Goal: Find specific page/section: Find specific page/section

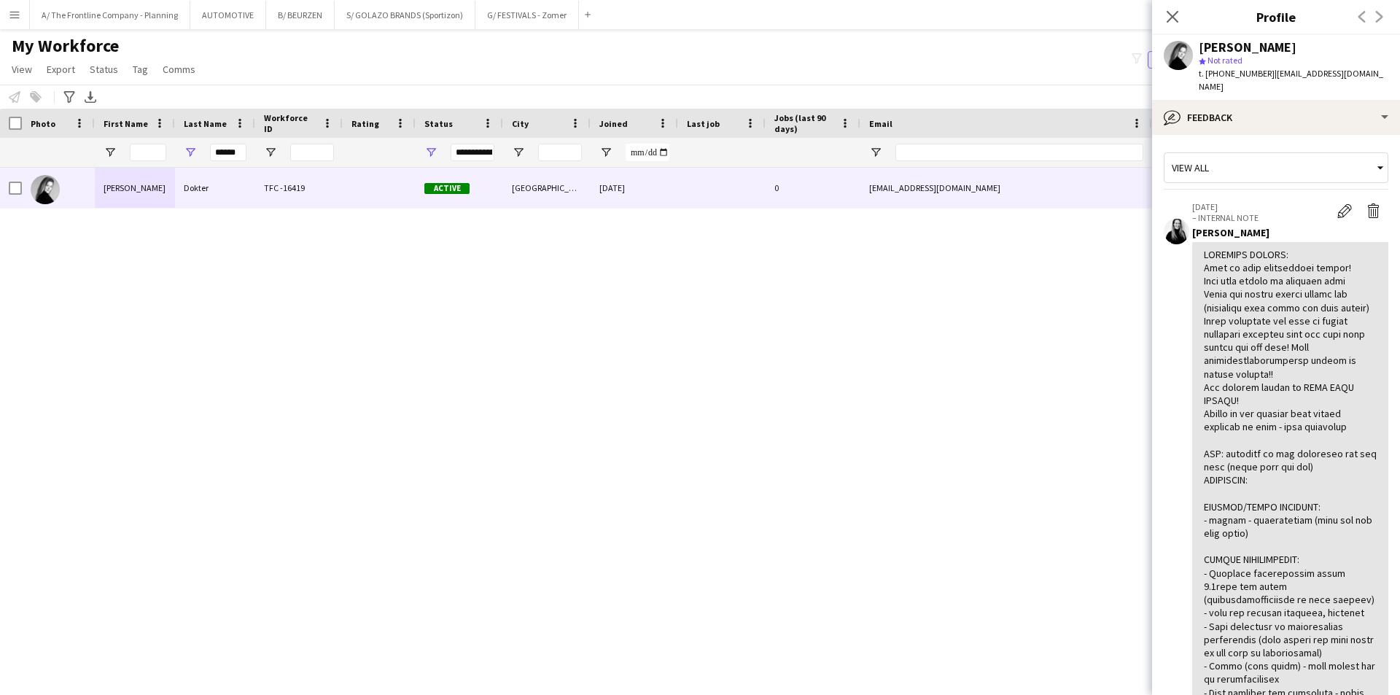
scroll to position [583, 0]
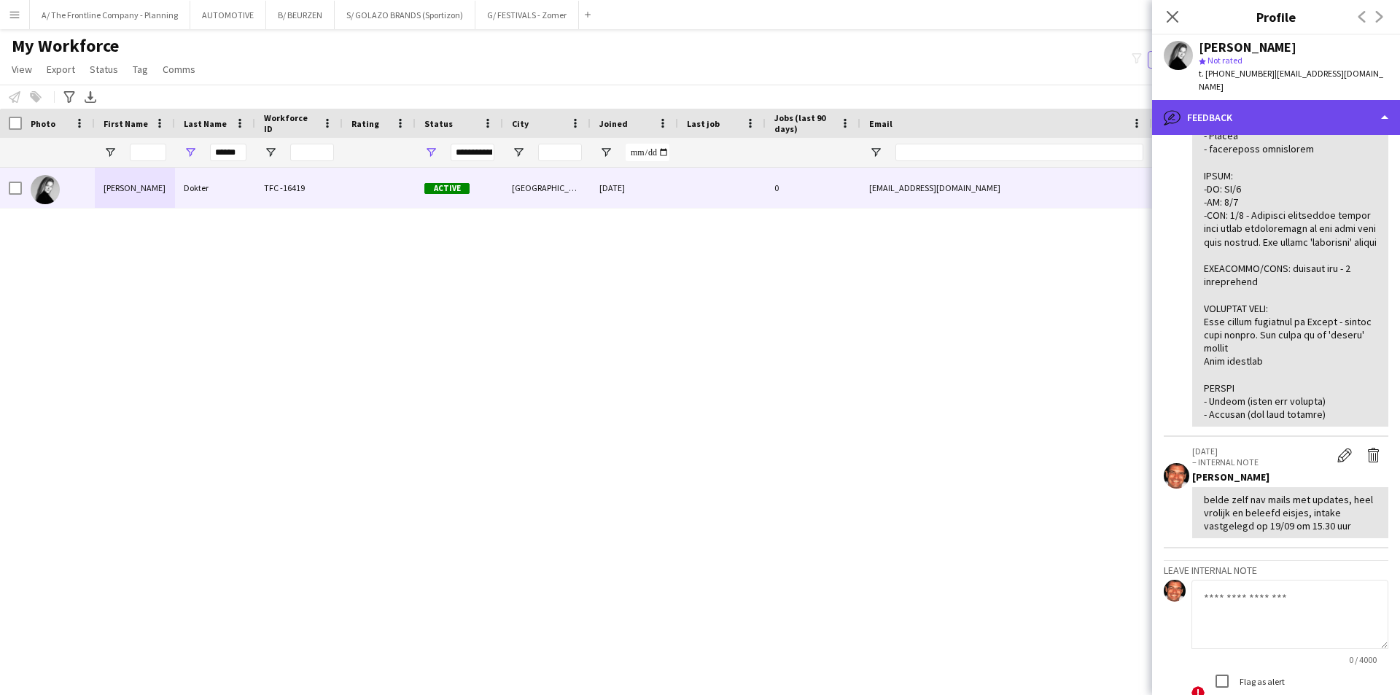
click at [1261, 104] on div "bubble-pencil Feedback" at bounding box center [1276, 117] width 248 height 35
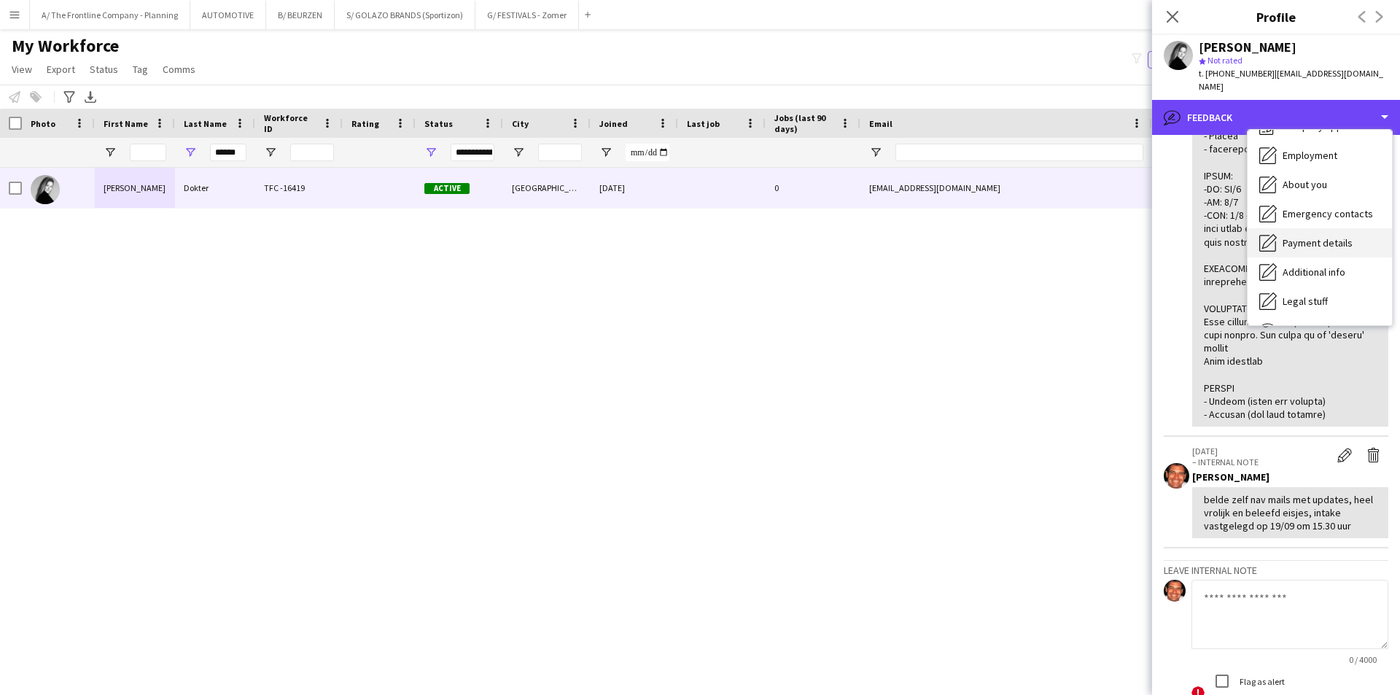
scroll to position [0, 0]
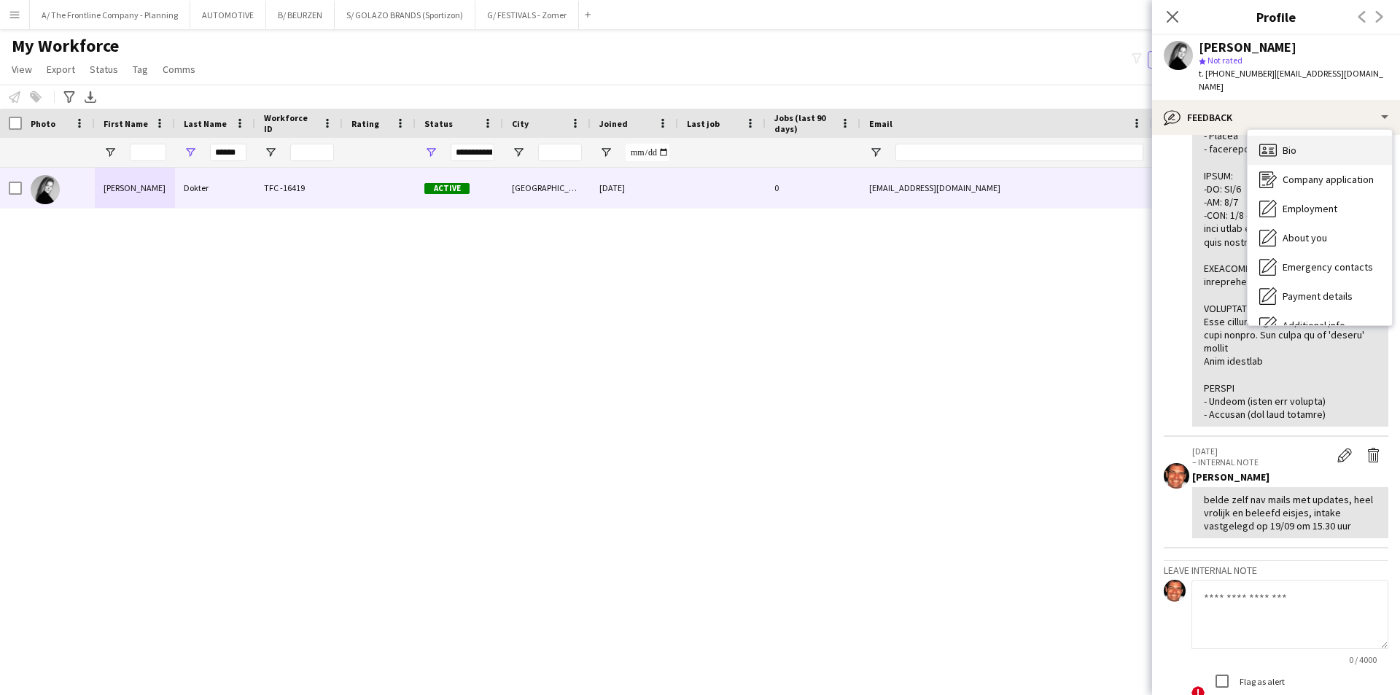
click at [1294, 144] on span "Bio" at bounding box center [1289, 150] width 14 height 13
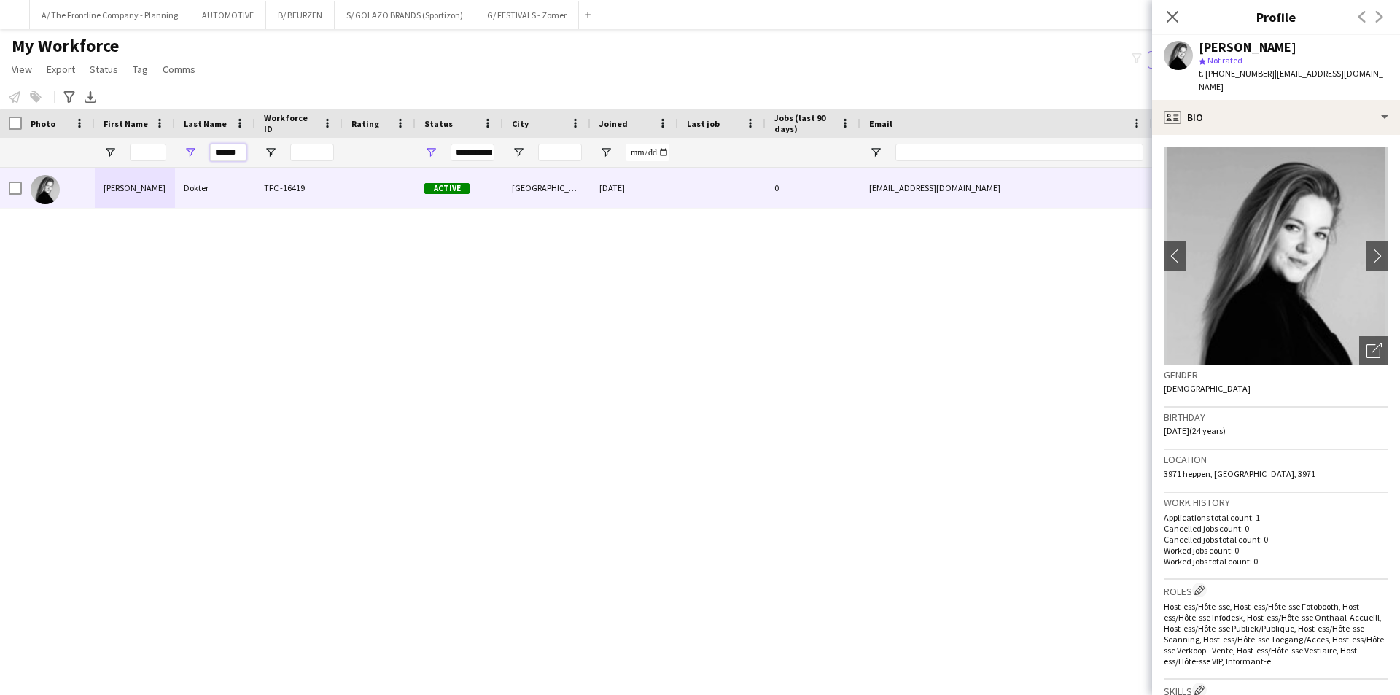
click at [225, 152] on input "******" at bounding box center [228, 152] width 36 height 17
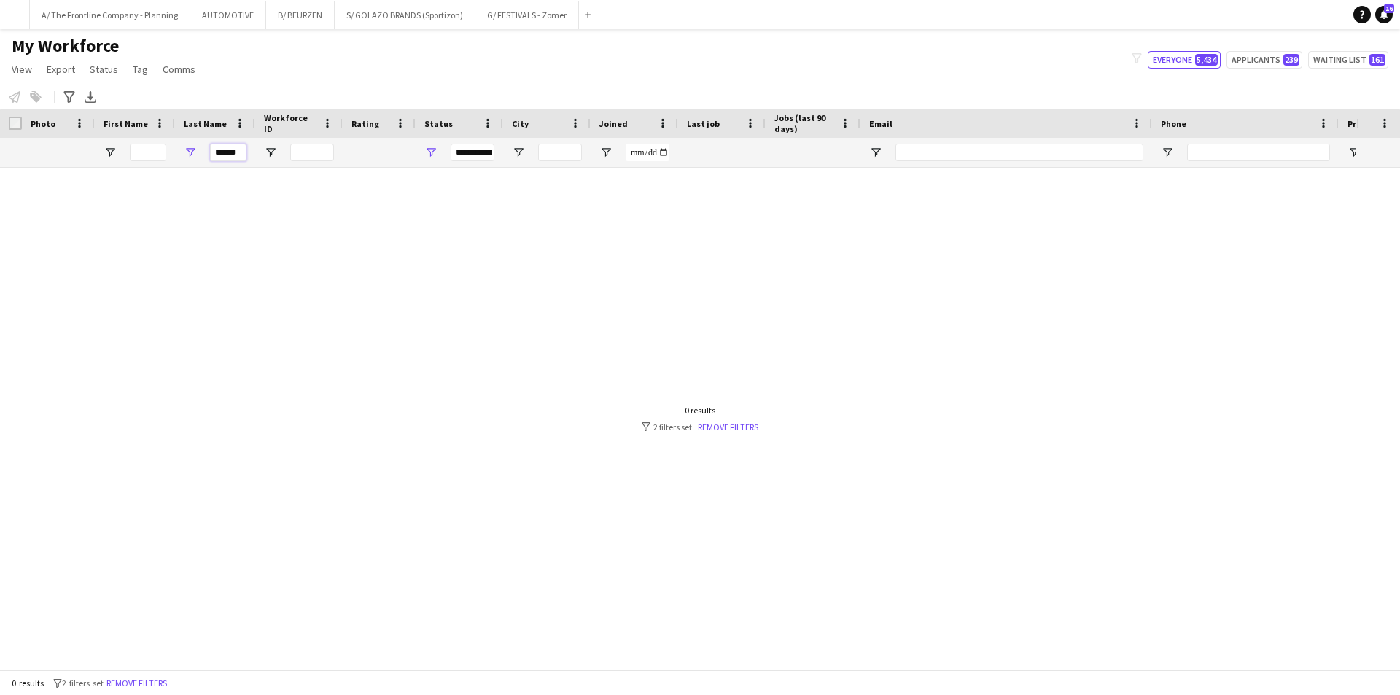
type input "******"
click at [434, 152] on span "Open Filter Menu" at bounding box center [430, 152] width 13 height 13
click at [250, 311] on div at bounding box center [678, 413] width 1356 height 491
click at [226, 152] on input "******" at bounding box center [228, 152] width 36 height 17
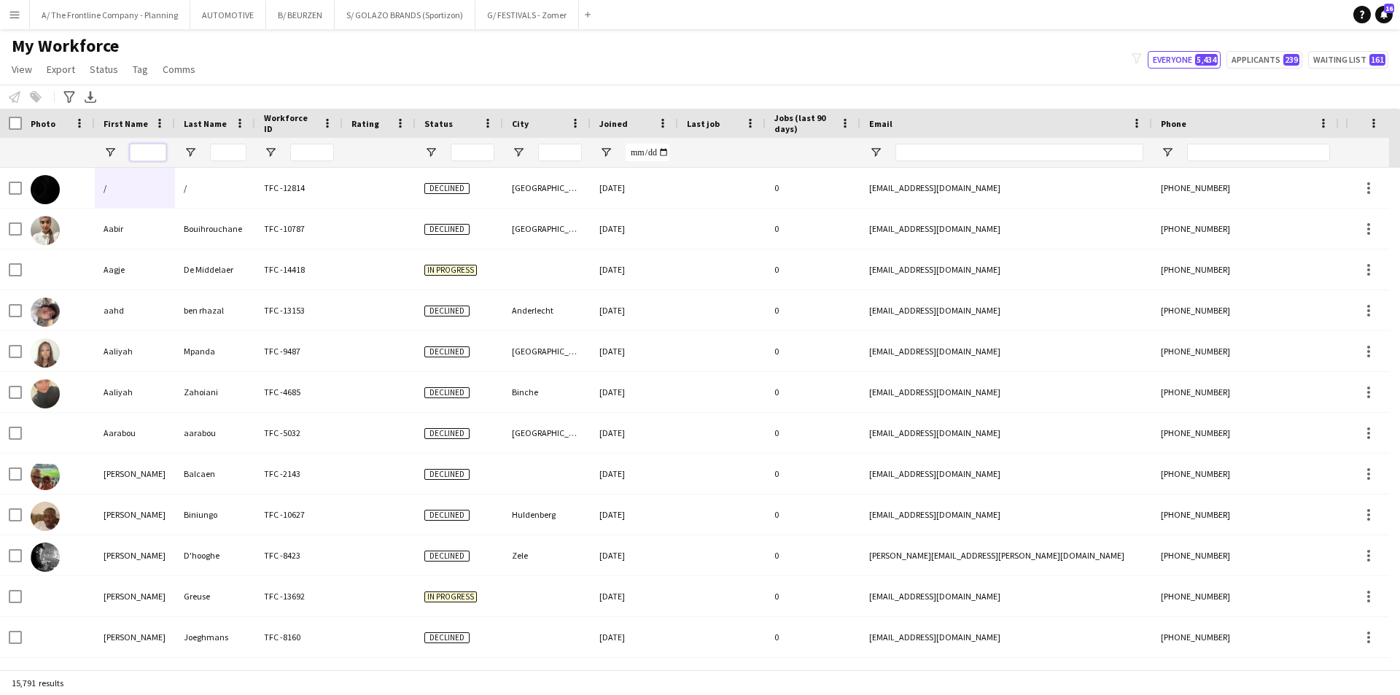
click at [150, 150] on input "First Name Filter Input" at bounding box center [148, 152] width 36 height 17
type input "*****"
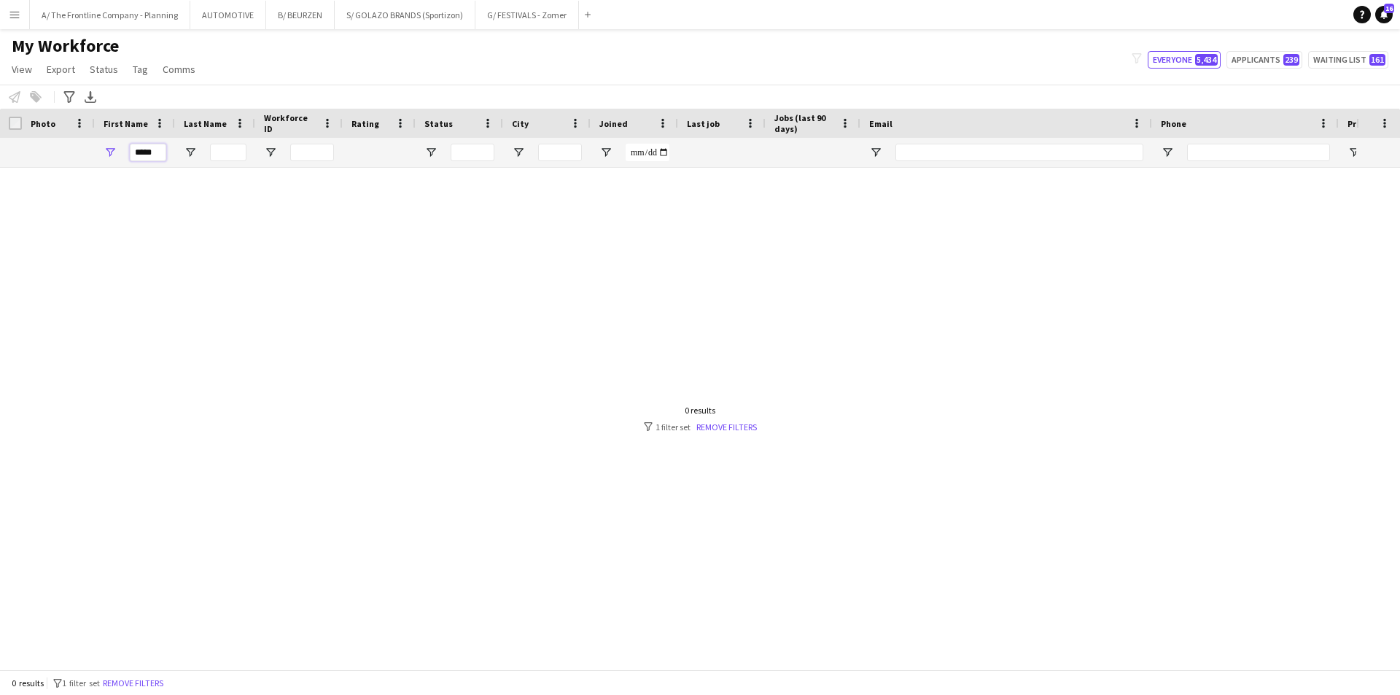
click at [143, 156] on input "*****" at bounding box center [148, 152] width 36 height 17
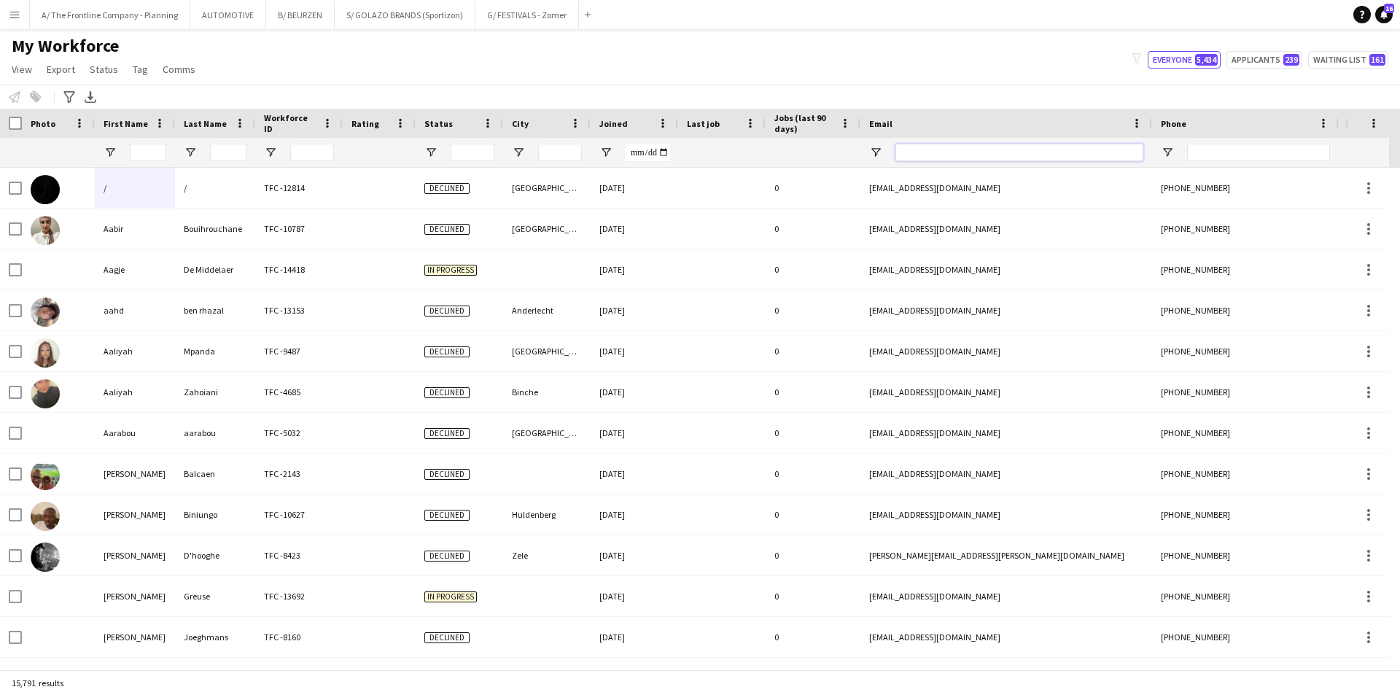
click at [927, 153] on input "Email Filter Input" at bounding box center [1019, 152] width 248 height 17
paste input "**********"
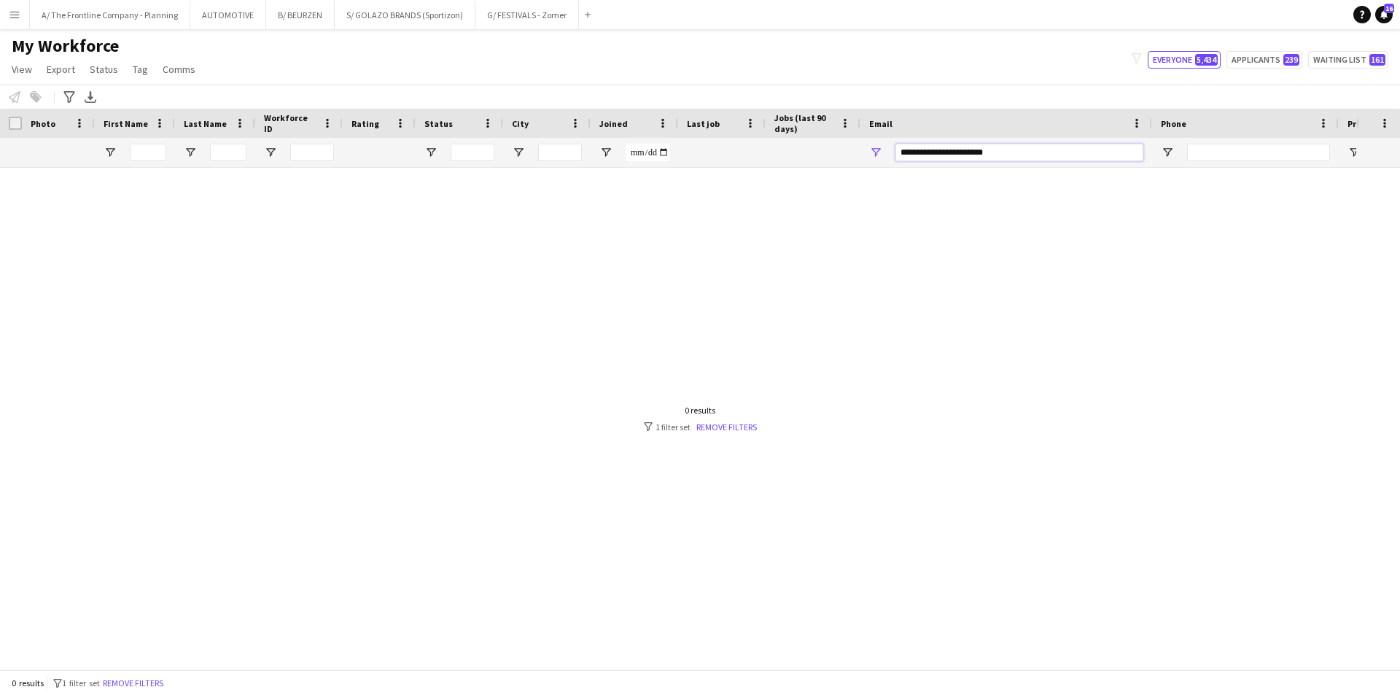
type input "**********"
click at [89, 26] on button "A/ The Frontline Company - Planning Close" at bounding box center [110, 15] width 160 height 28
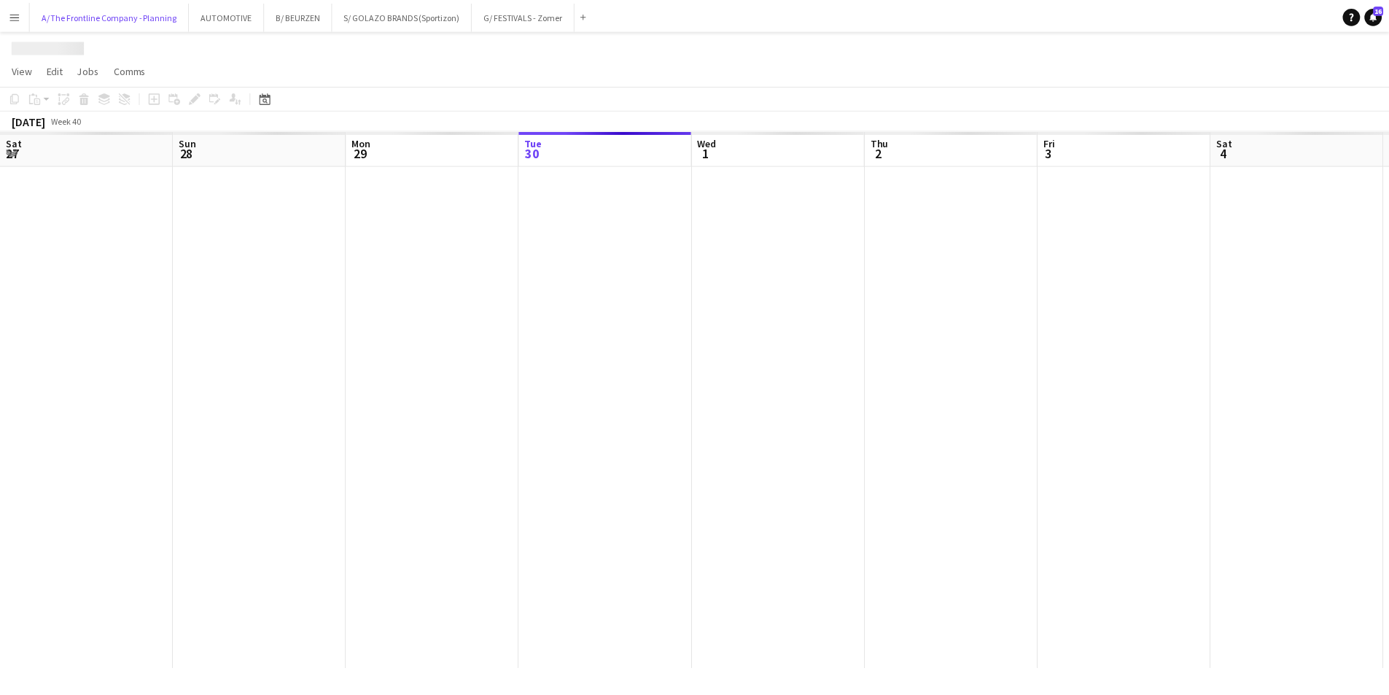
scroll to position [0, 349]
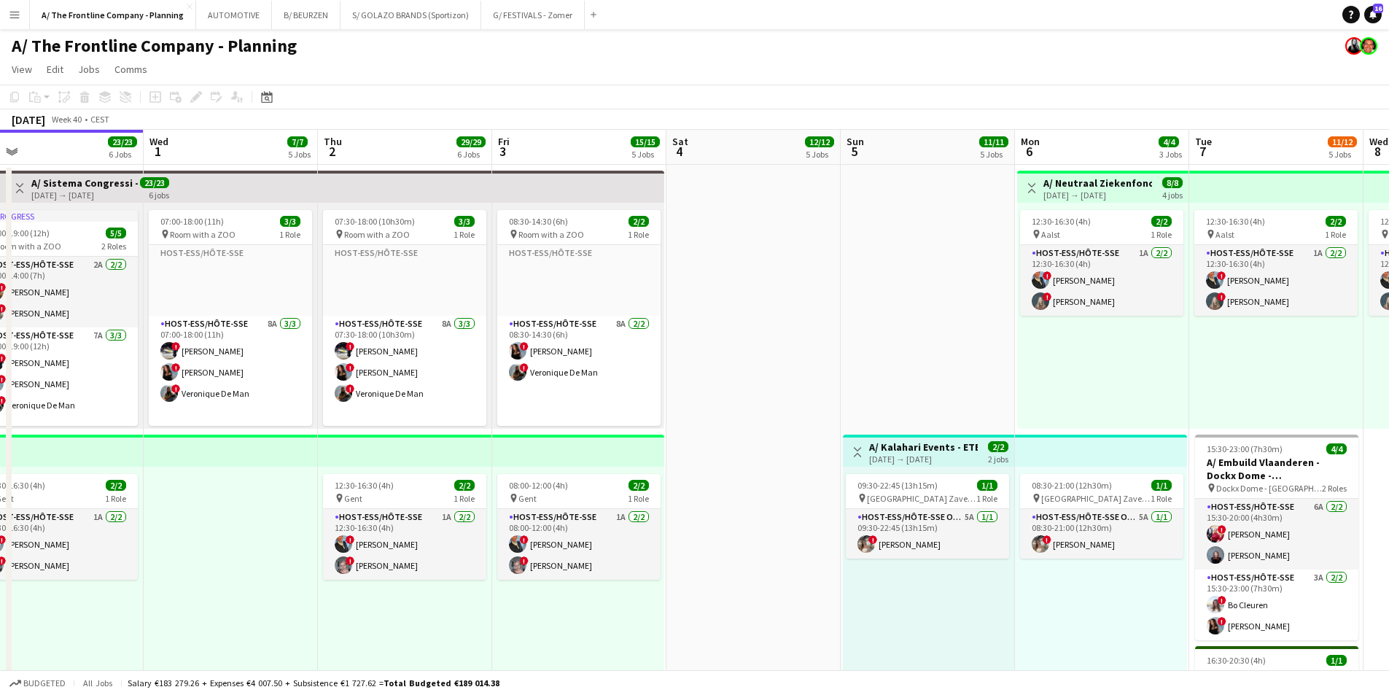
drag, startPoint x: 908, startPoint y: 302, endPoint x: 158, endPoint y: 273, distance: 750.8
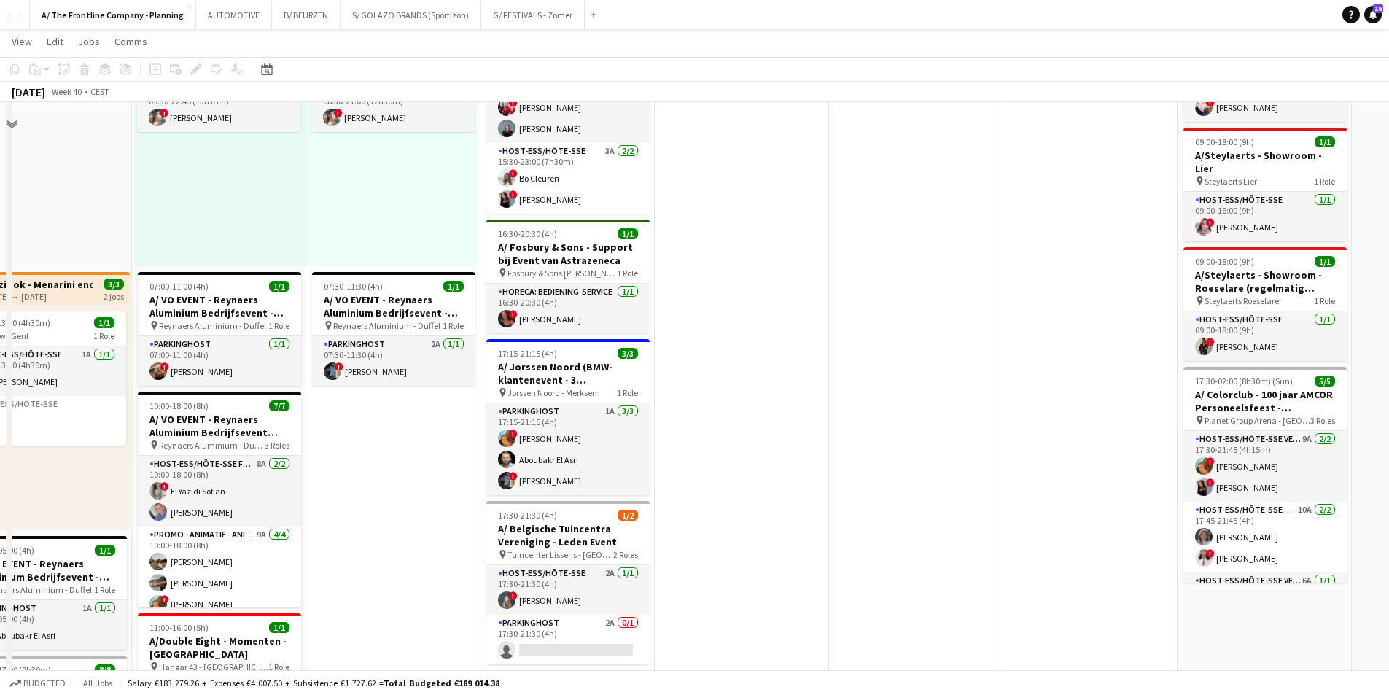
scroll to position [510, 0]
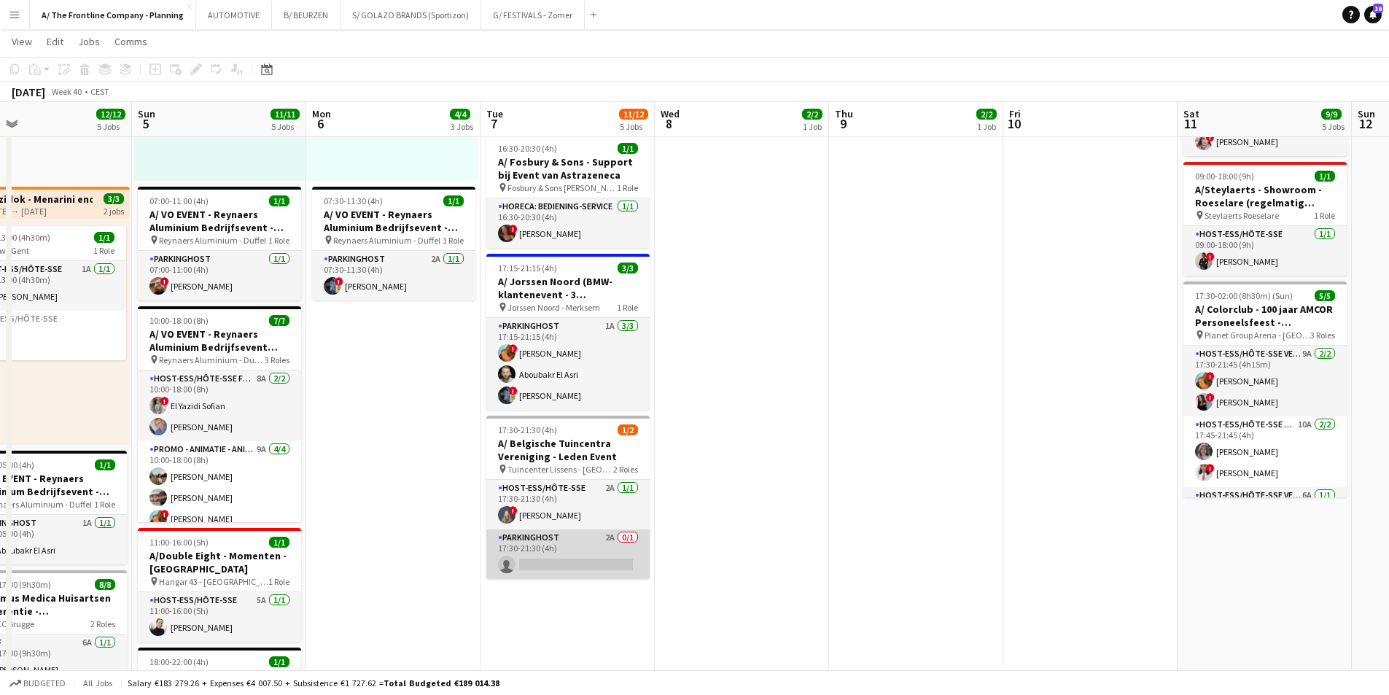
click at [598, 562] on app-card-role "Parkinghost 2A 0/1 17:30-21:30 (4h) single-neutral-actions" at bounding box center [567, 554] width 163 height 50
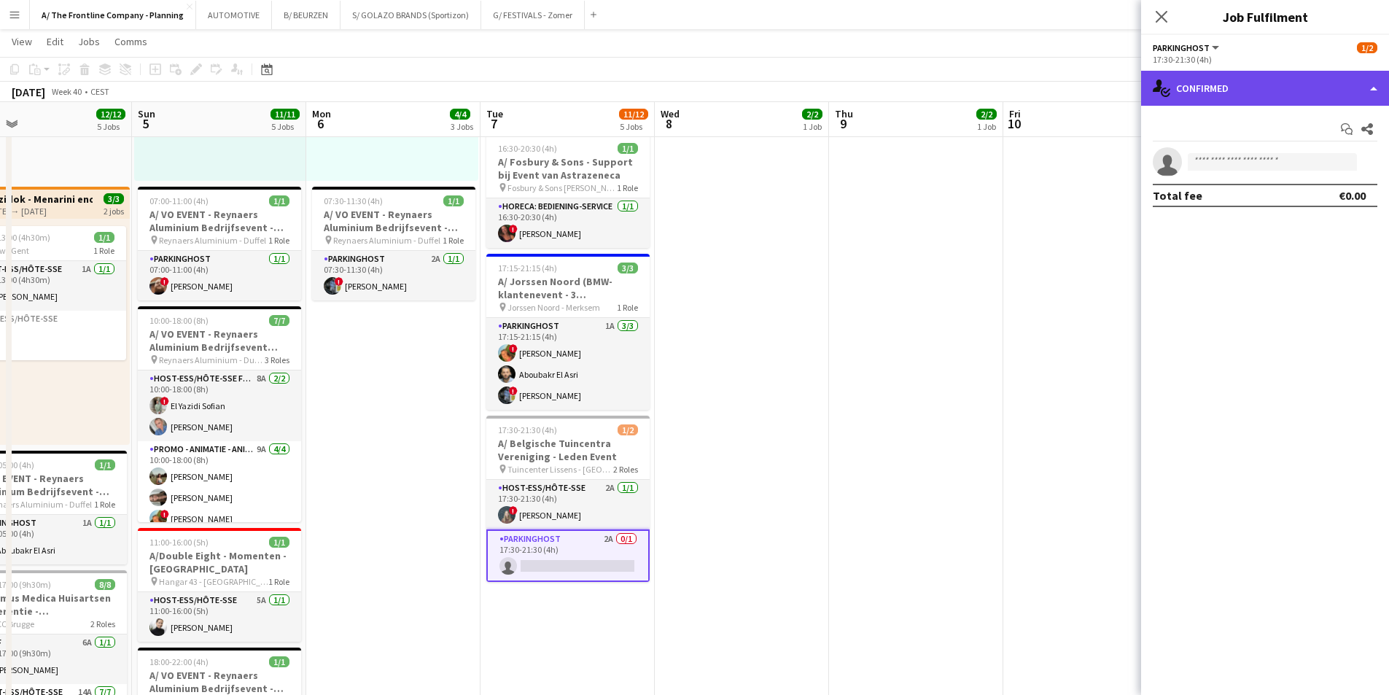
click at [1250, 85] on div "single-neutral-actions-check-2 Confirmed" at bounding box center [1265, 88] width 248 height 35
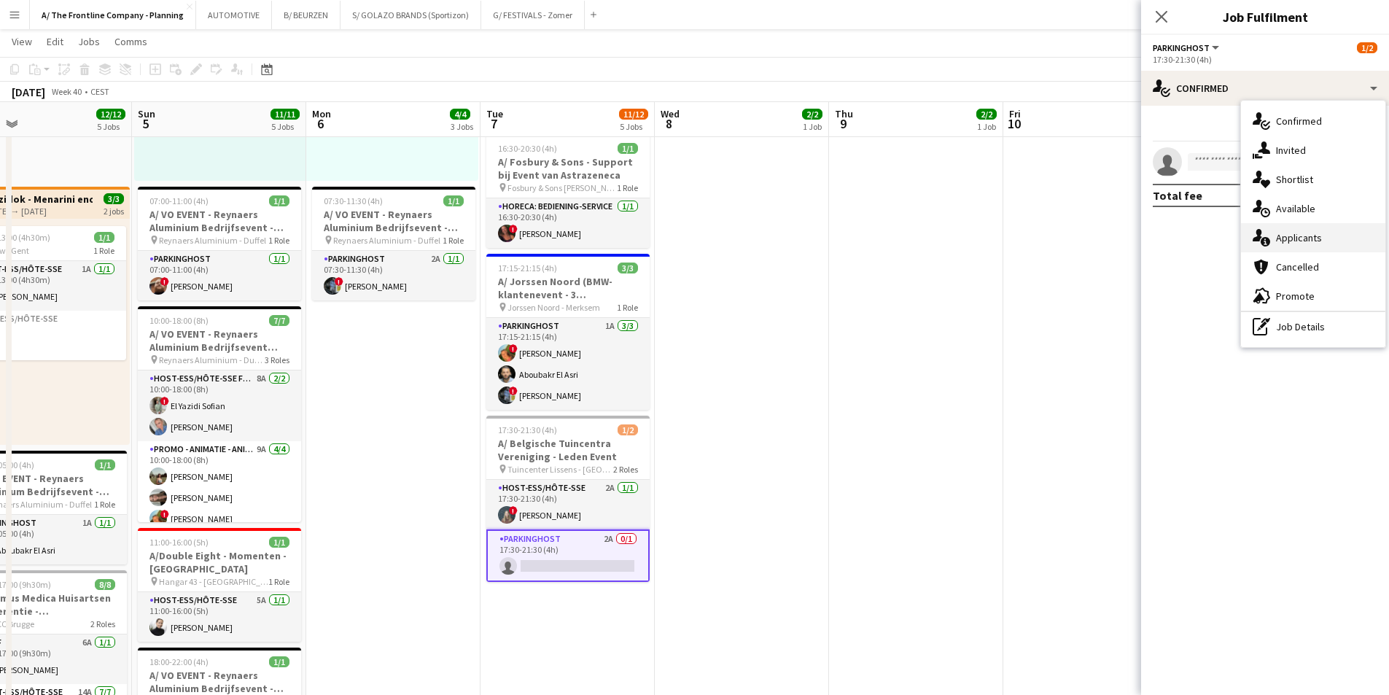
click at [1279, 238] on span "Applicants" at bounding box center [1299, 237] width 46 height 13
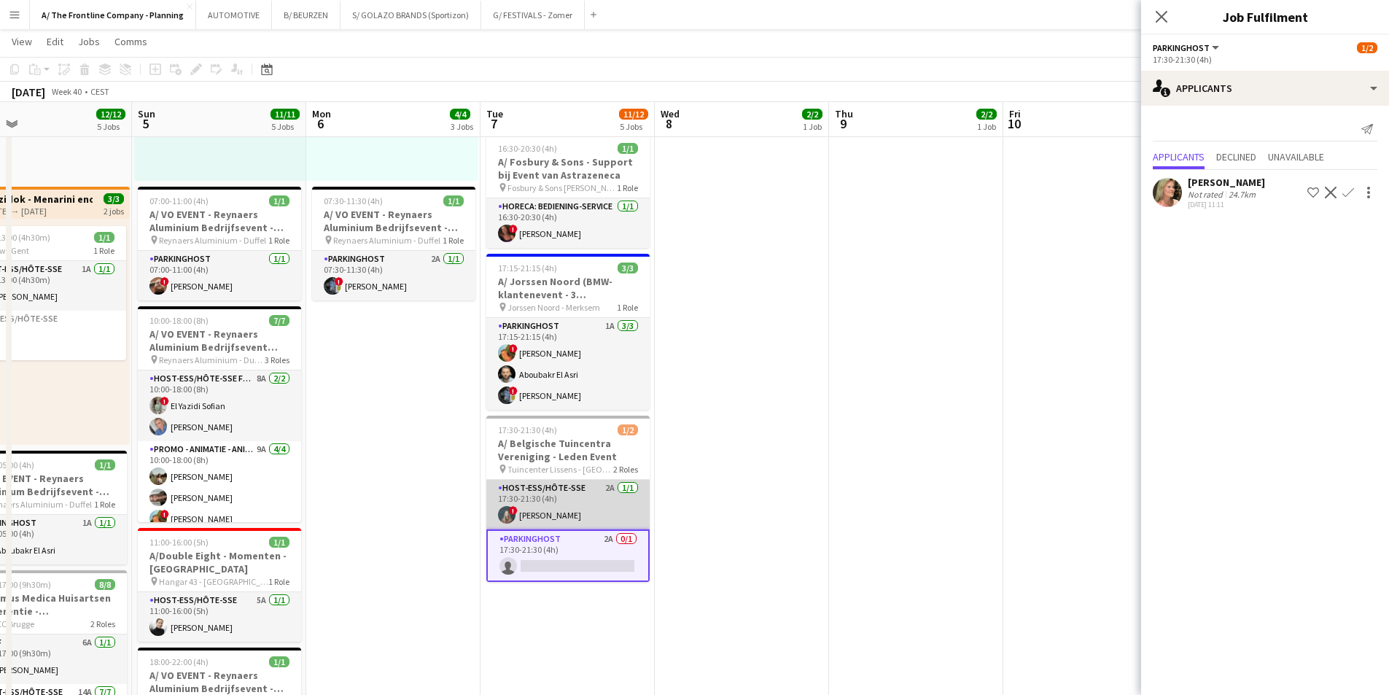
click at [504, 496] on app-card-role "Host-ess/Hôte-sse 2A [DATE] 17:30-21:30 (4h) ! [PERSON_NAME]" at bounding box center [567, 505] width 163 height 50
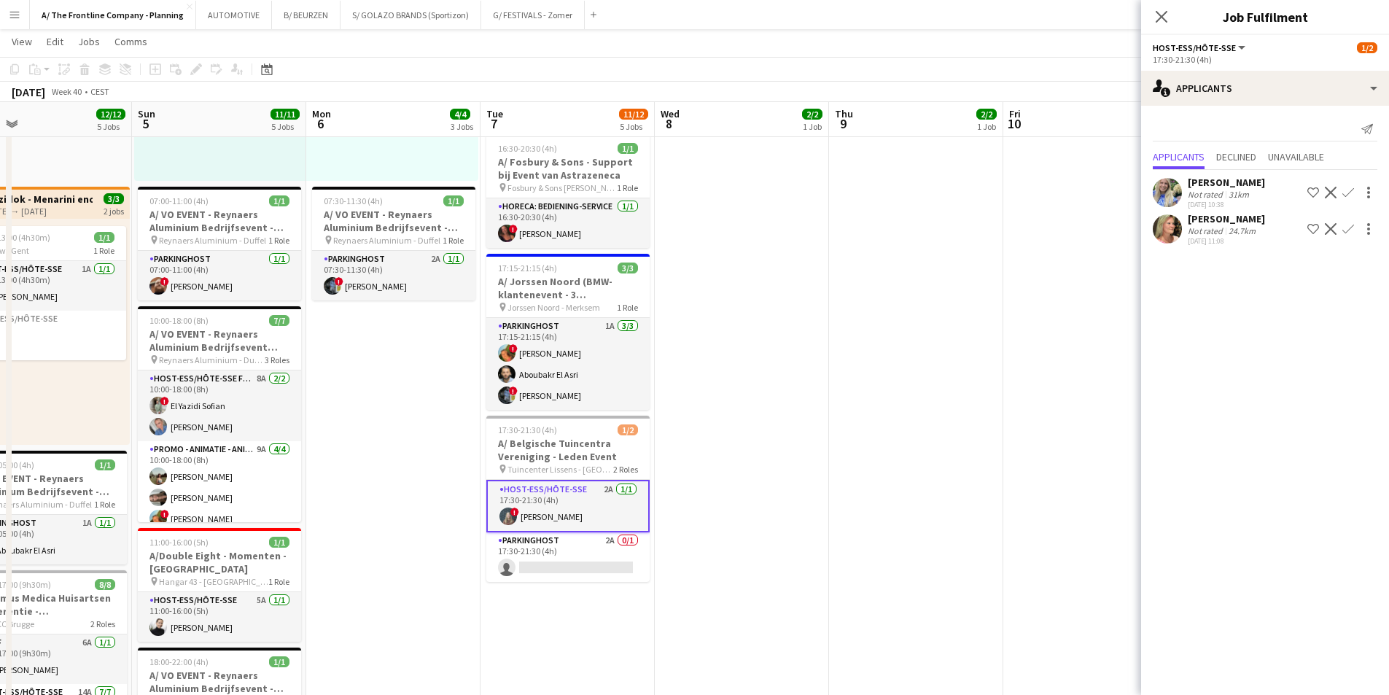
click at [1222, 192] on div "Not rated" at bounding box center [1207, 194] width 38 height 11
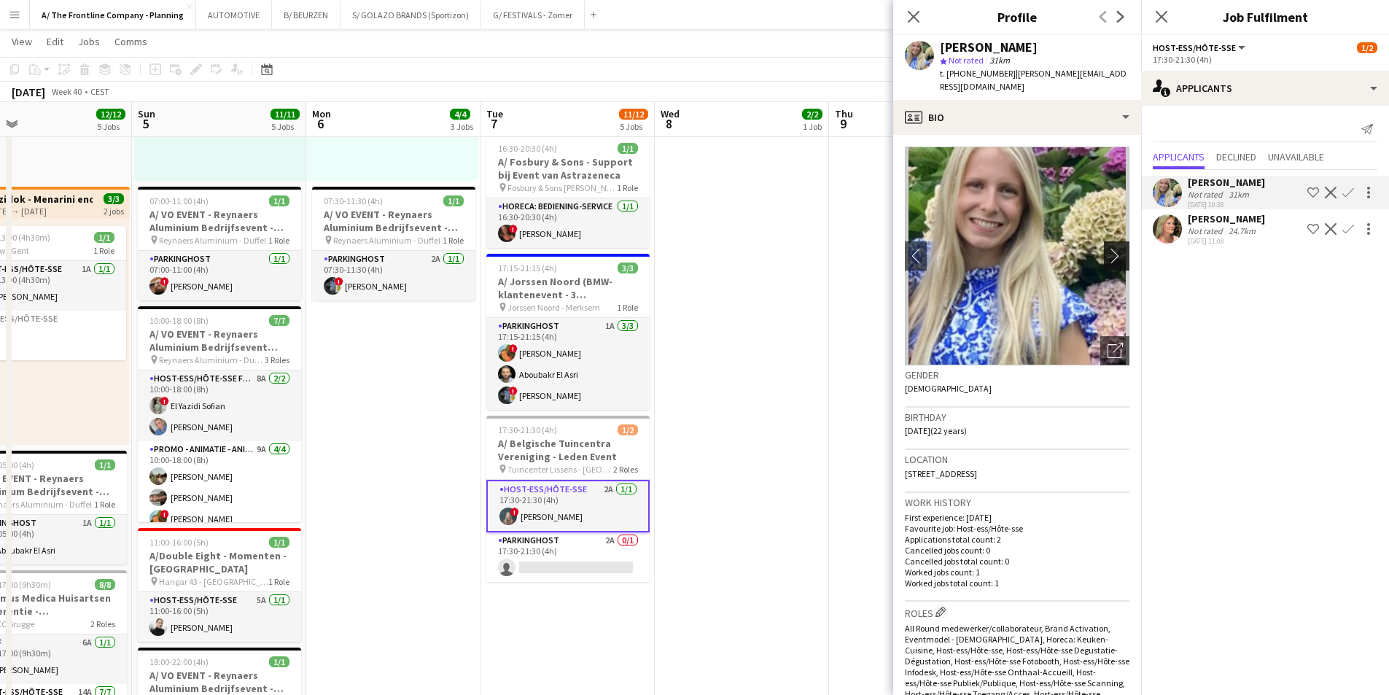
click at [1104, 250] on button "chevron-right" at bounding box center [1118, 255] width 29 height 29
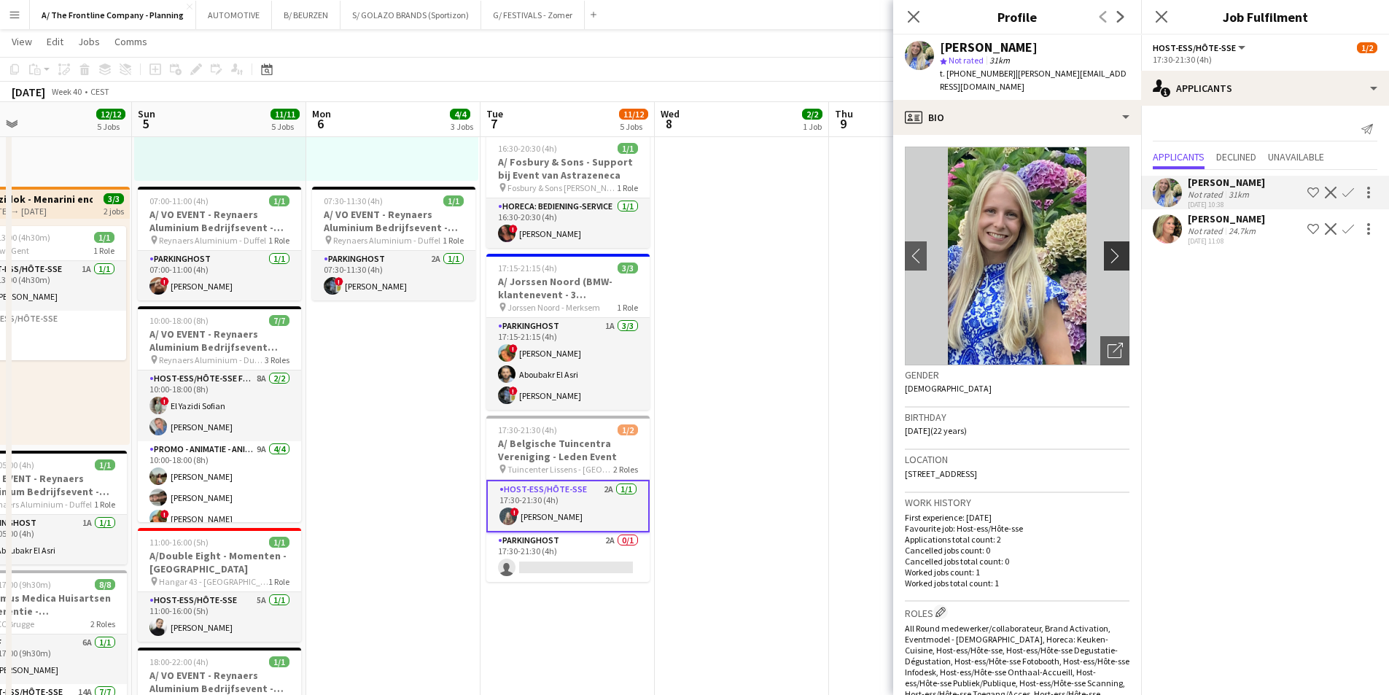
click at [1104, 250] on button "chevron-right" at bounding box center [1118, 255] width 29 height 29
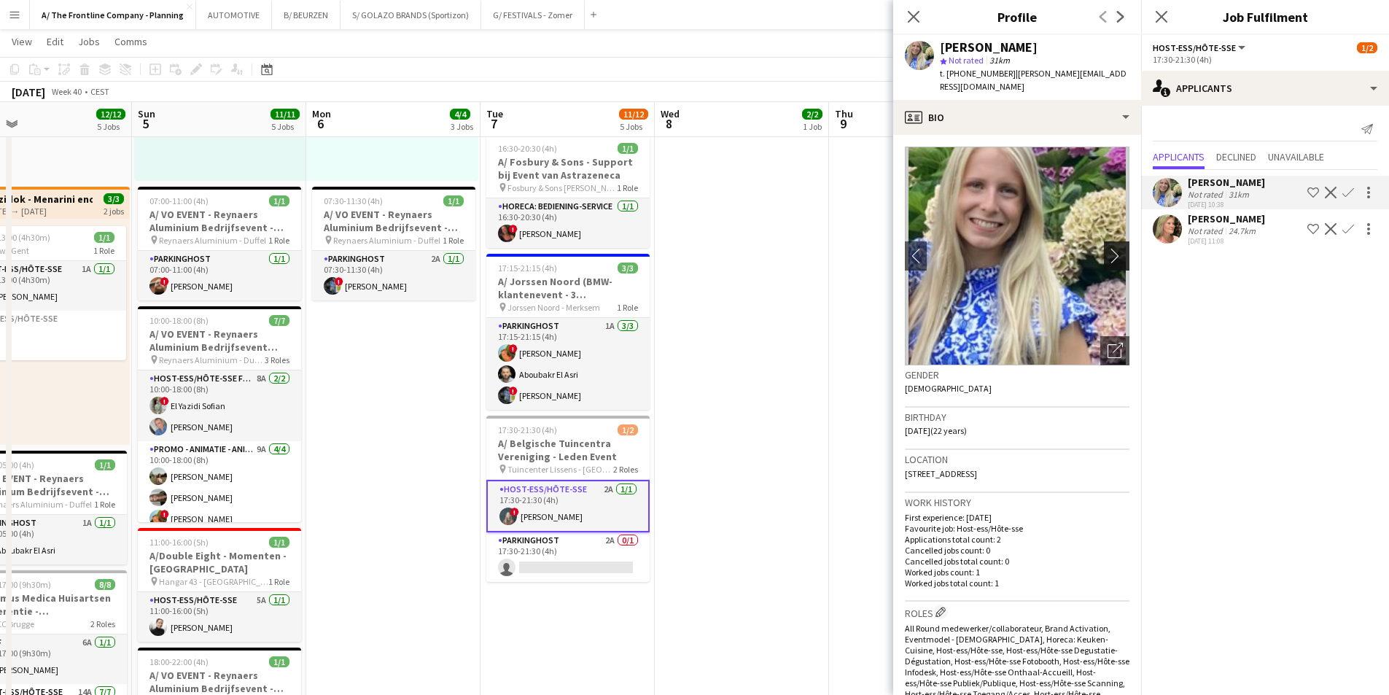
click at [1104, 250] on button "chevron-right" at bounding box center [1118, 255] width 29 height 29
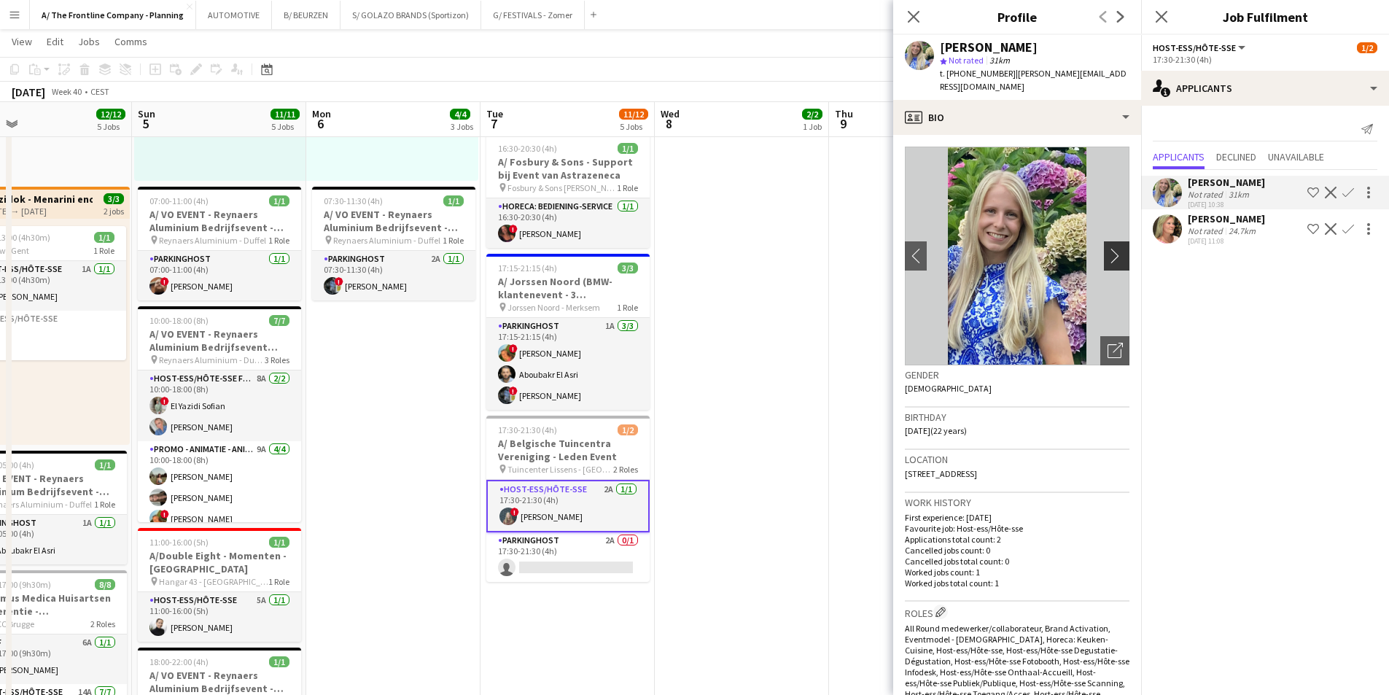
click at [1104, 250] on button "chevron-right" at bounding box center [1118, 255] width 29 height 29
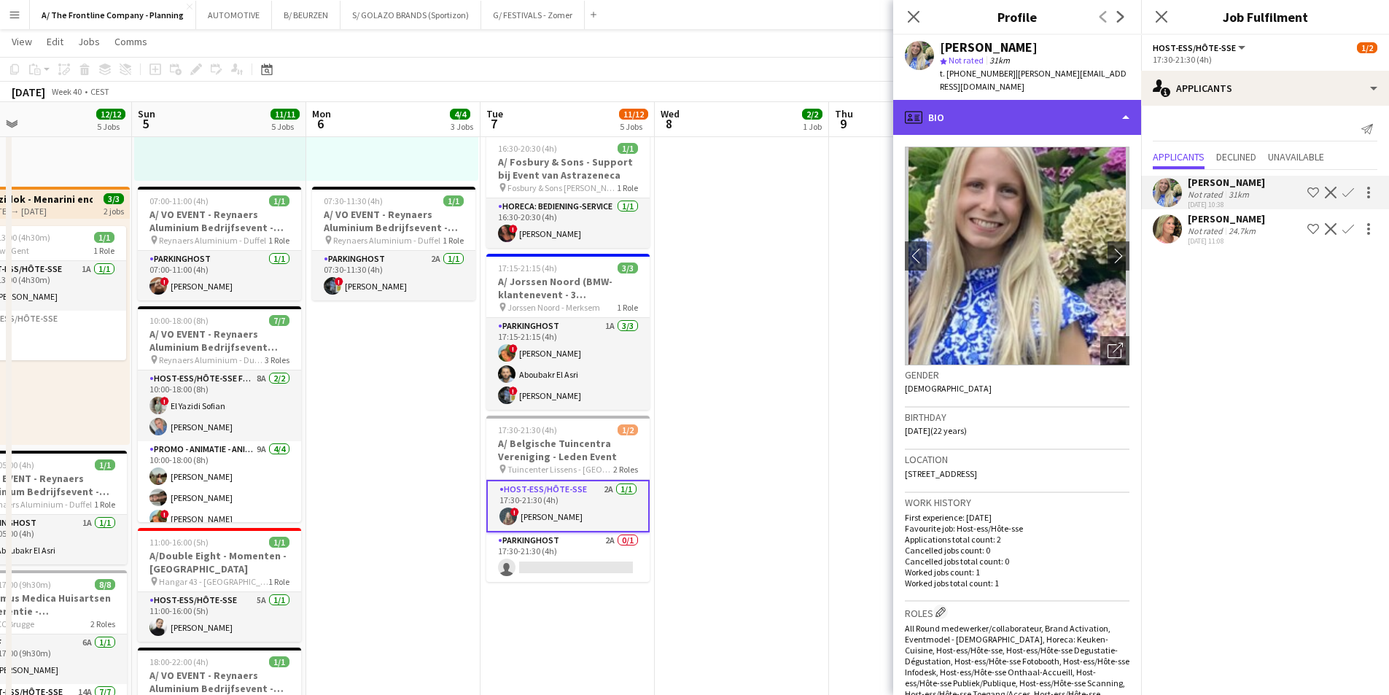
click at [1017, 107] on div "profile Bio" at bounding box center [1017, 117] width 248 height 35
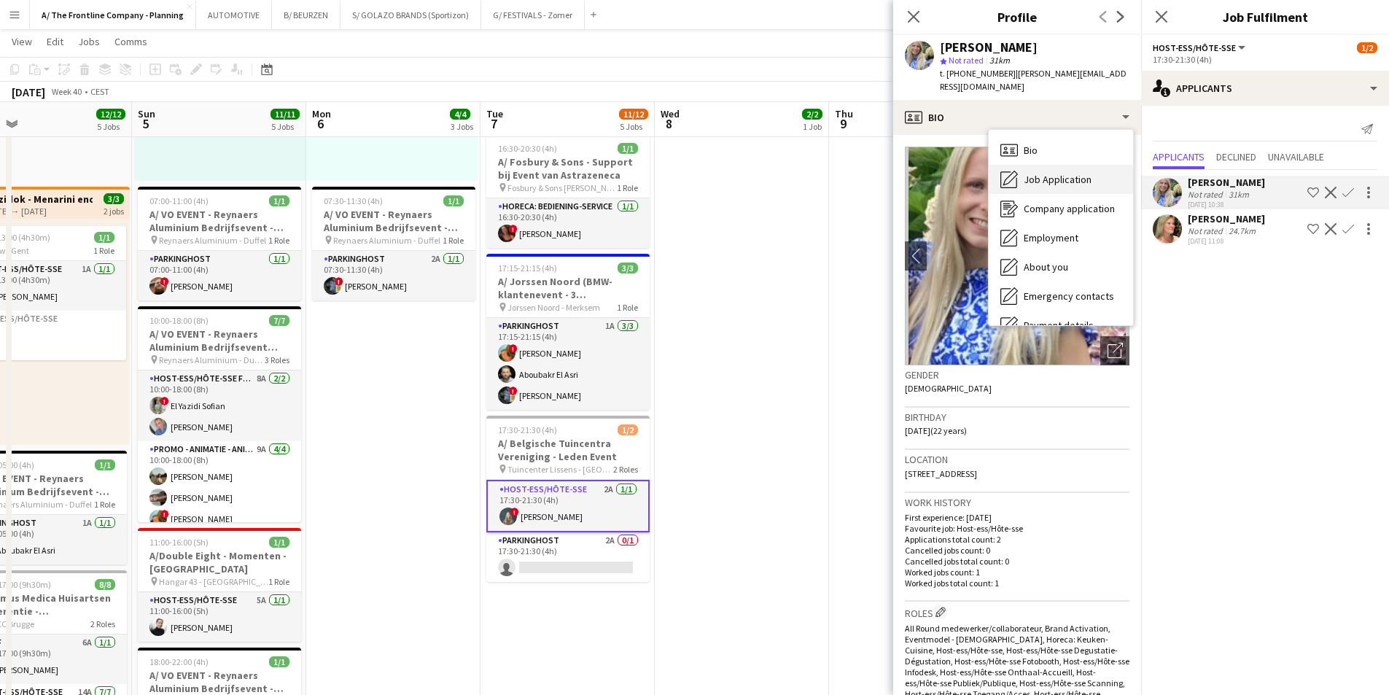
click at [1023, 167] on div "Job Application Job Application" at bounding box center [1061, 179] width 144 height 29
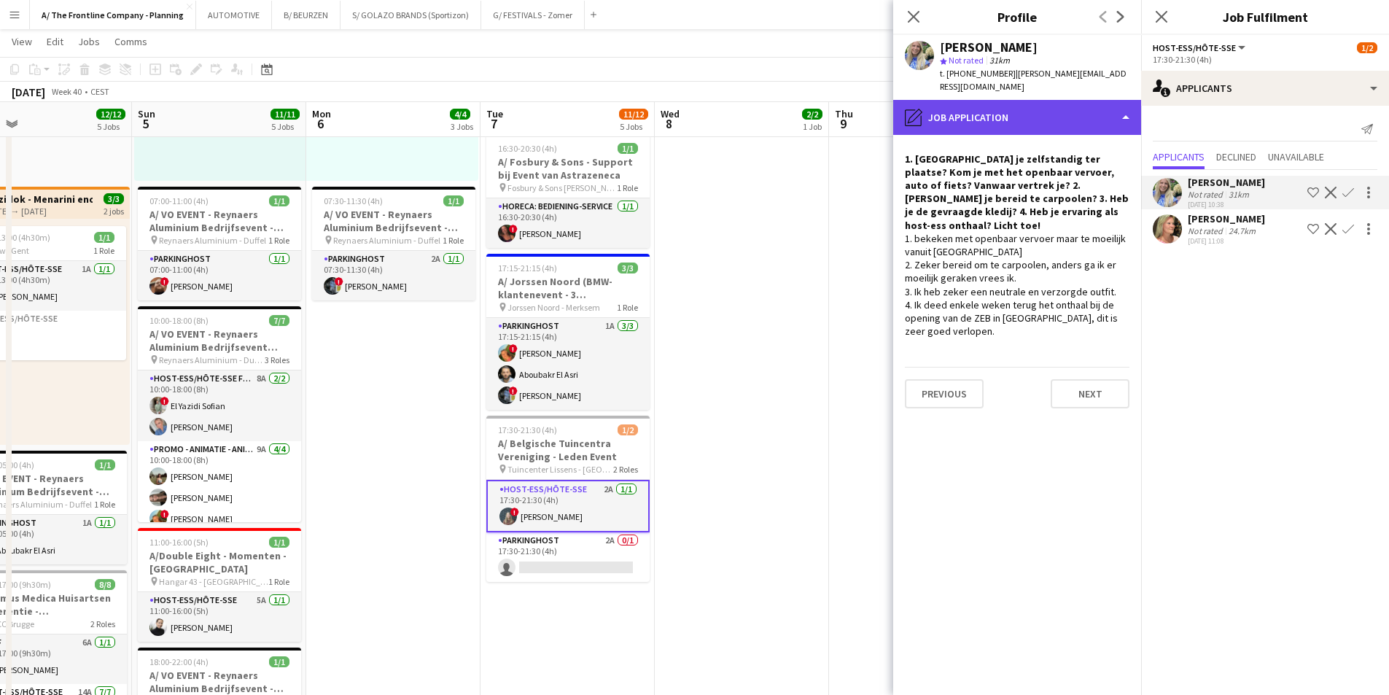
click at [985, 100] on div "pencil4 Job Application" at bounding box center [1017, 117] width 248 height 35
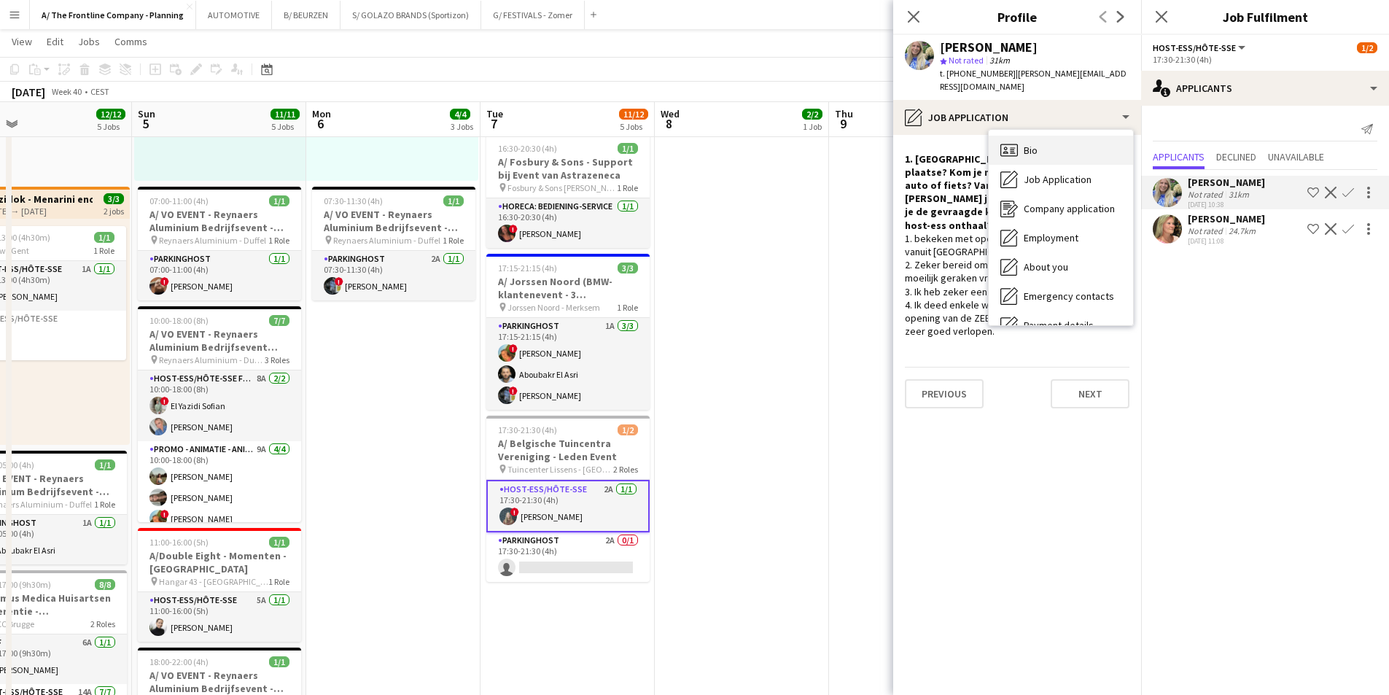
click at [1016, 141] on icon "Bio" at bounding box center [1008, 149] width 17 height 17
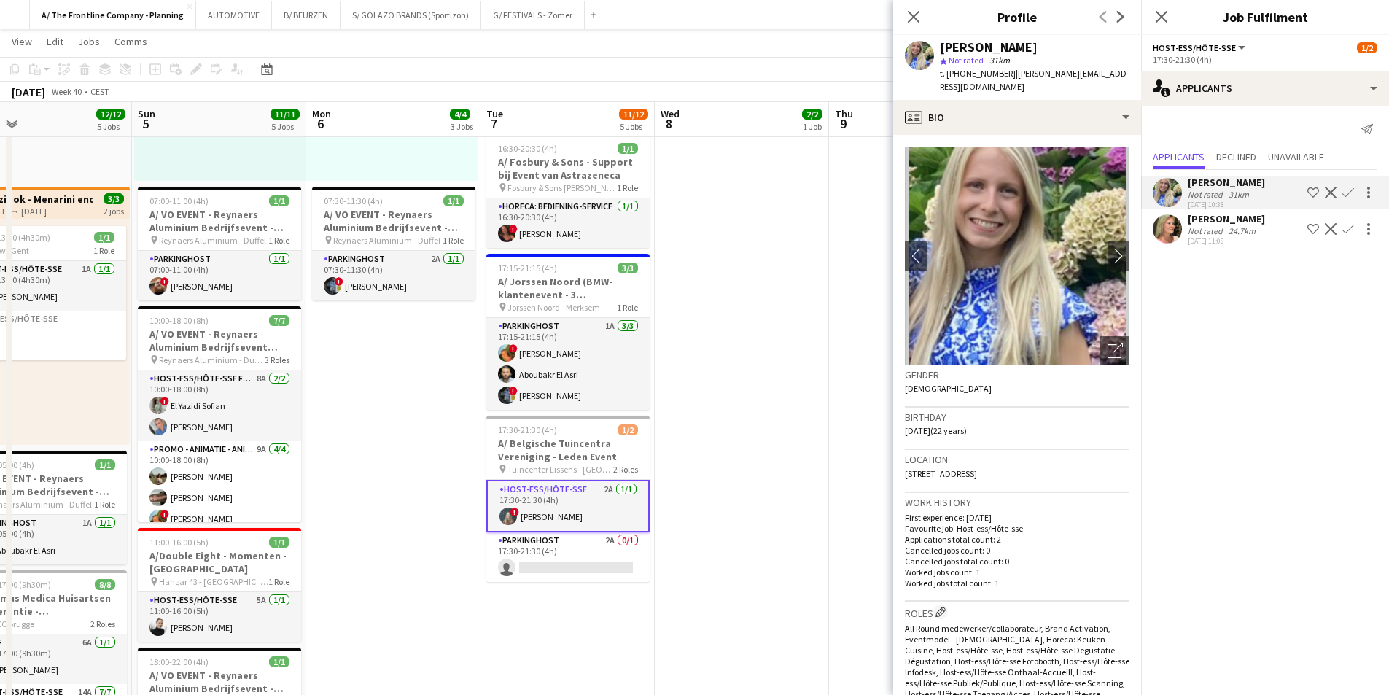
click at [556, 509] on app-card-role "Host-ess/Hôte-sse 2A [DATE] 17:30-21:30 (4h) ! [PERSON_NAME]" at bounding box center [567, 506] width 163 height 52
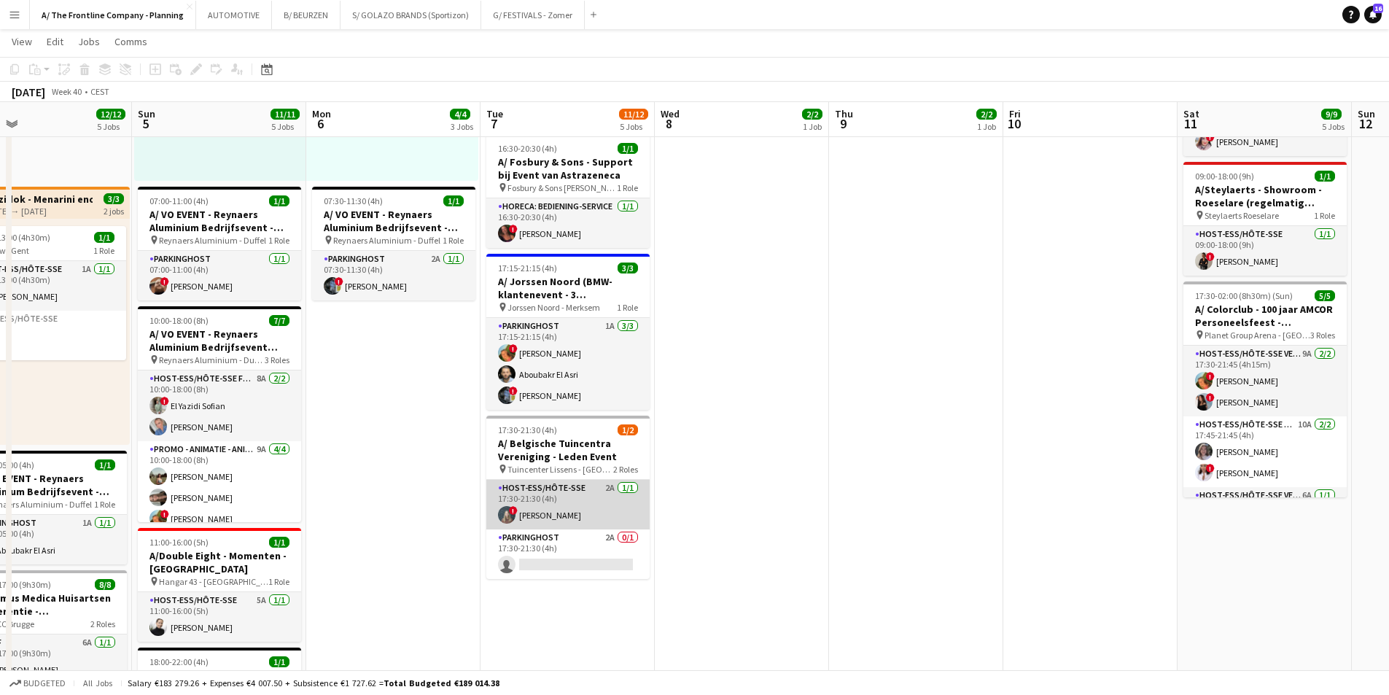
click at [556, 509] on app-card-role "Host-ess/Hôte-sse 2A [DATE] 17:30-21:30 (4h) ! [PERSON_NAME]" at bounding box center [567, 505] width 163 height 50
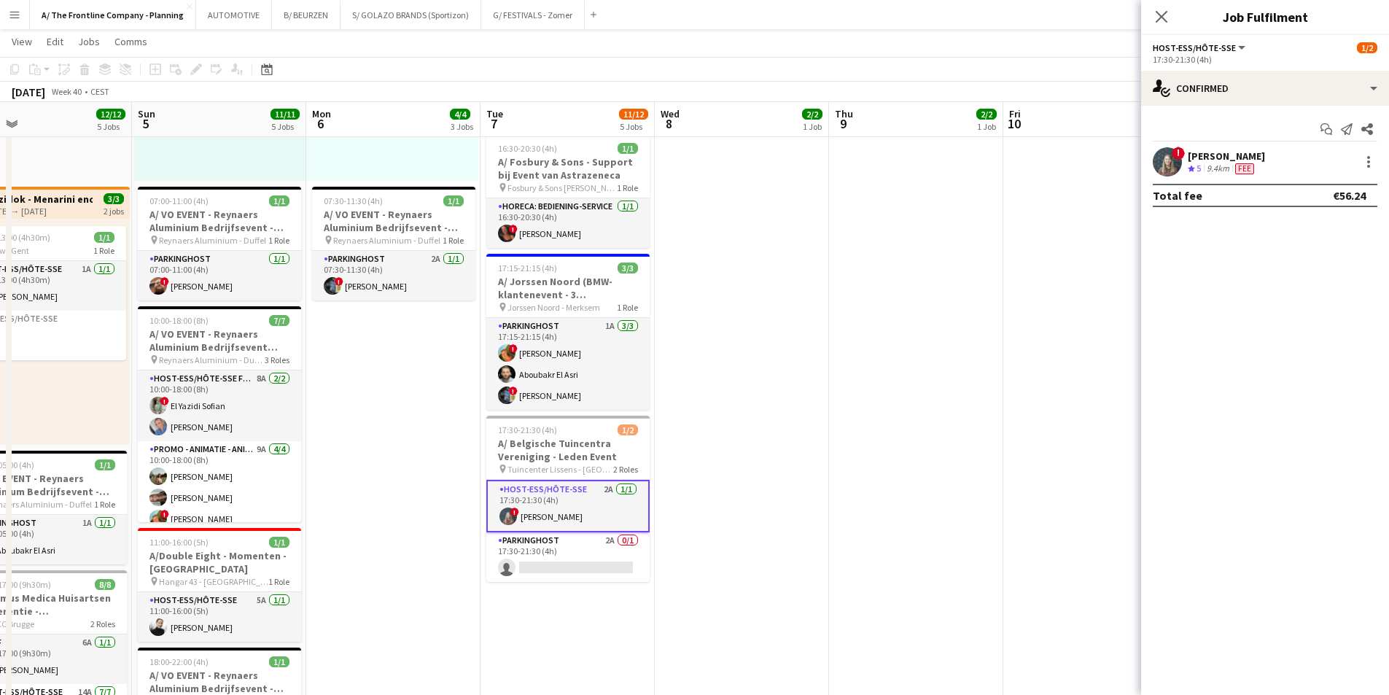
click at [1211, 165] on div "9.4km" at bounding box center [1218, 169] width 28 height 12
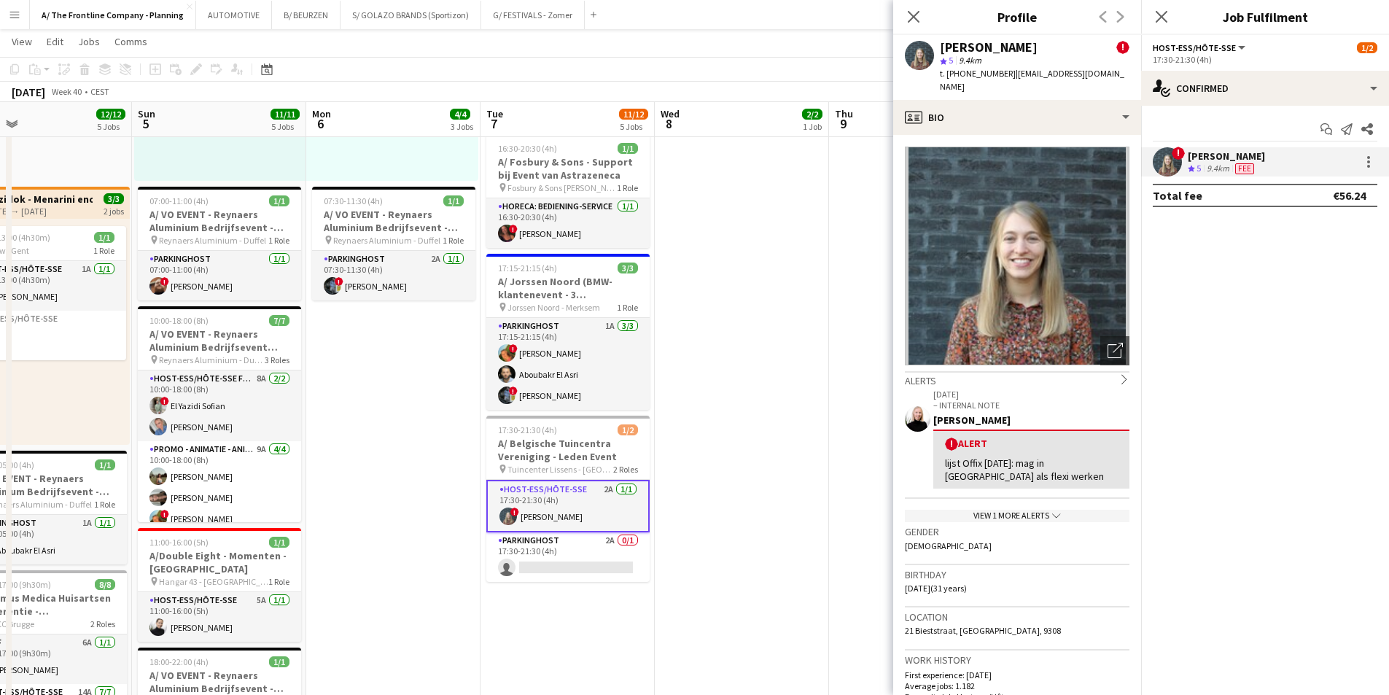
click at [726, 491] on app-date-cell "12:30-16:30 (4h) 2/2 pin Aalst 1 Role Host-ess/Hôte-sse 1A [DATE] 12:30-16:30 (…" at bounding box center [742, 355] width 174 height 1405
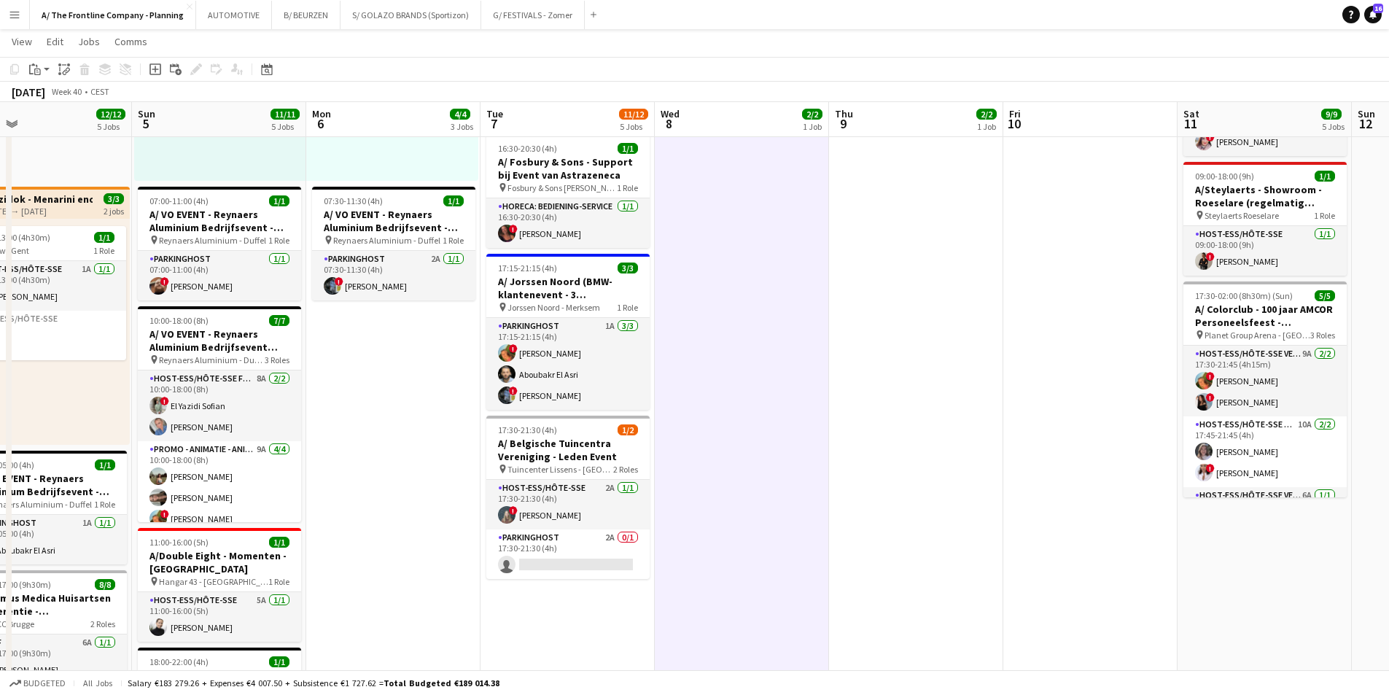
click at [16, 10] on app-icon "Menu" at bounding box center [15, 15] width 12 height 12
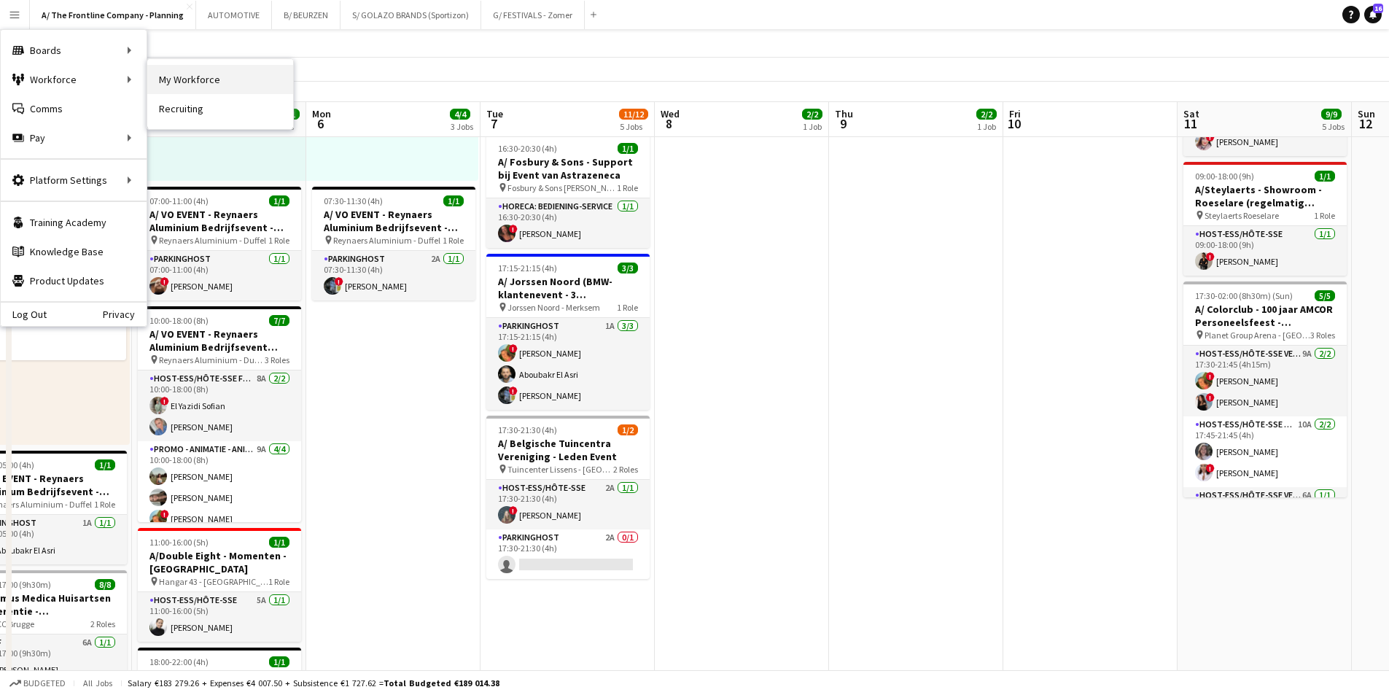
click at [169, 78] on link "My Workforce" at bounding box center [220, 79] width 146 height 29
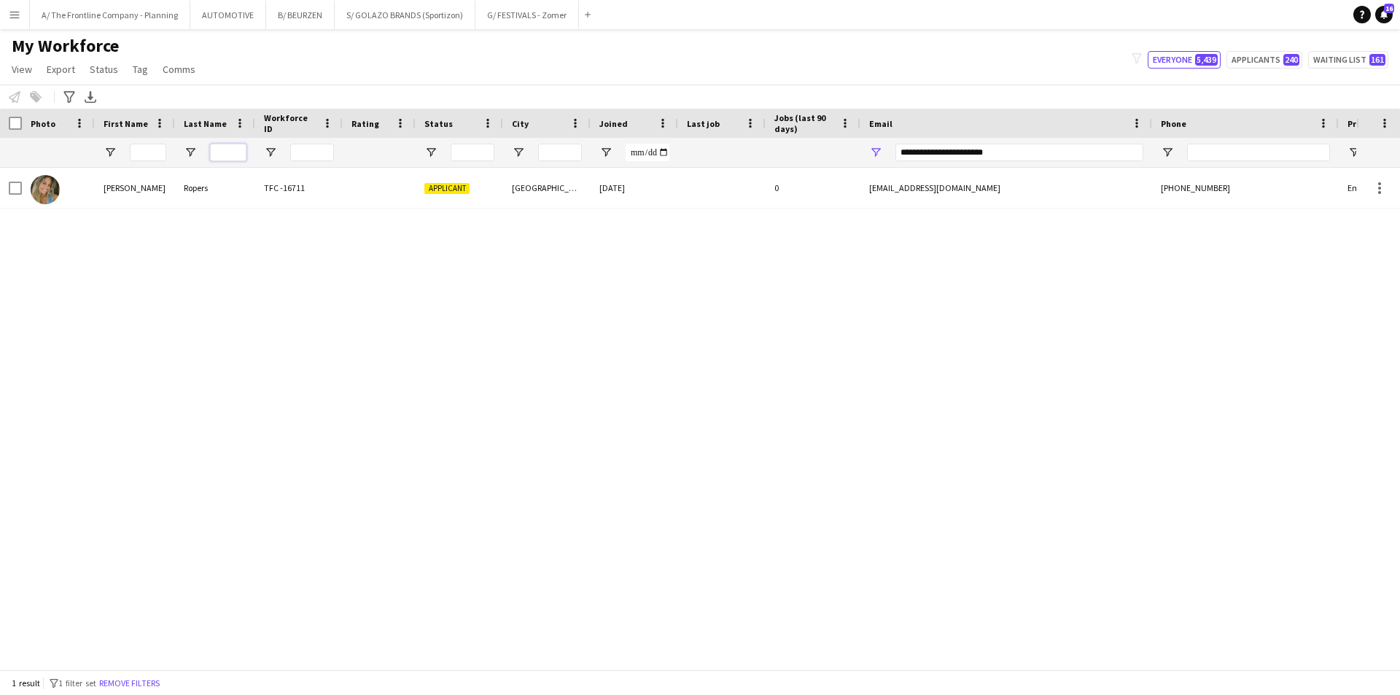
click at [228, 155] on input "Last Name Filter Input" at bounding box center [228, 152] width 36 height 17
type input "*"
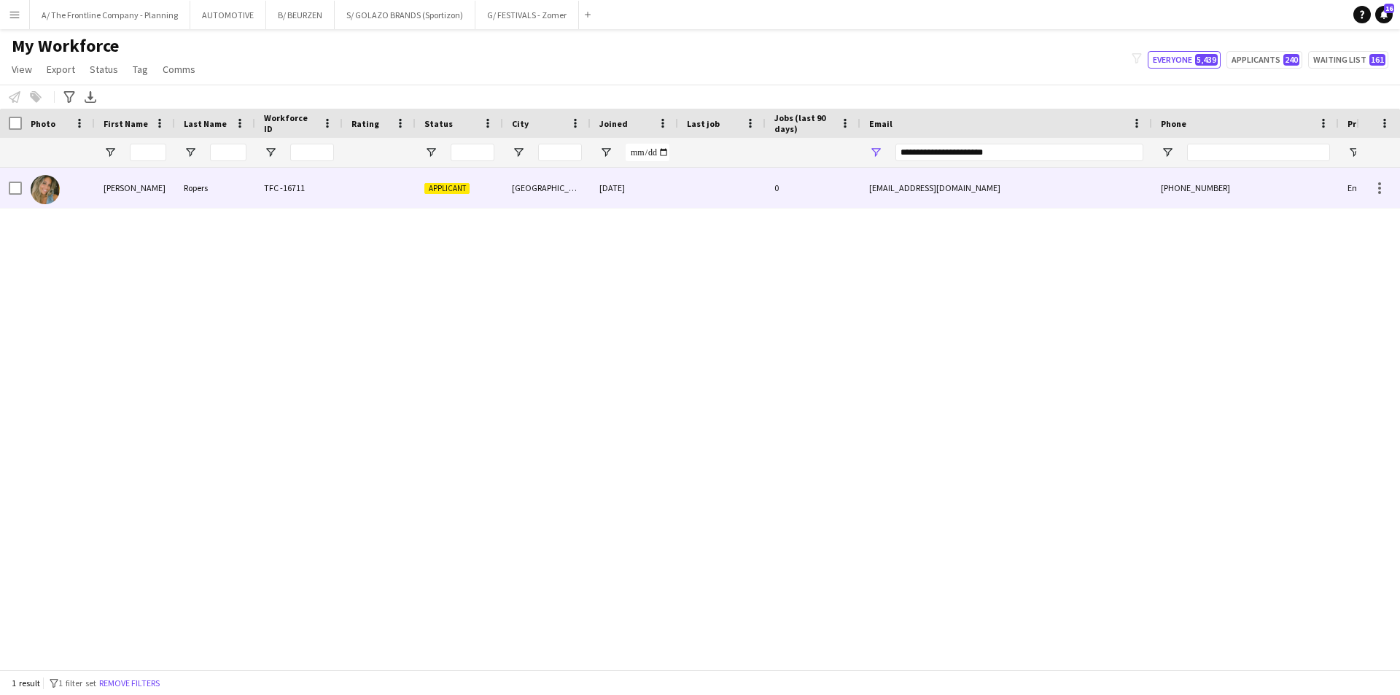
click at [149, 193] on div "[PERSON_NAME]" at bounding box center [135, 188] width 80 height 40
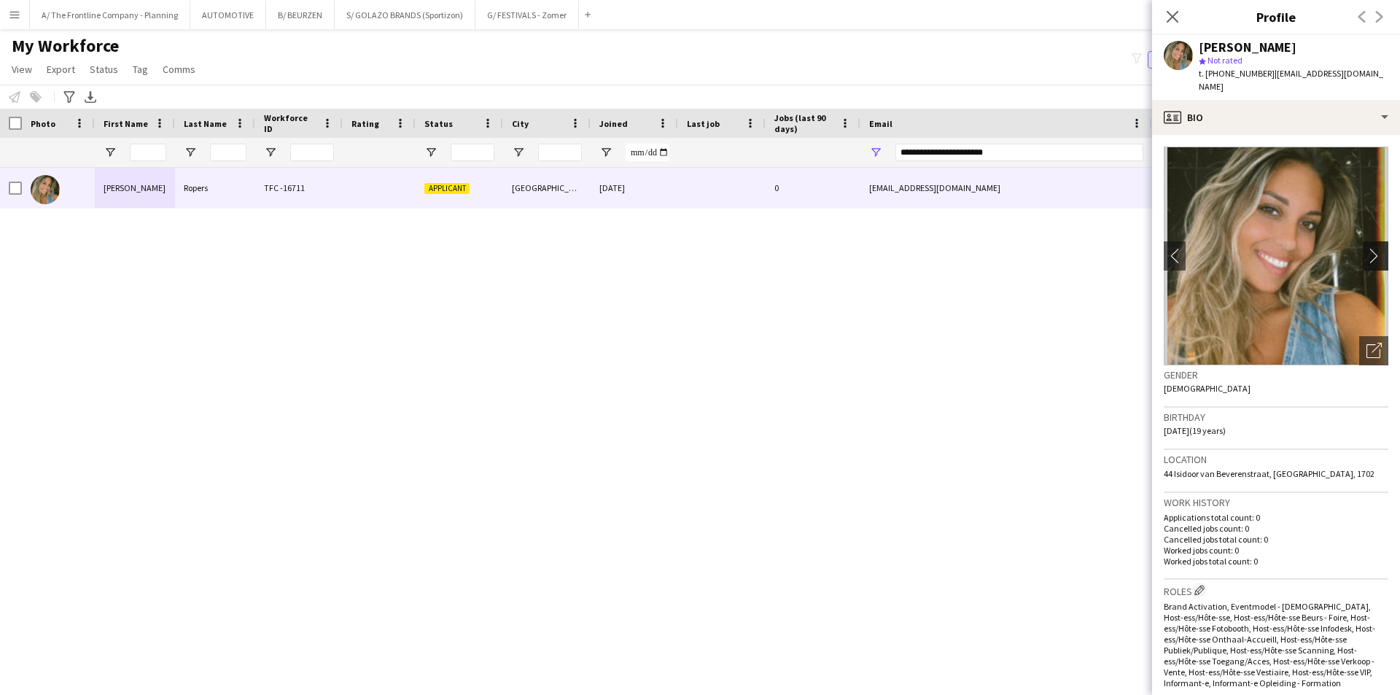
click at [1366, 248] on app-icon "chevron-right" at bounding box center [1377, 255] width 23 height 15
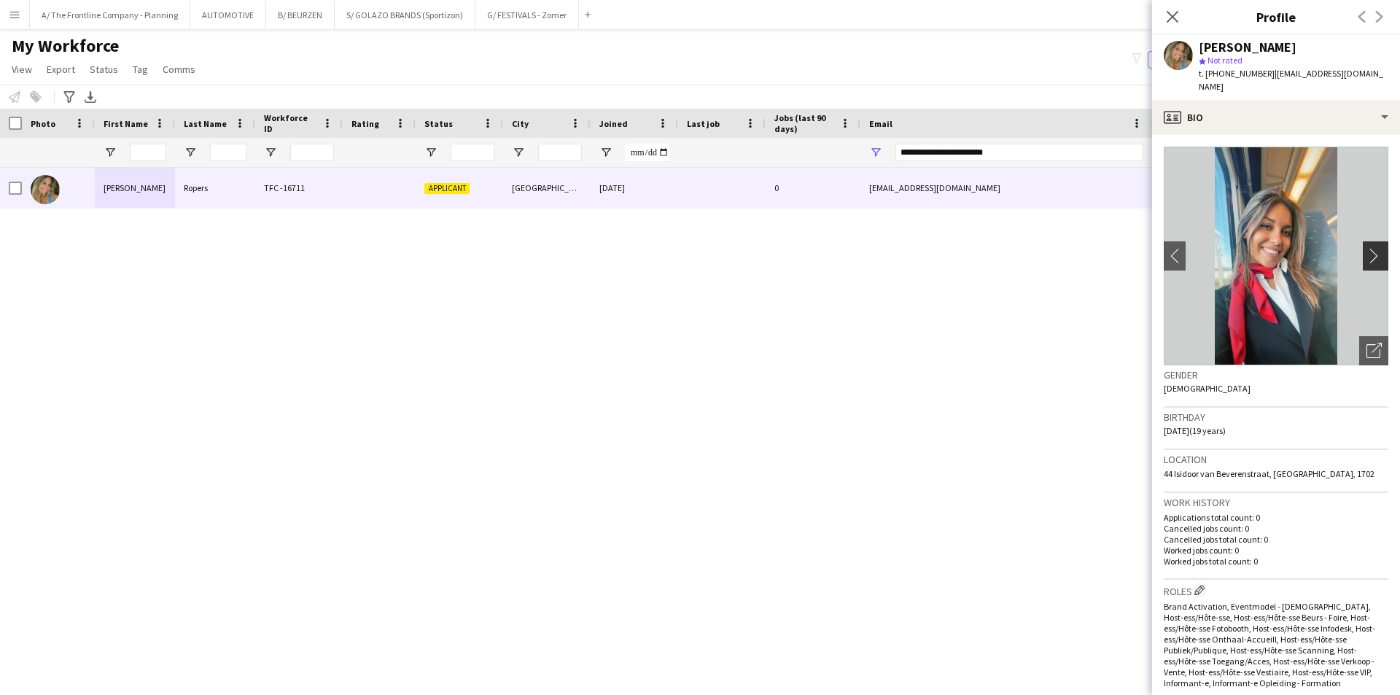
click at [1366, 248] on app-icon "chevron-right" at bounding box center [1377, 255] width 23 height 15
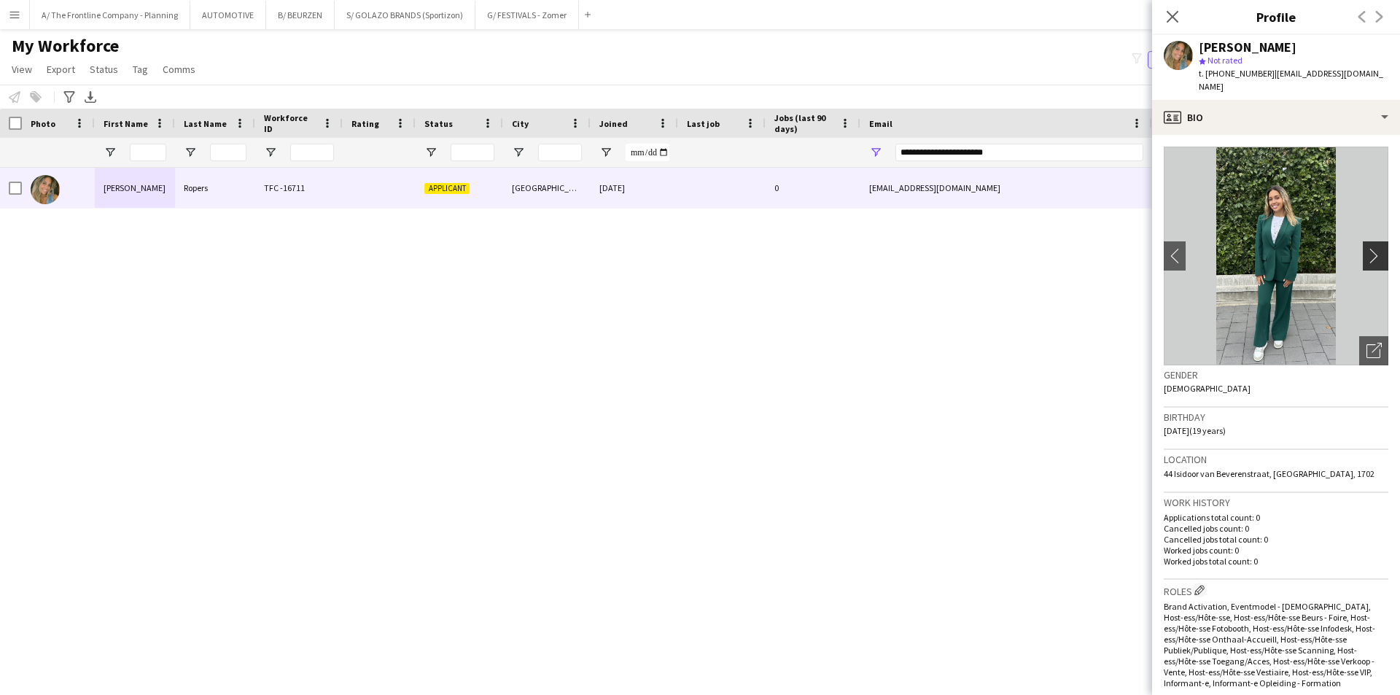
click at [1366, 248] on app-icon "chevron-right" at bounding box center [1377, 255] width 23 height 15
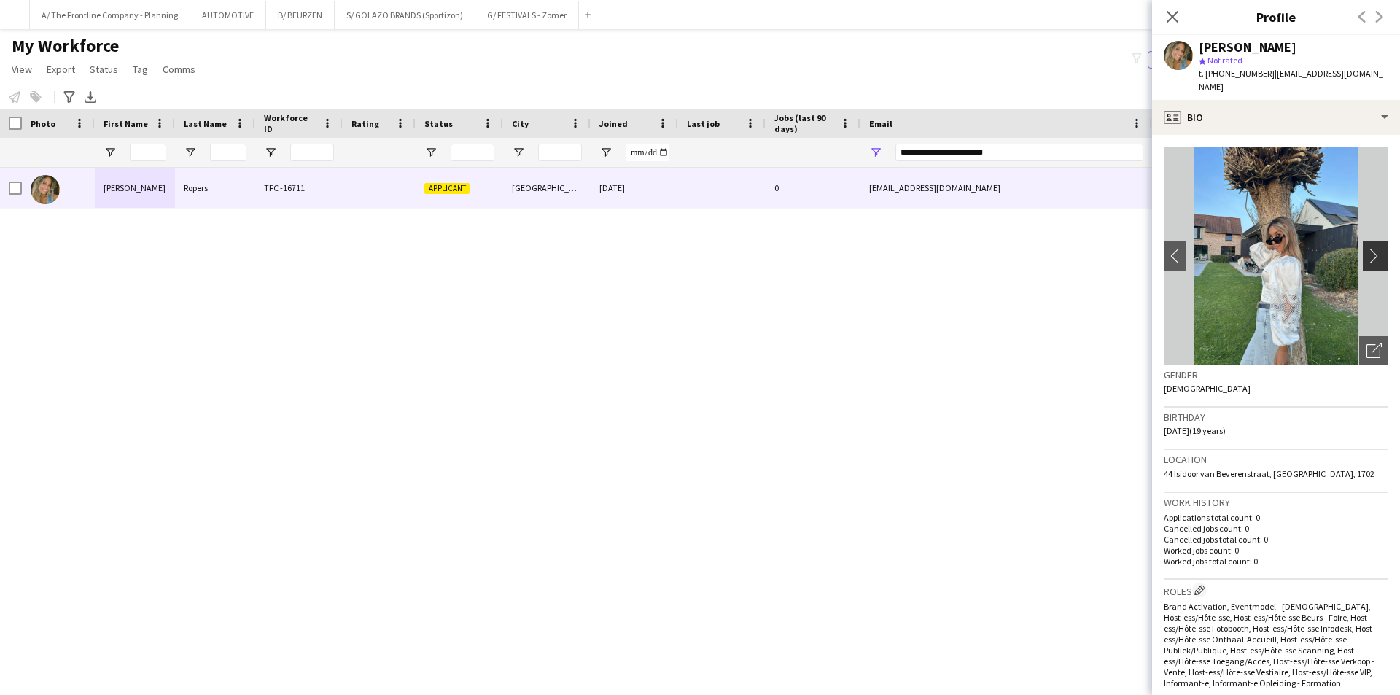
click at [1366, 248] on app-icon "chevron-right" at bounding box center [1377, 255] width 23 height 15
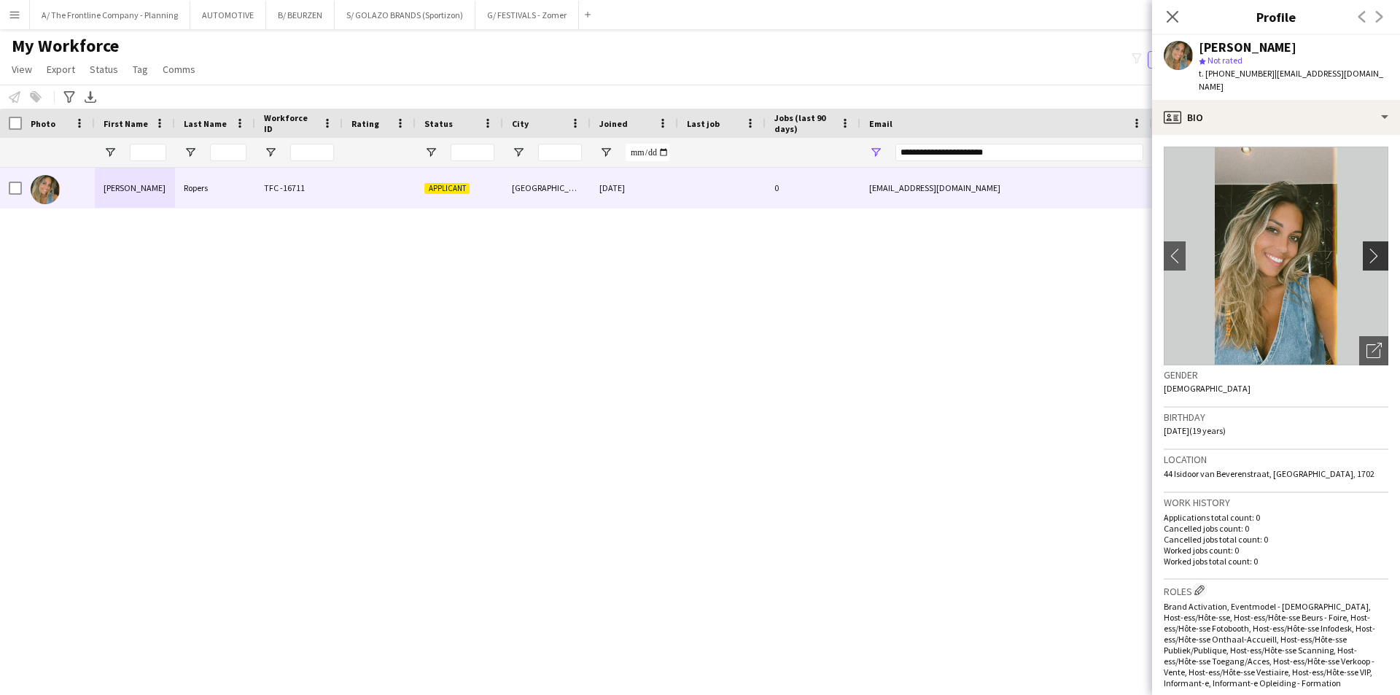
click at [1366, 248] on app-icon "chevron-right" at bounding box center [1377, 255] width 23 height 15
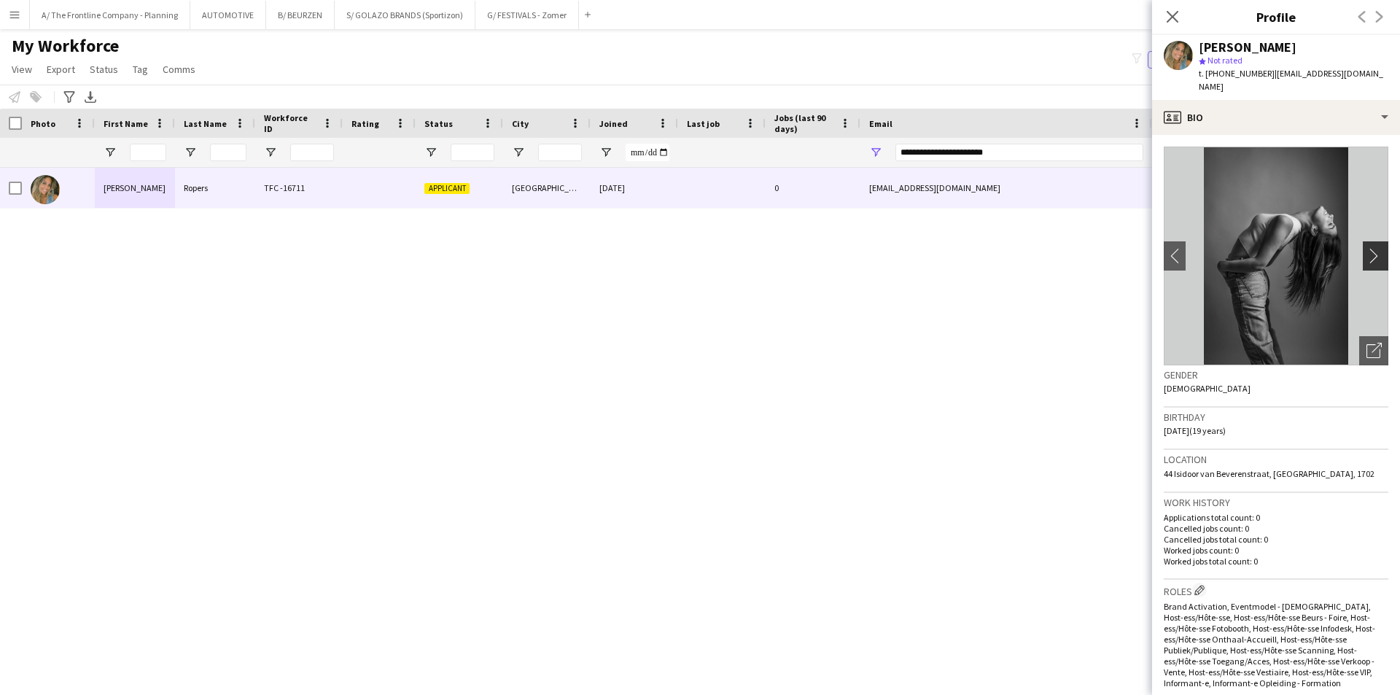
click at [1366, 248] on app-icon "chevron-right" at bounding box center [1377, 255] width 23 height 15
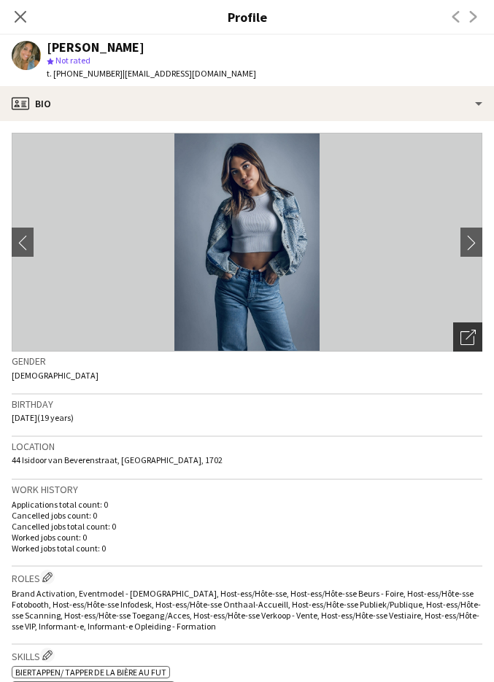
click at [453, 346] on div "Open photos pop-in" at bounding box center [467, 336] width 29 height 29
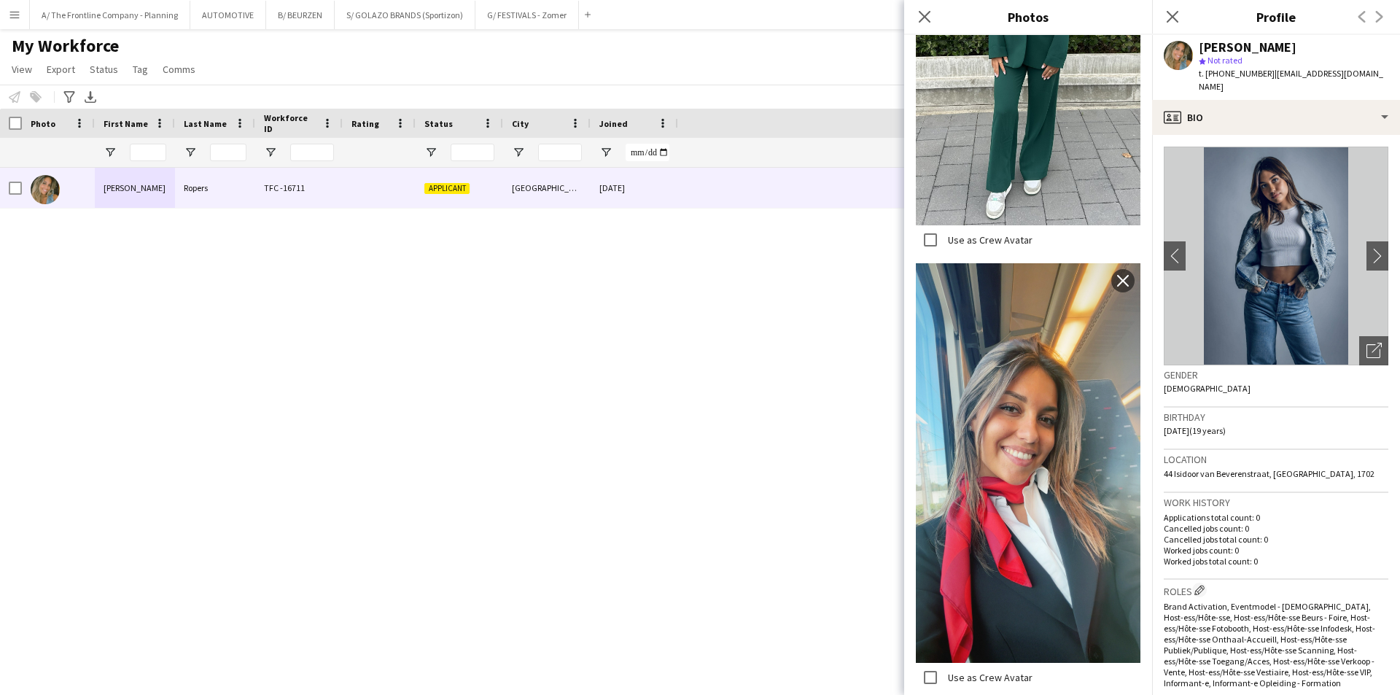
scroll to position [2664, 0]
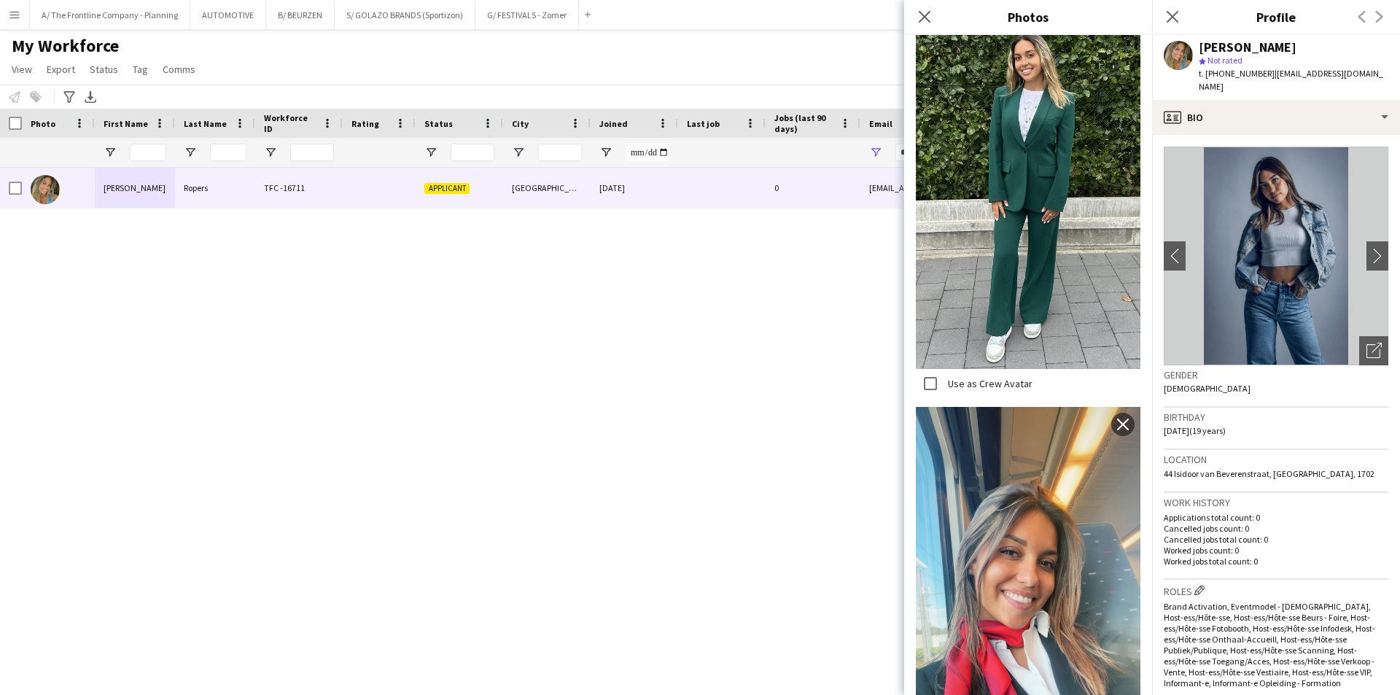
click at [645, 359] on div "[PERSON_NAME] TFC -16711 Applicant [GEOGRAPHIC_DATA] [DATE] 0 [EMAIL_ADDRESS][D…" at bounding box center [678, 413] width 1356 height 491
click at [222, 147] on input "Last Name Filter Input" at bounding box center [228, 152] width 36 height 17
type input "****"
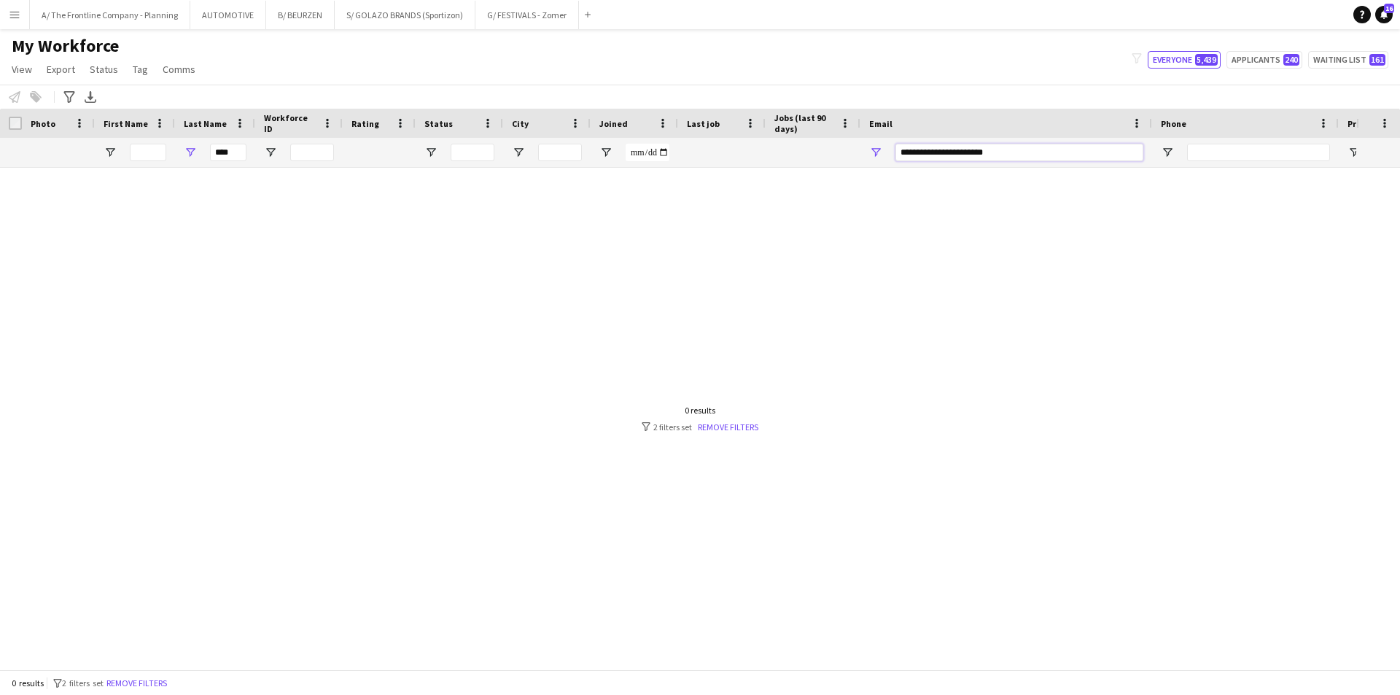
drag, startPoint x: 1034, startPoint y: 153, endPoint x: 730, endPoint y: 159, distance: 304.1
click at [730, 159] on div "****" at bounding box center [790, 152] width 1581 height 29
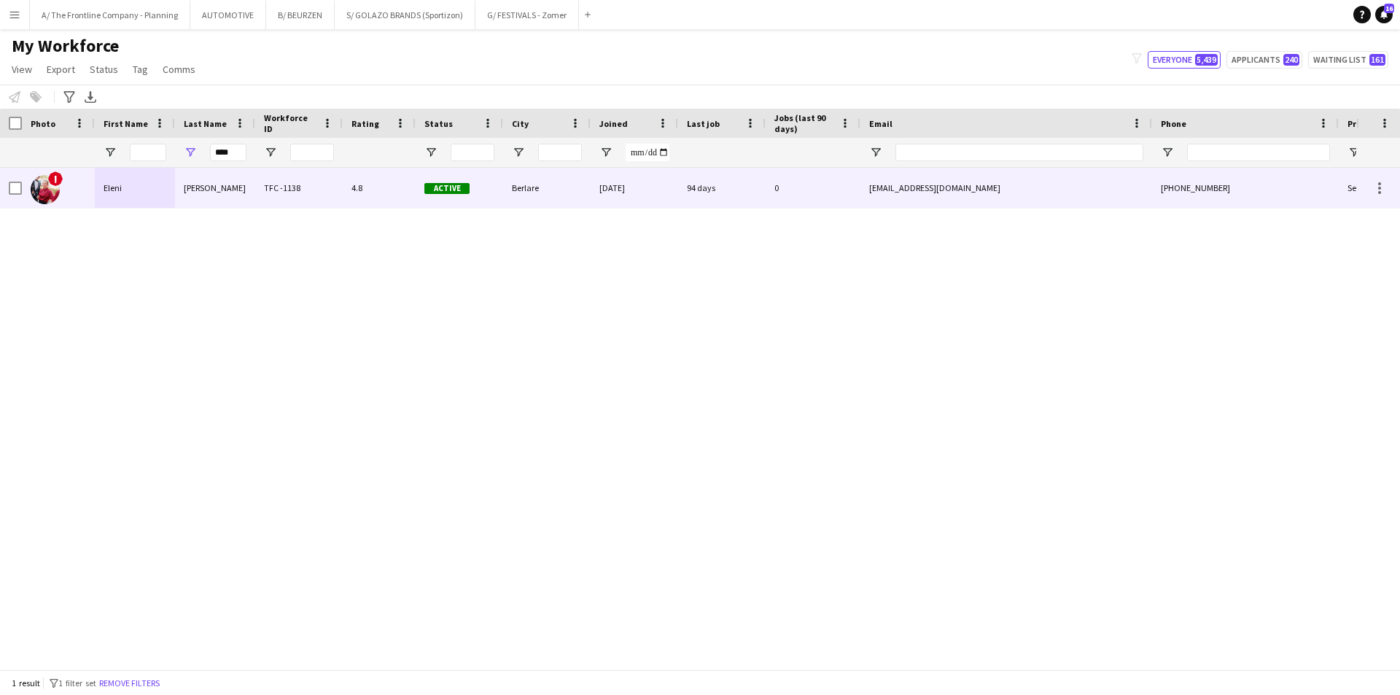
click at [108, 184] on div "Eleni" at bounding box center [135, 188] width 80 height 40
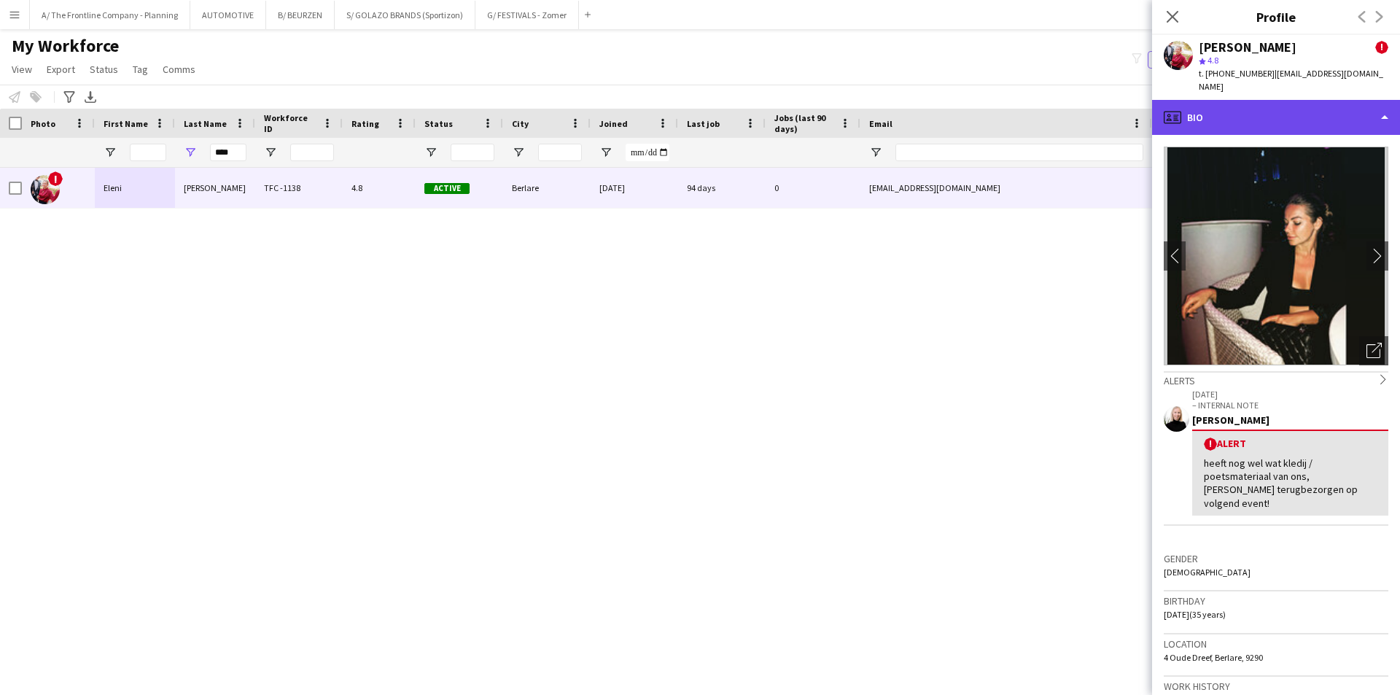
click at [1256, 111] on div "profile Bio" at bounding box center [1276, 117] width 248 height 35
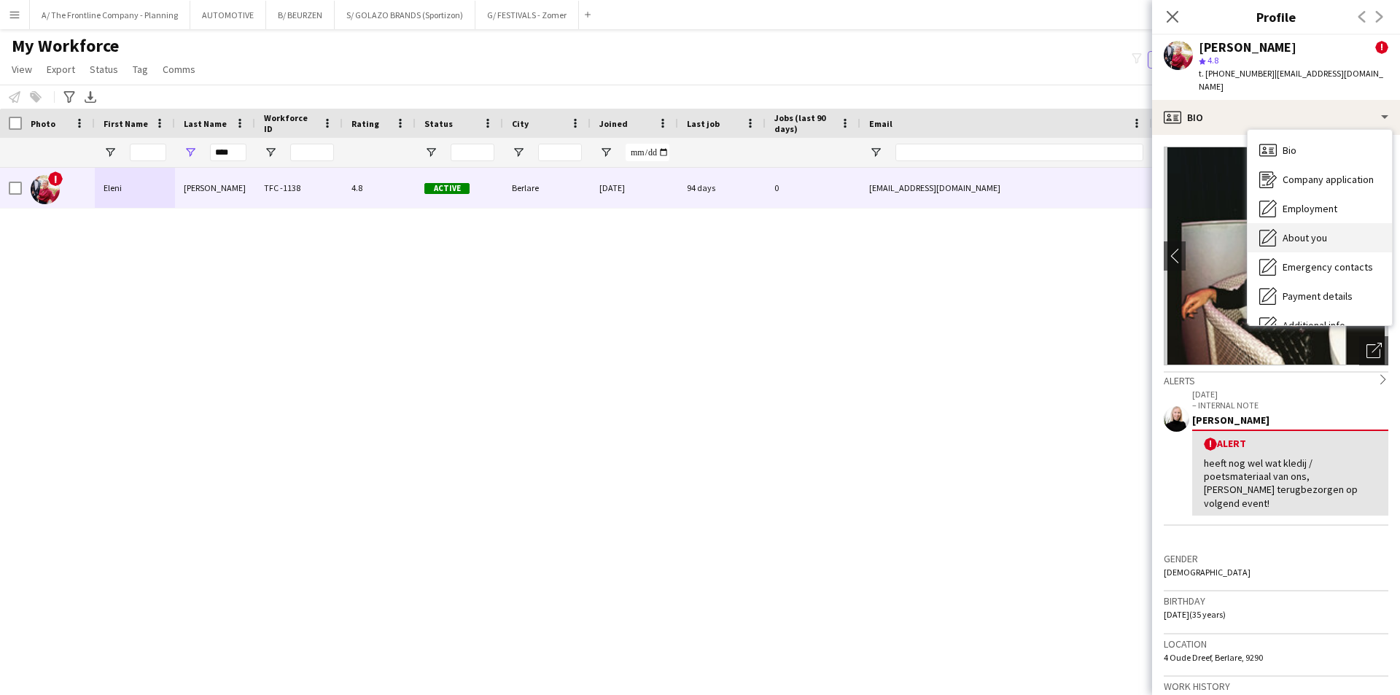
click at [1293, 223] on div "About you About you" at bounding box center [1319, 237] width 144 height 29
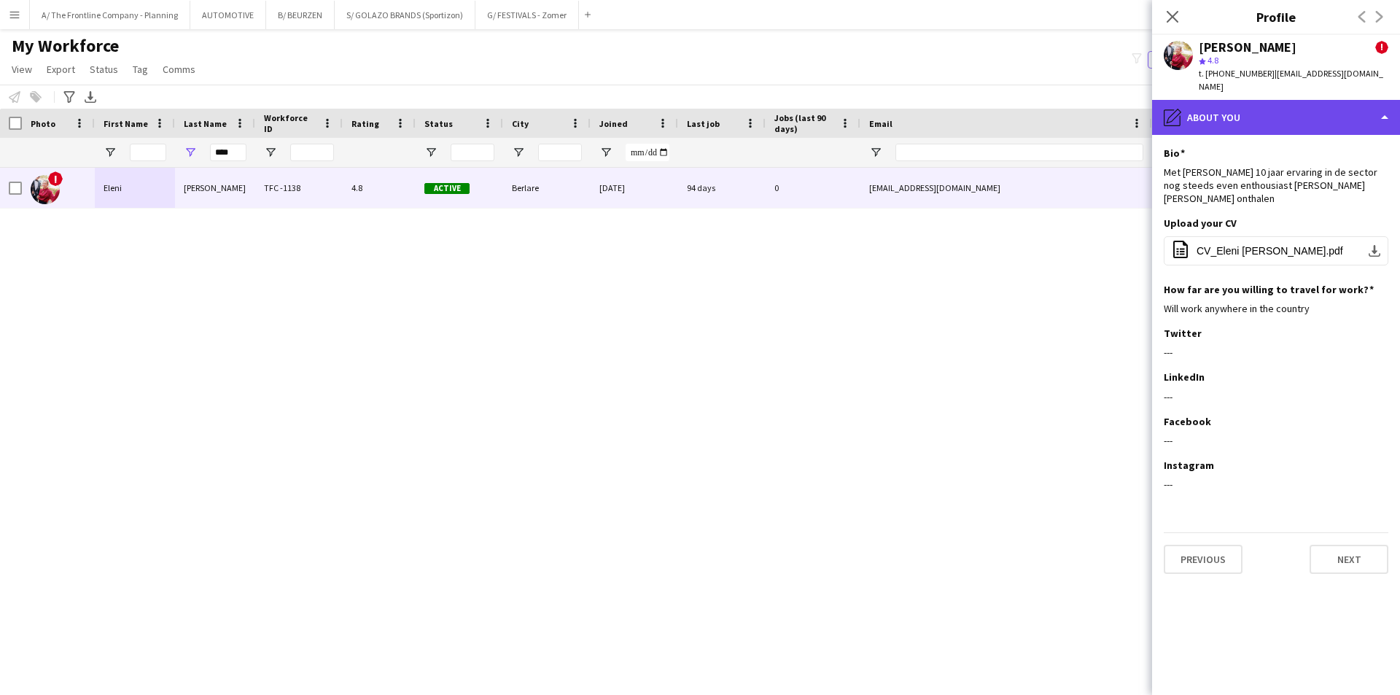
click at [1279, 100] on div "pencil4 About you" at bounding box center [1276, 117] width 248 height 35
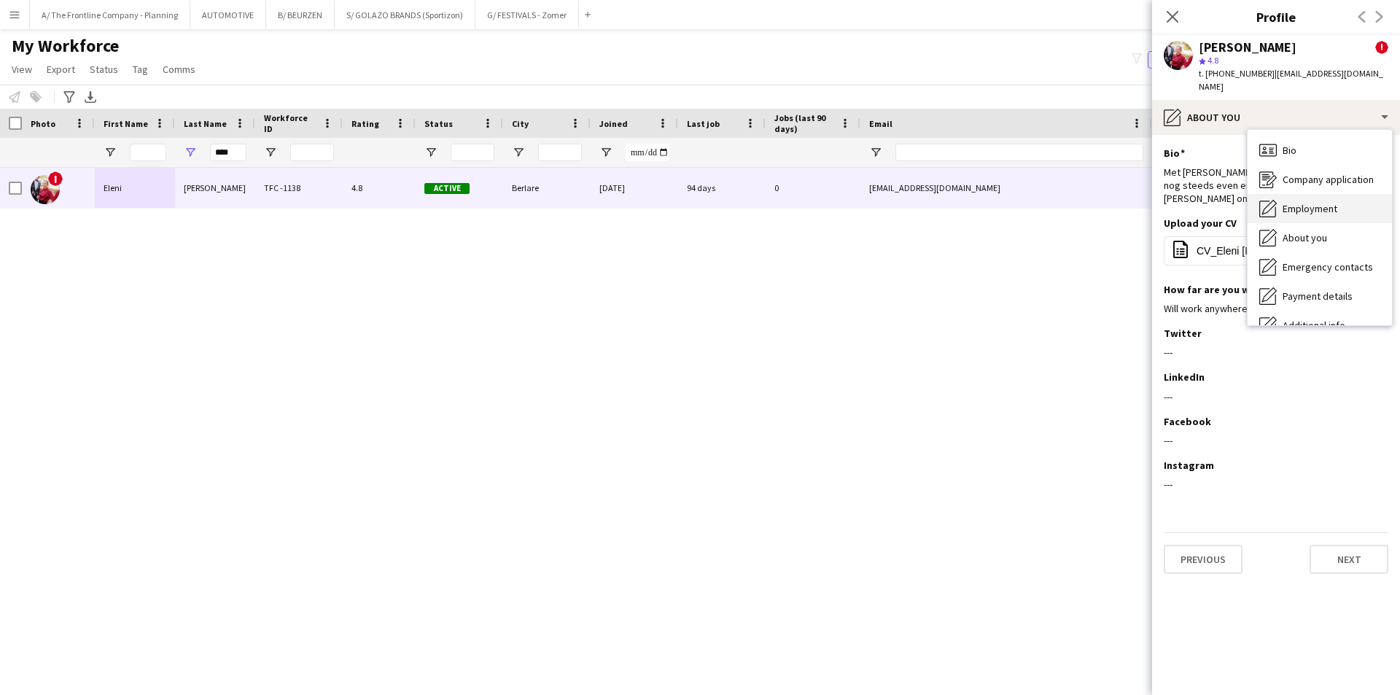
click at [1296, 202] on div "Employment Employment" at bounding box center [1319, 208] width 144 height 29
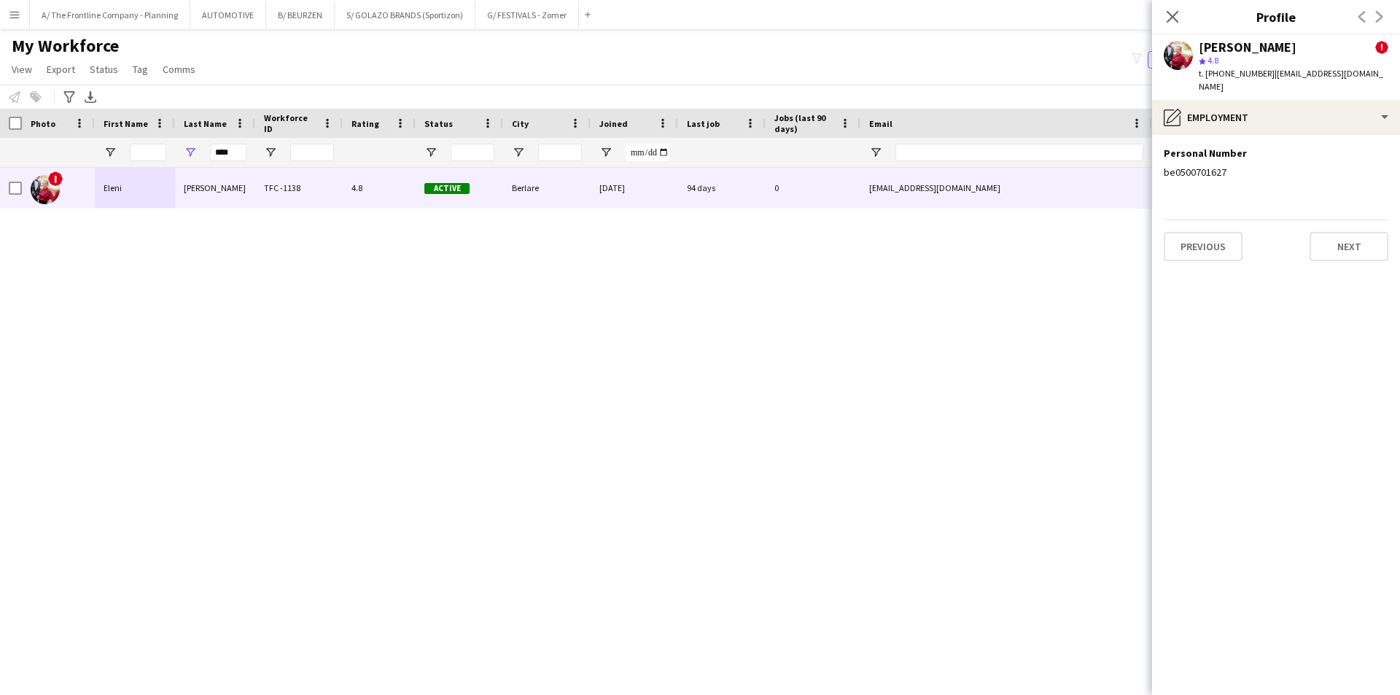
click at [120, 31] on main "My Workforce View Views Default view New view Update view Delete view Edit name…" at bounding box center [700, 352] width 1400 height 646
click at [128, 21] on button "A/ The Frontline Company - Planning Close" at bounding box center [110, 15] width 160 height 28
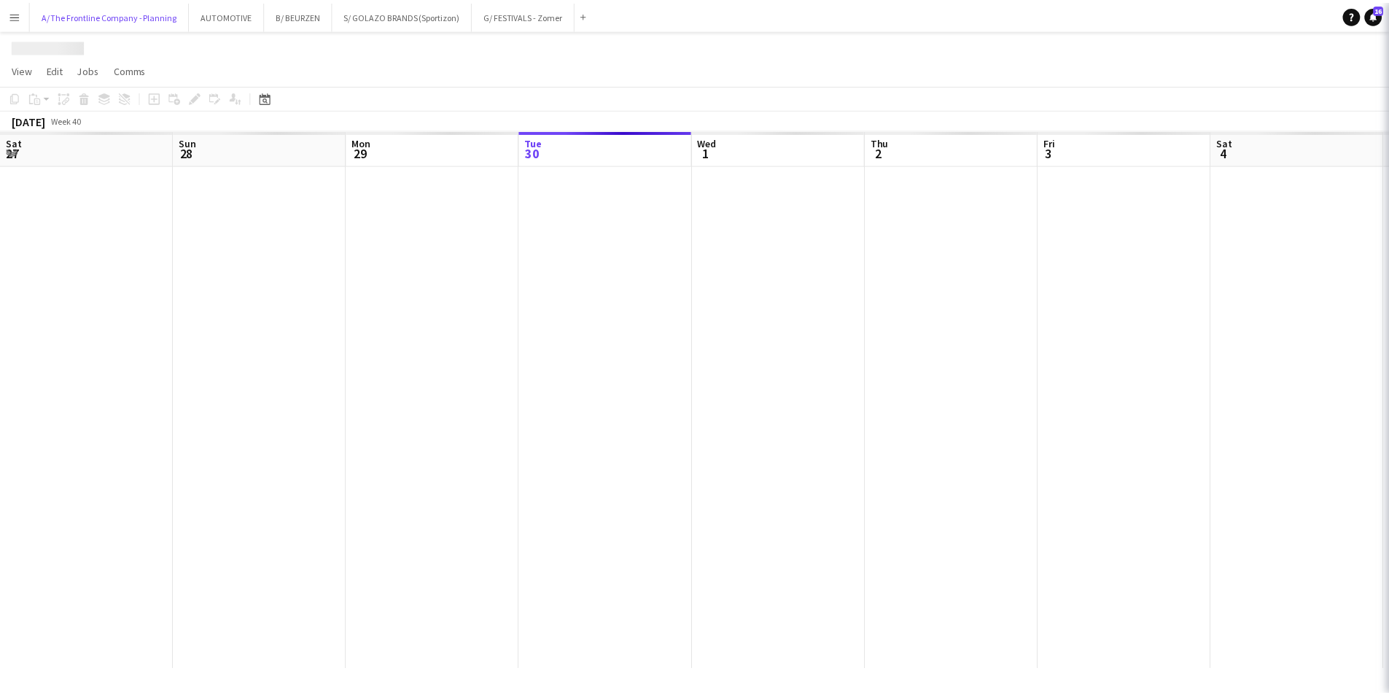
scroll to position [0, 349]
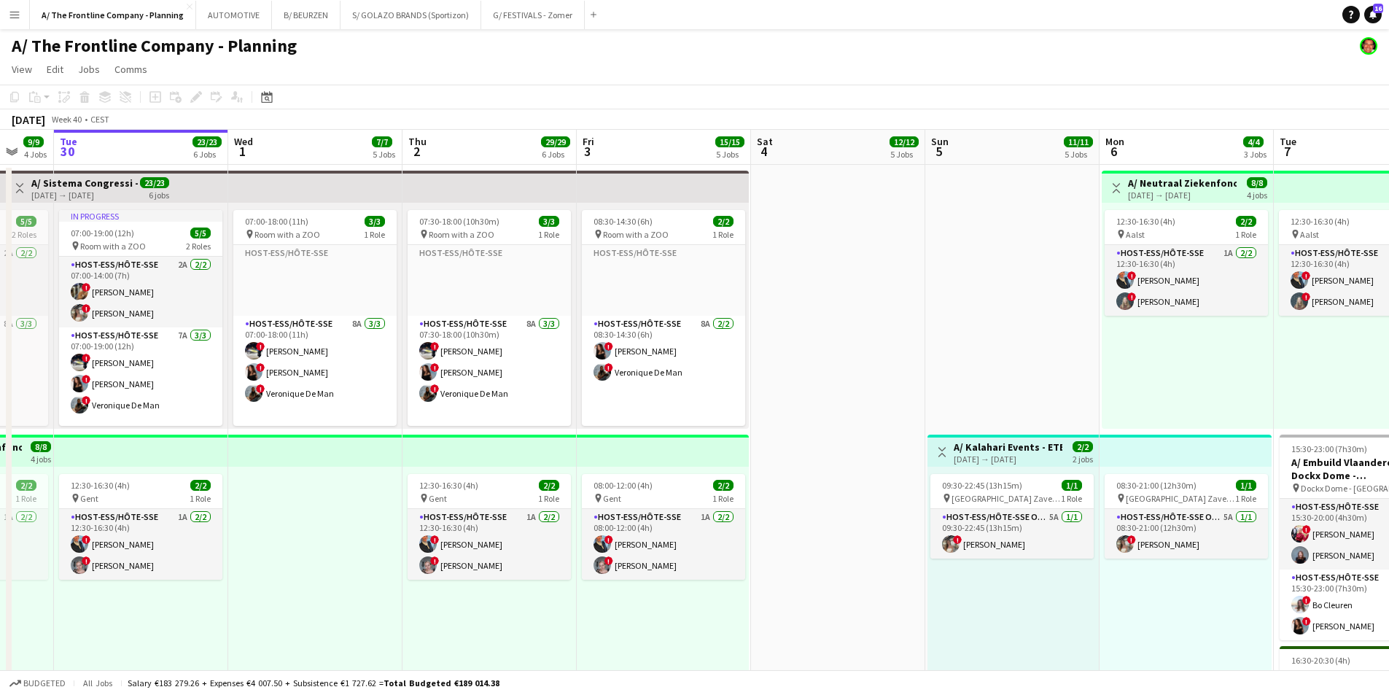
drag, startPoint x: 1089, startPoint y: 332, endPoint x: 399, endPoint y: 335, distance: 689.7
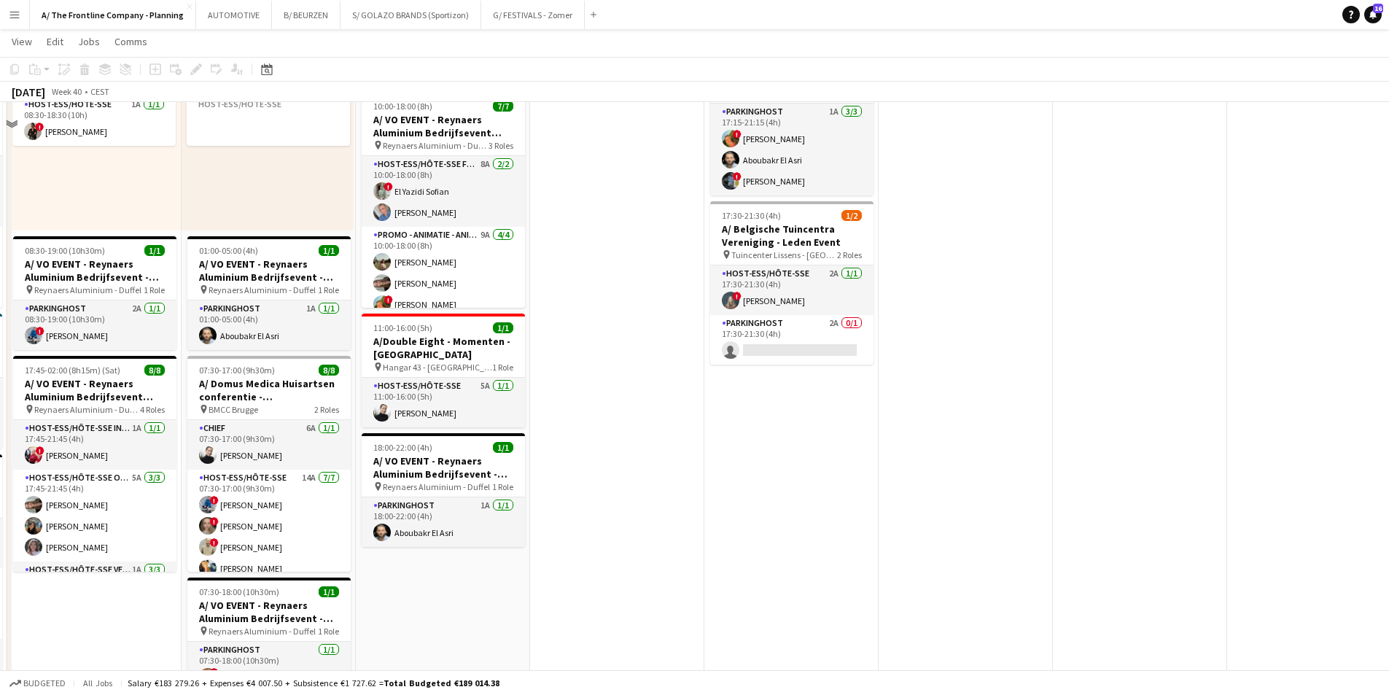
scroll to position [729, 0]
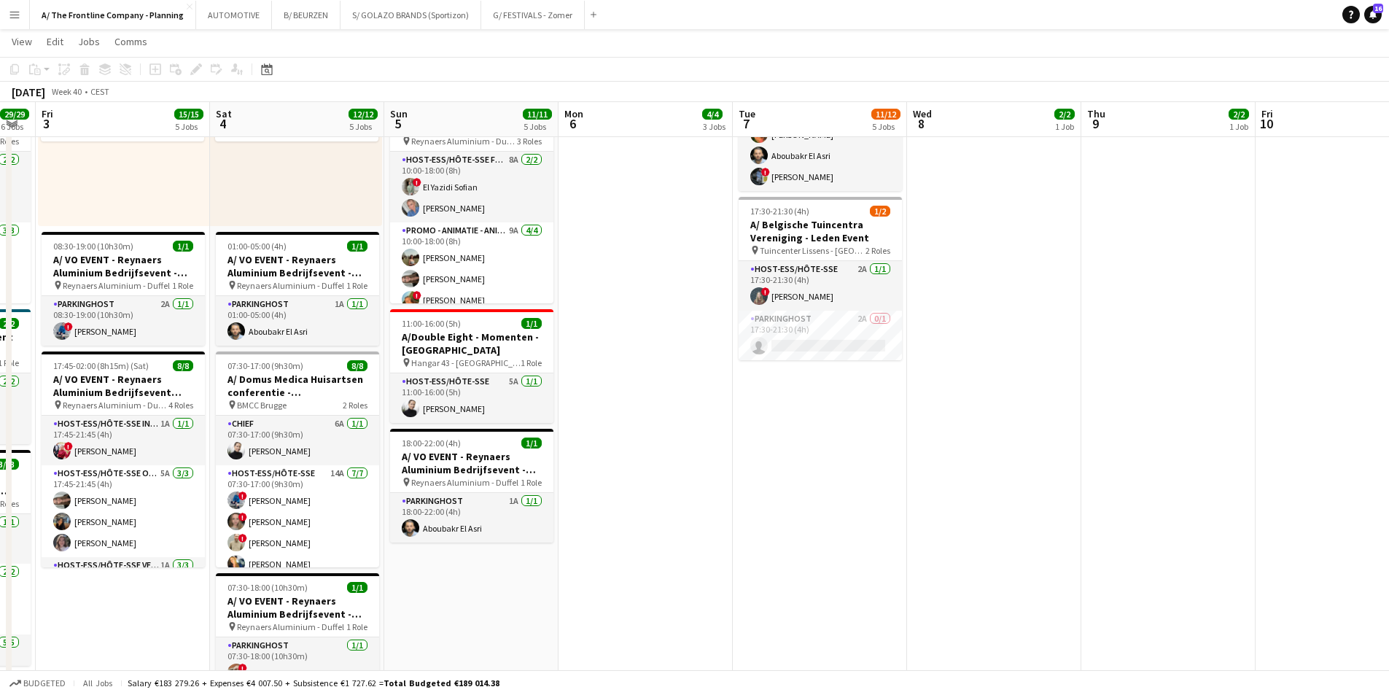
drag, startPoint x: 997, startPoint y: 412, endPoint x: 671, endPoint y: 428, distance: 326.3
click at [671, 428] on app-calendar-viewport "Tue 30 23/23 6 Jobs Wed 1 7/7 5 Jobs Thu 2 29/29 6 Jobs Fri 3 15/15 5 Jobs Sat …" at bounding box center [694, 151] width 1389 height 1646
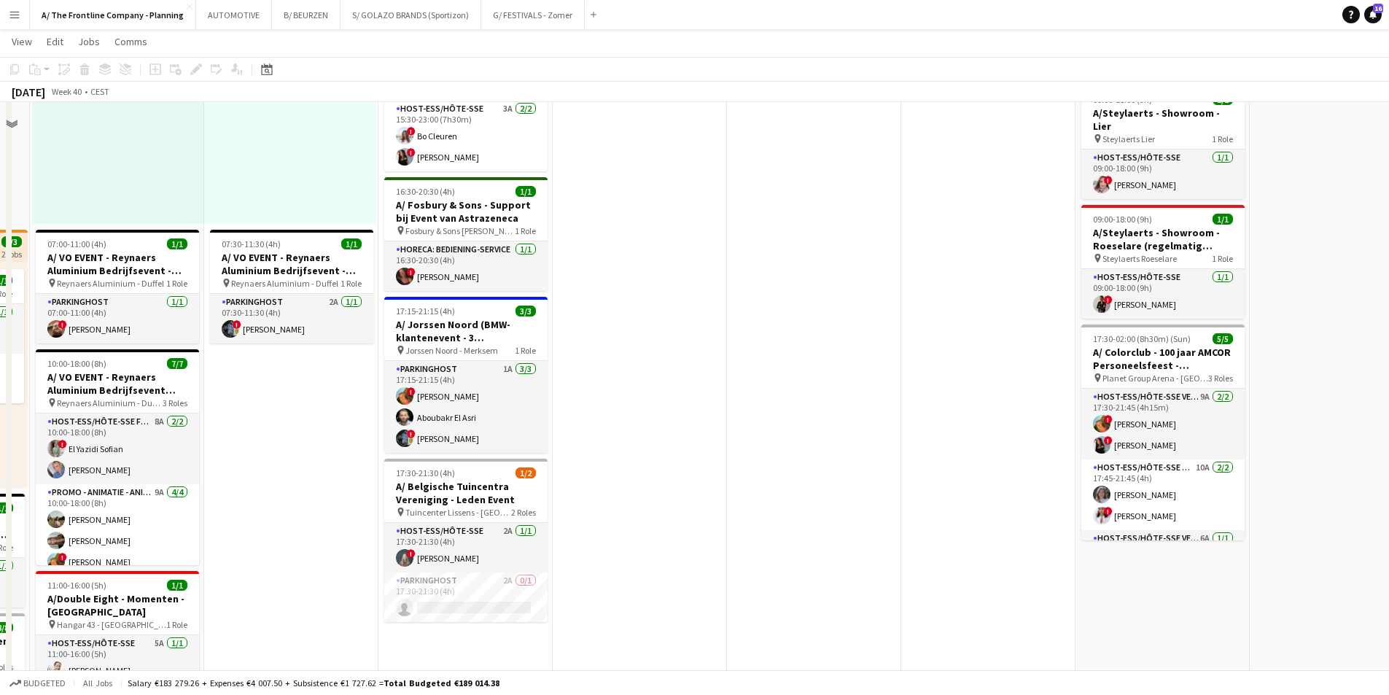
scroll to position [365, 0]
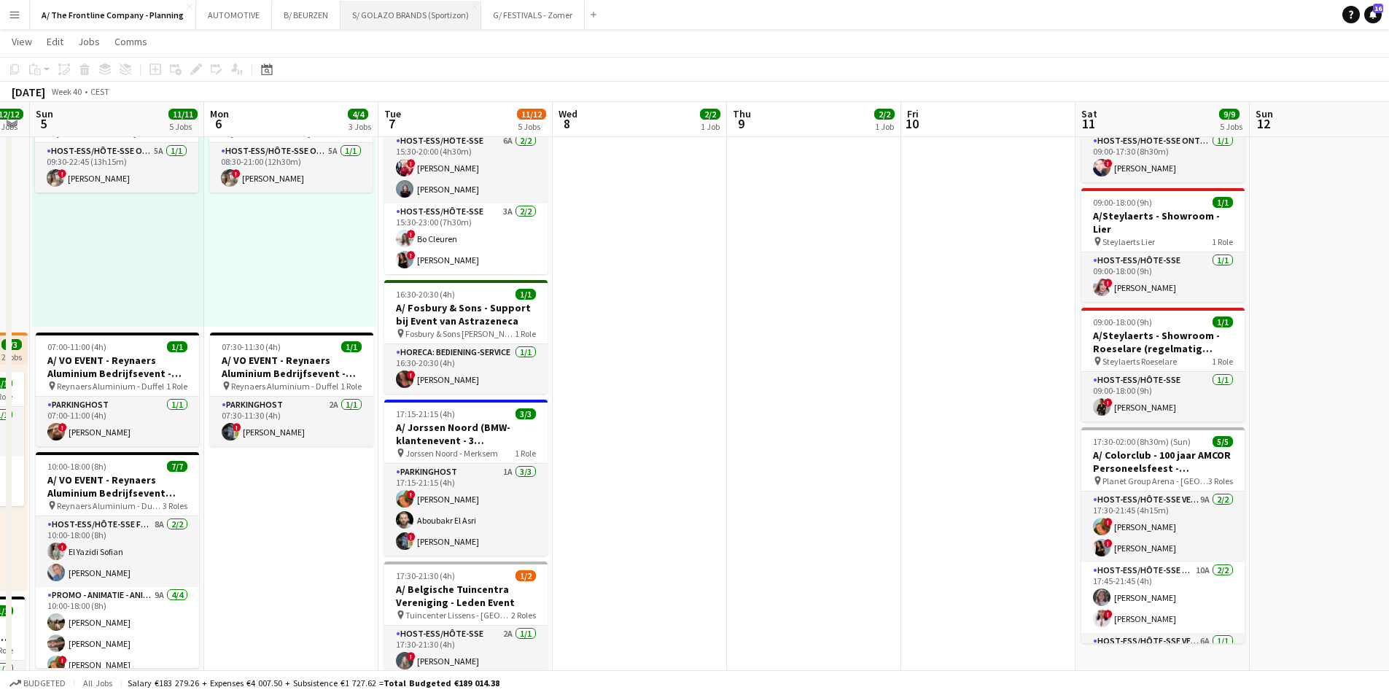
click at [395, 21] on button "S/ GOLAZO BRANDS (Sportizon) Close" at bounding box center [410, 15] width 141 height 28
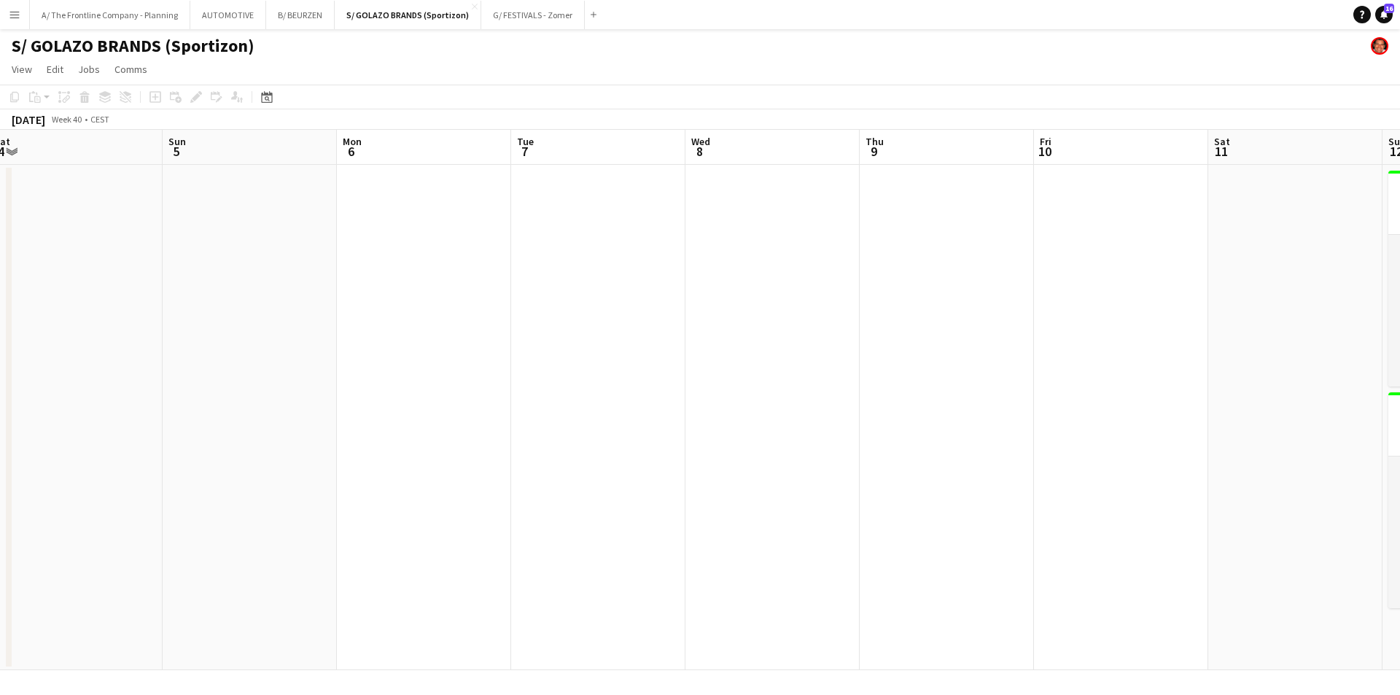
drag, startPoint x: 932, startPoint y: 264, endPoint x: 618, endPoint y: 235, distance: 315.6
click at [0, 209] on html "Menu Boards Boards Boards All jobs Status Workforce Workforce My Workforce Recr…" at bounding box center [700, 347] width 1400 height 695
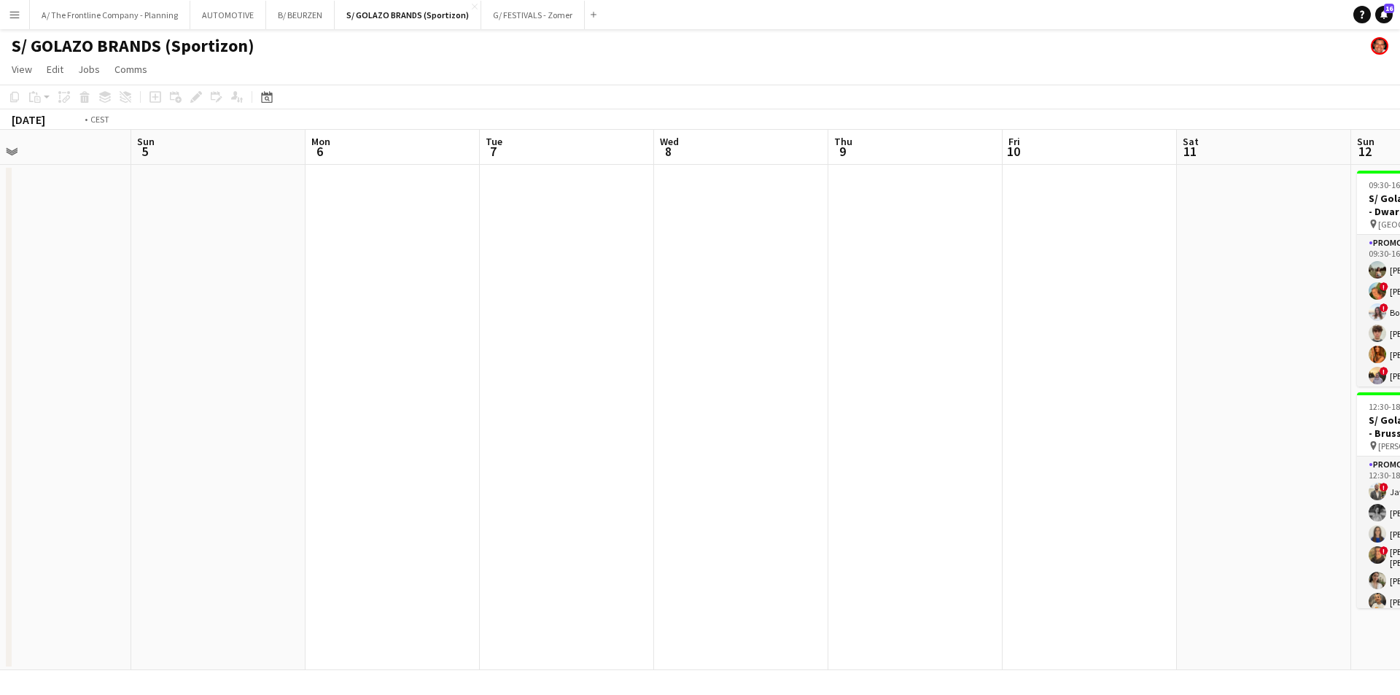
drag, startPoint x: 188, startPoint y: 248, endPoint x: 167, endPoint y: 251, distance: 21.3
click at [167, 251] on app-calendar-viewport "Wed 1 Thu 2 Fri 3 Sat 4 Sun 5 Mon 6 Tue 7 Wed 8 Thu 9 Fri 10 Sat 11 Sun 12 17/1…" at bounding box center [700, 400] width 1400 height 540
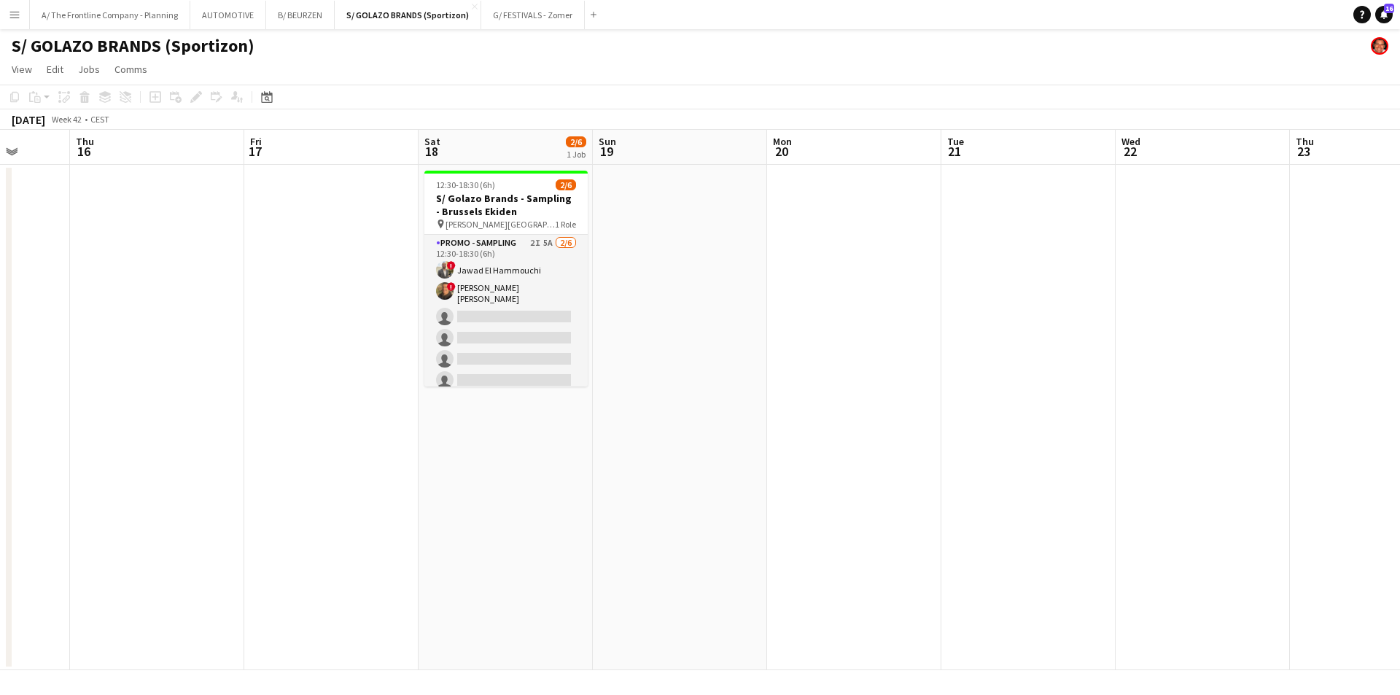
scroll to position [0, 422]
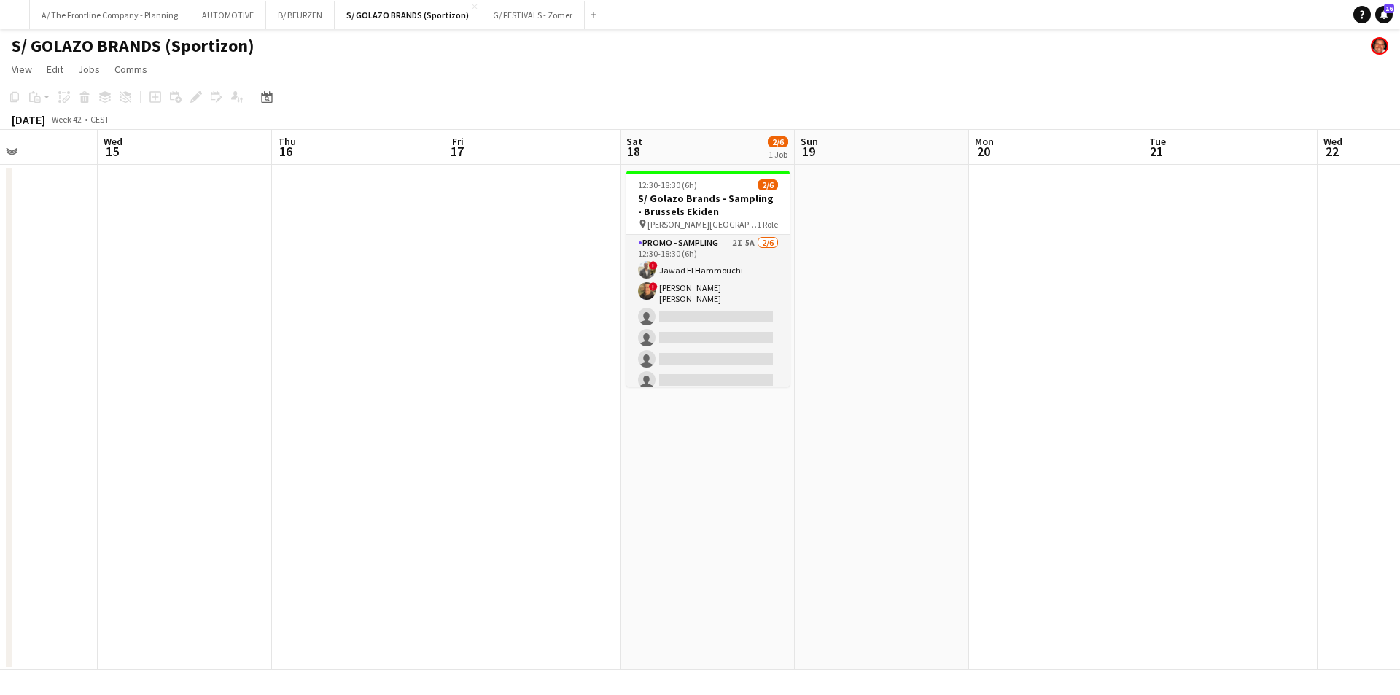
drag, startPoint x: 1056, startPoint y: 289, endPoint x: 85, endPoint y: 278, distance: 971.2
click at [85, 278] on app-calendar-viewport "Sun 12 17/17 2 Jobs Mon 13 Tue 14 Wed 15 Thu 16 Fri 17 Sat 18 2/6 1 Job Sun 19 …" at bounding box center [700, 400] width 1400 height 540
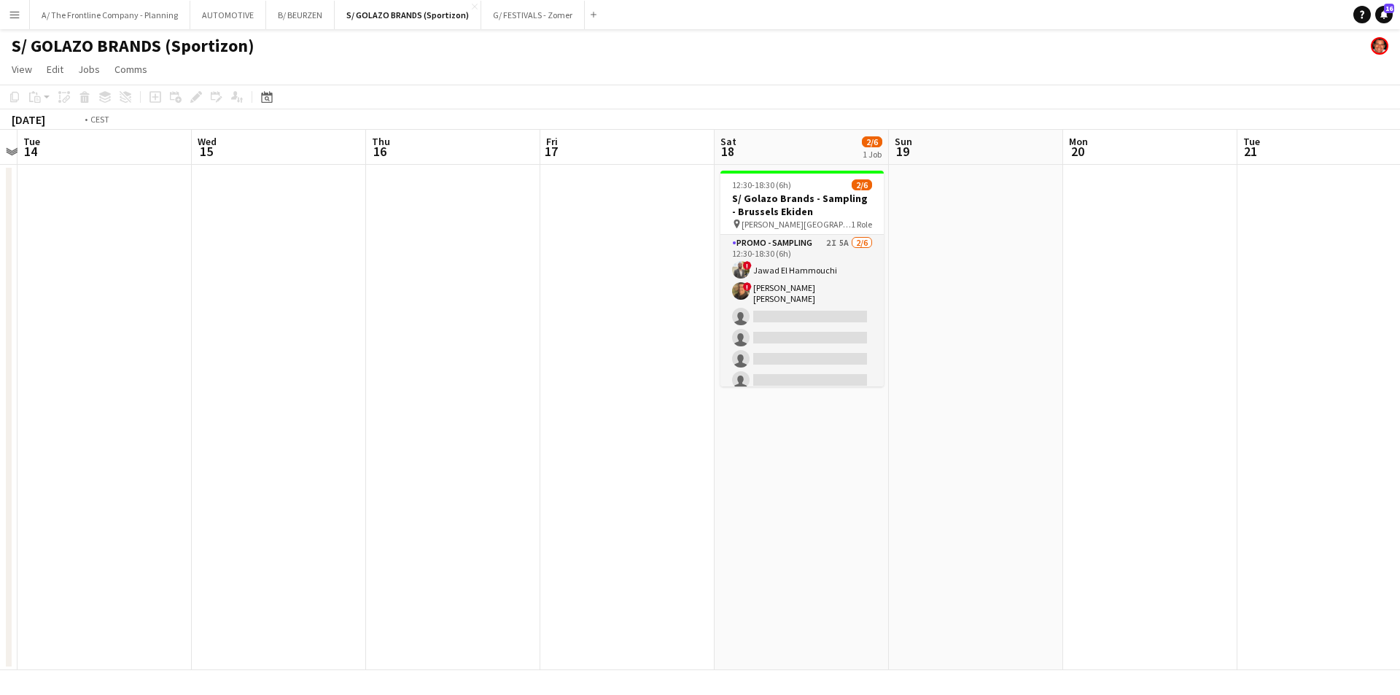
scroll to position [0, 421]
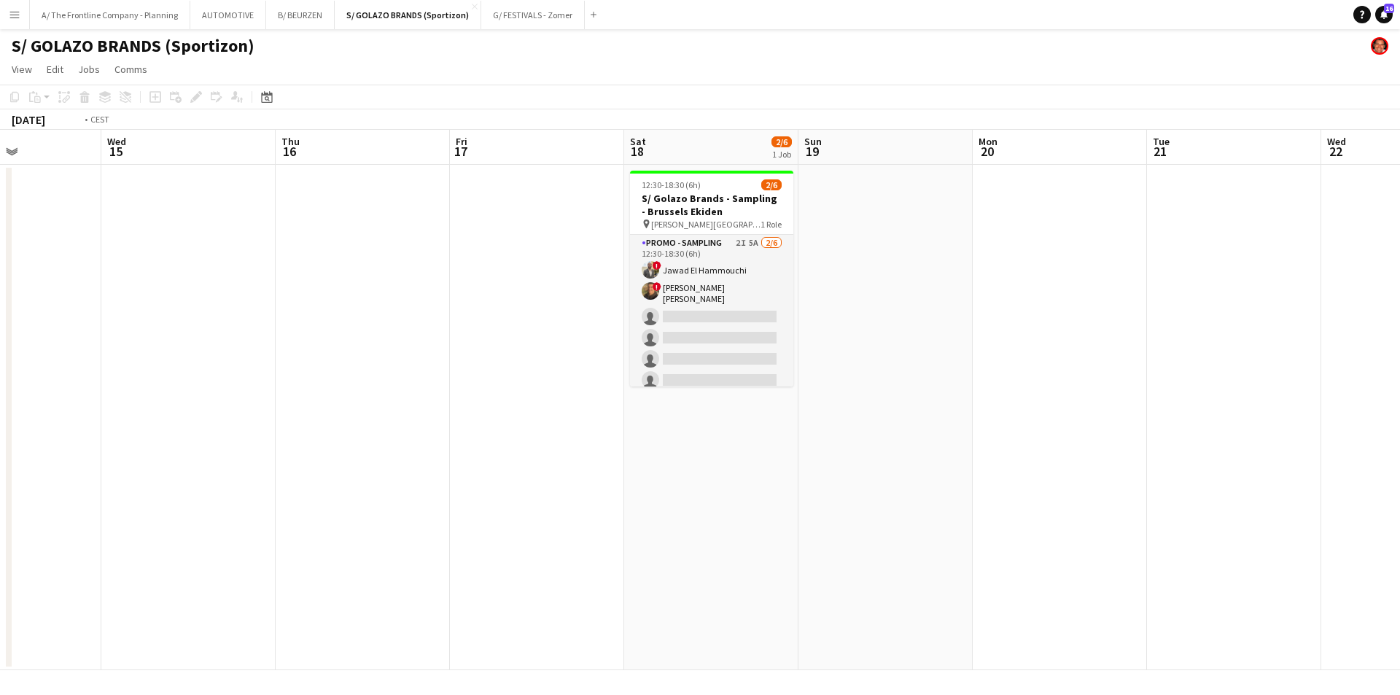
drag, startPoint x: 257, startPoint y: 338, endPoint x: 777, endPoint y: 263, distance: 525.1
click at [777, 263] on app-calendar-viewport "Sun 12 17/17 2 Jobs Mon 13 Tue 14 Wed 15 Thu 16 Fri 17 Sat 18 2/6 1 Job Sun 19 …" at bounding box center [700, 400] width 1400 height 540
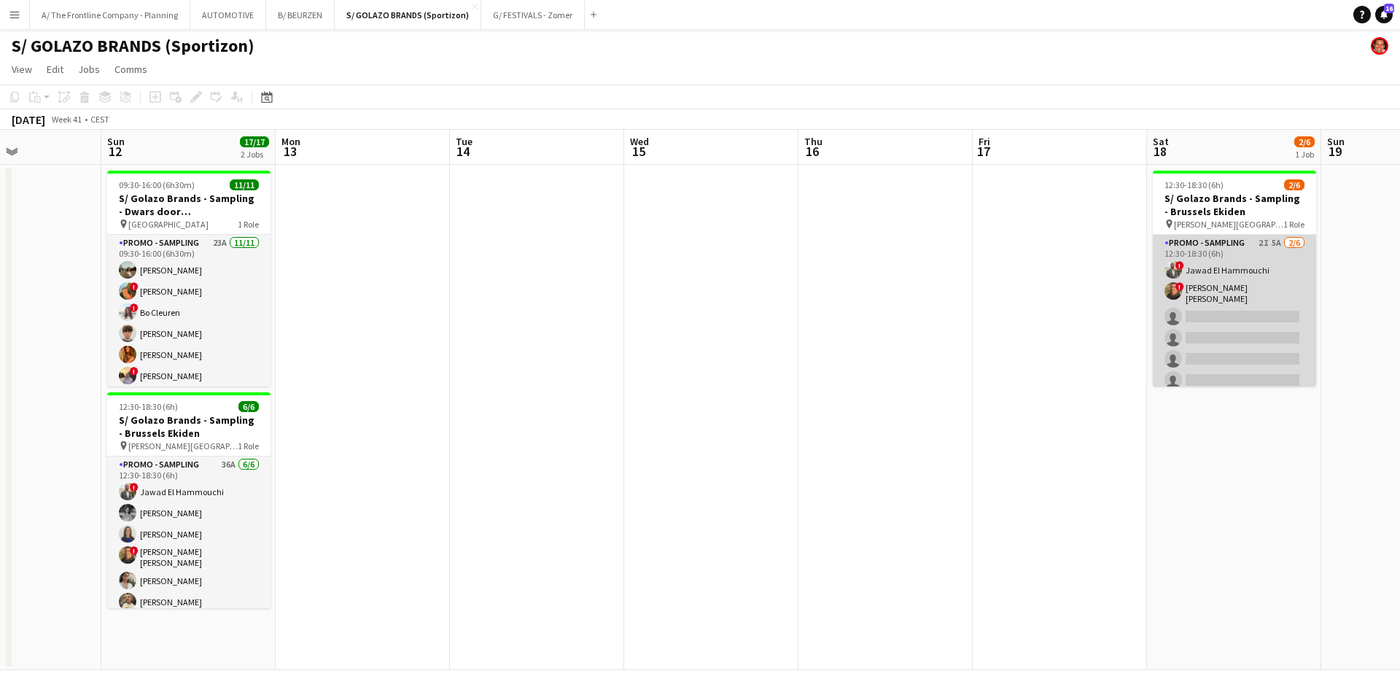
click at [1196, 313] on app-card-role "Promo - Sampling 2I 5A [DATE] 12:30-18:30 (6h) ! Jawad El Hammouchi ! [PERSON_N…" at bounding box center [1234, 315] width 163 height 160
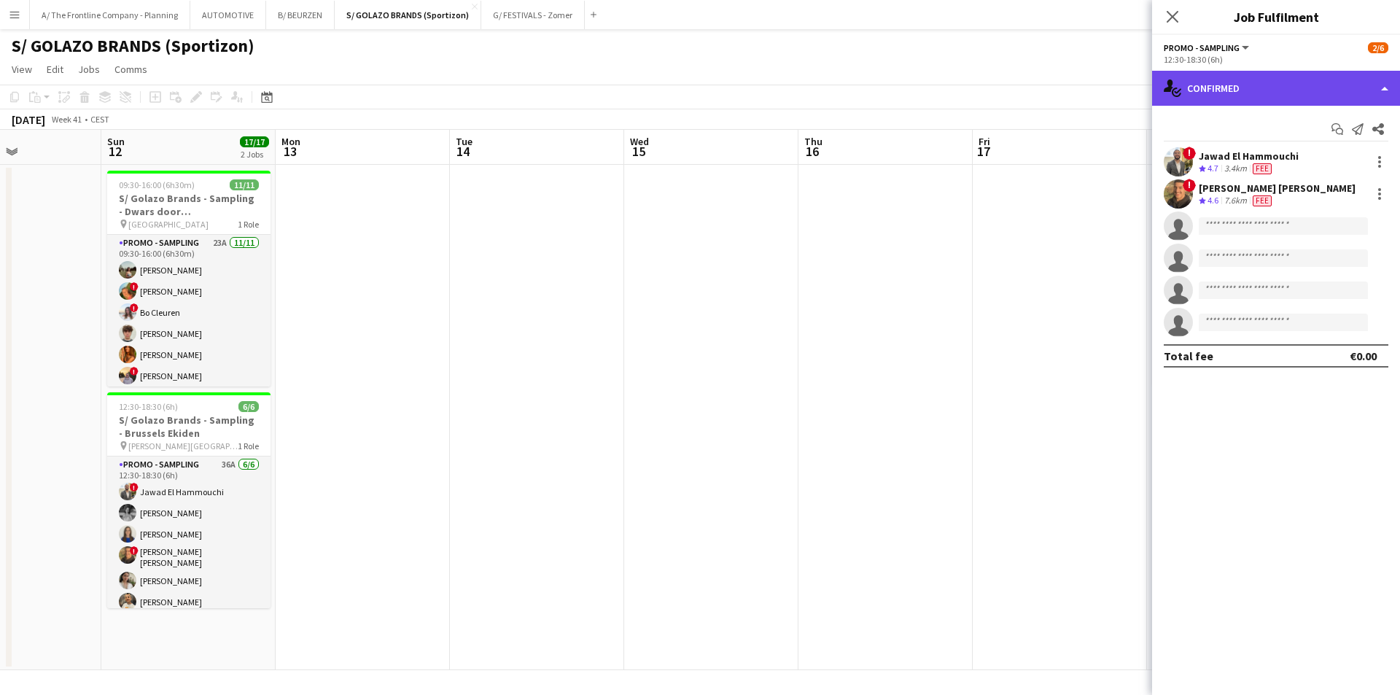
click at [1311, 97] on div "single-neutral-actions-check-2 Confirmed" at bounding box center [1276, 88] width 248 height 35
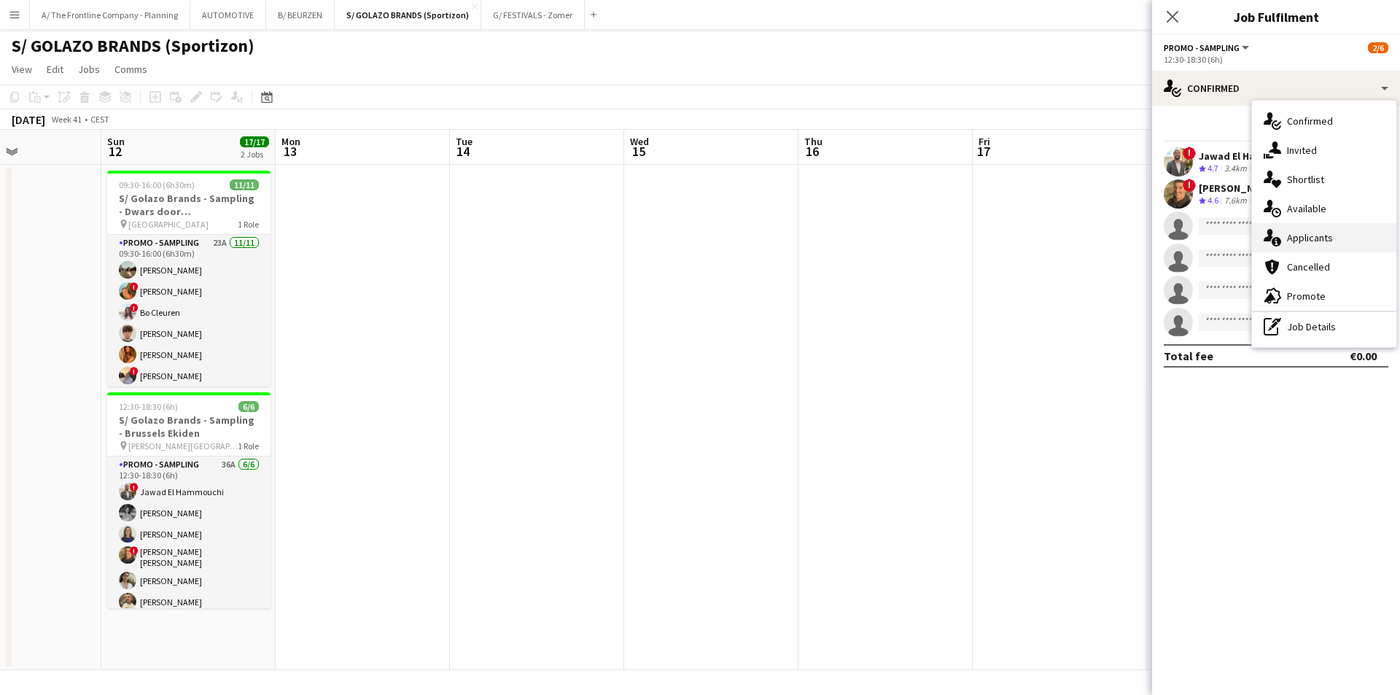
click at [1314, 247] on div "single-neutral-actions-information Applicants" at bounding box center [1324, 237] width 144 height 29
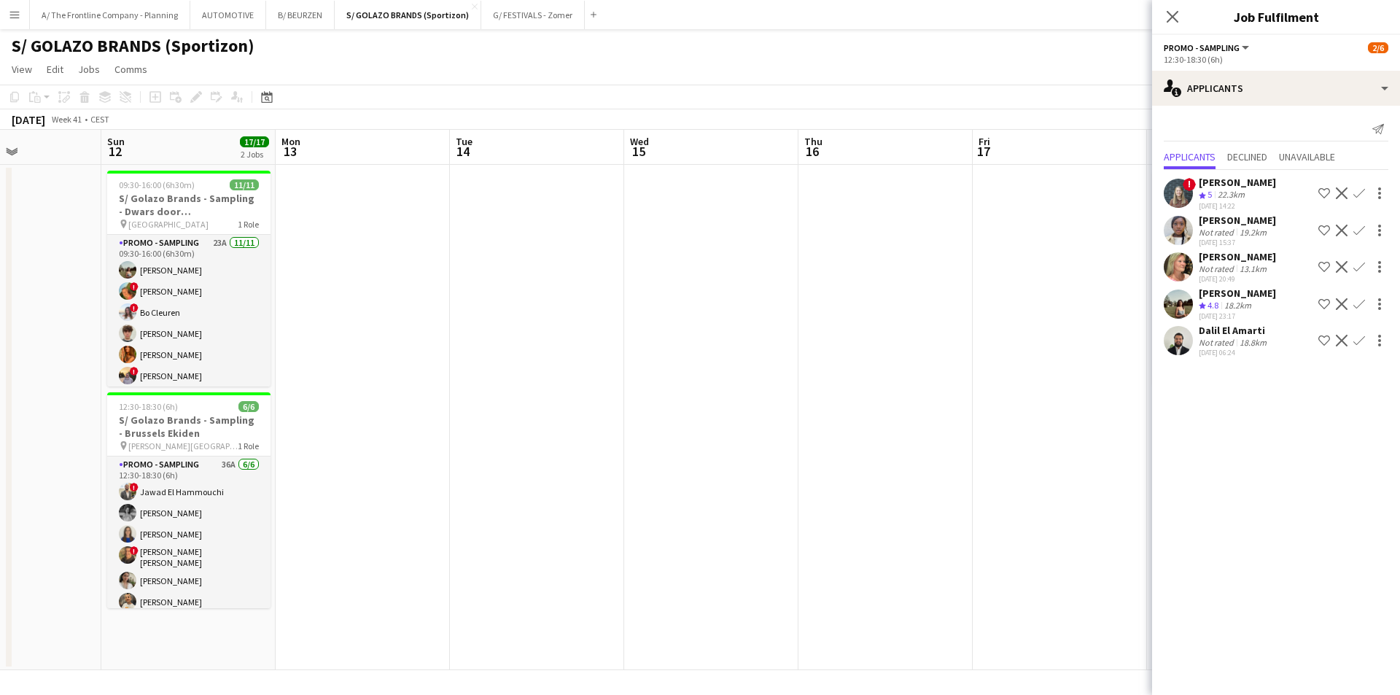
click at [421, 488] on app-date-cell at bounding box center [363, 417] width 174 height 505
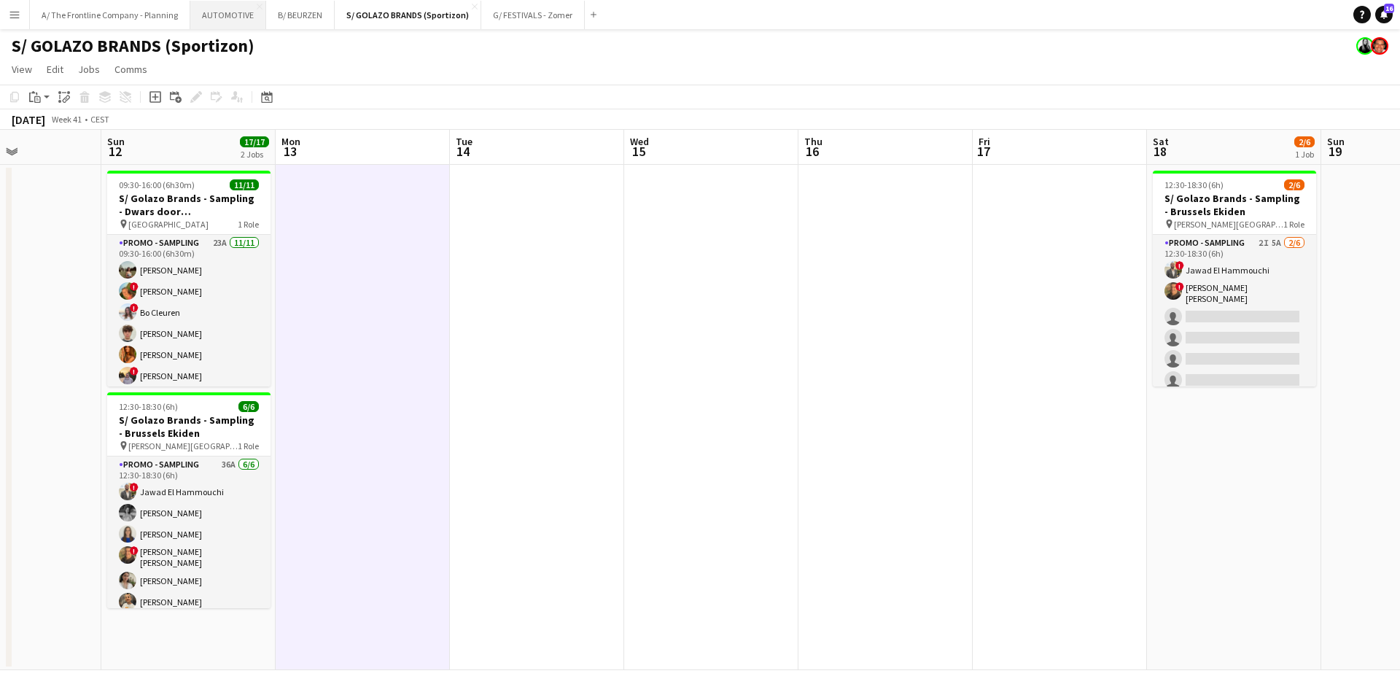
click at [217, 19] on button "AUTOMOTIVE Close" at bounding box center [228, 15] width 76 height 28
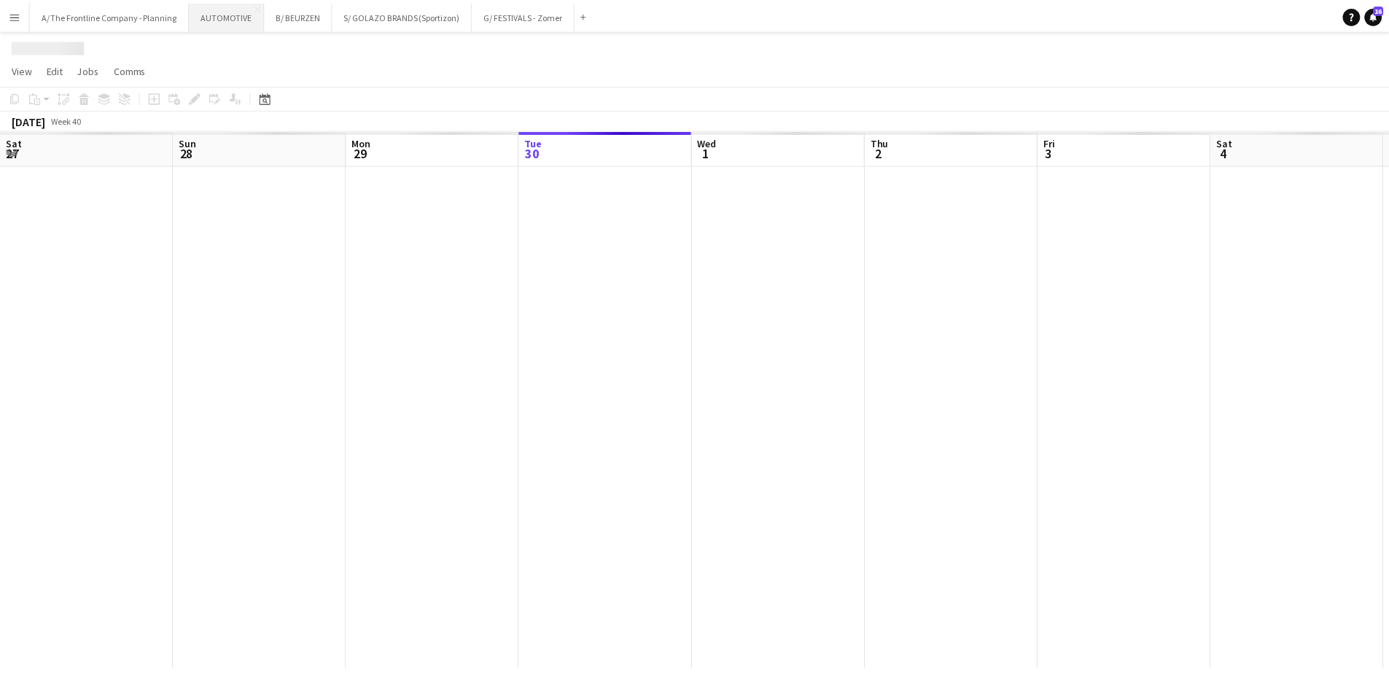
scroll to position [0, 349]
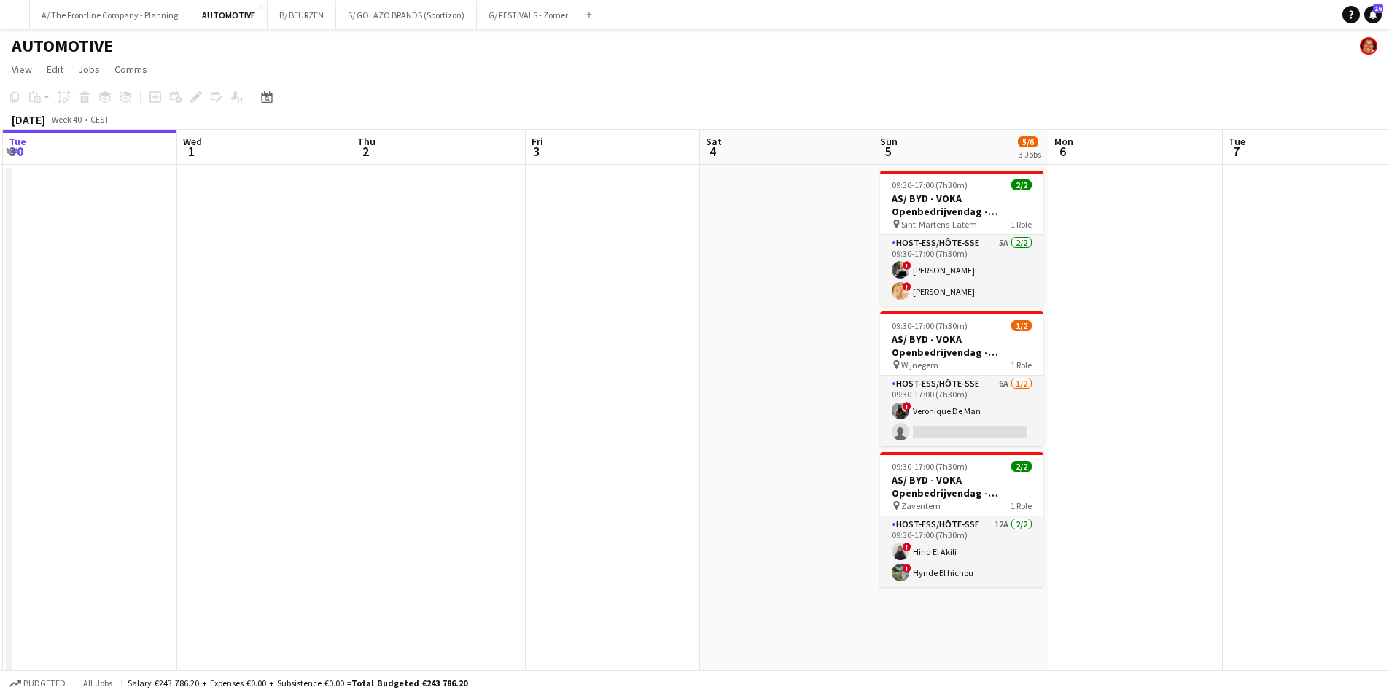
drag, startPoint x: 660, startPoint y: 315, endPoint x: 609, endPoint y: 318, distance: 51.1
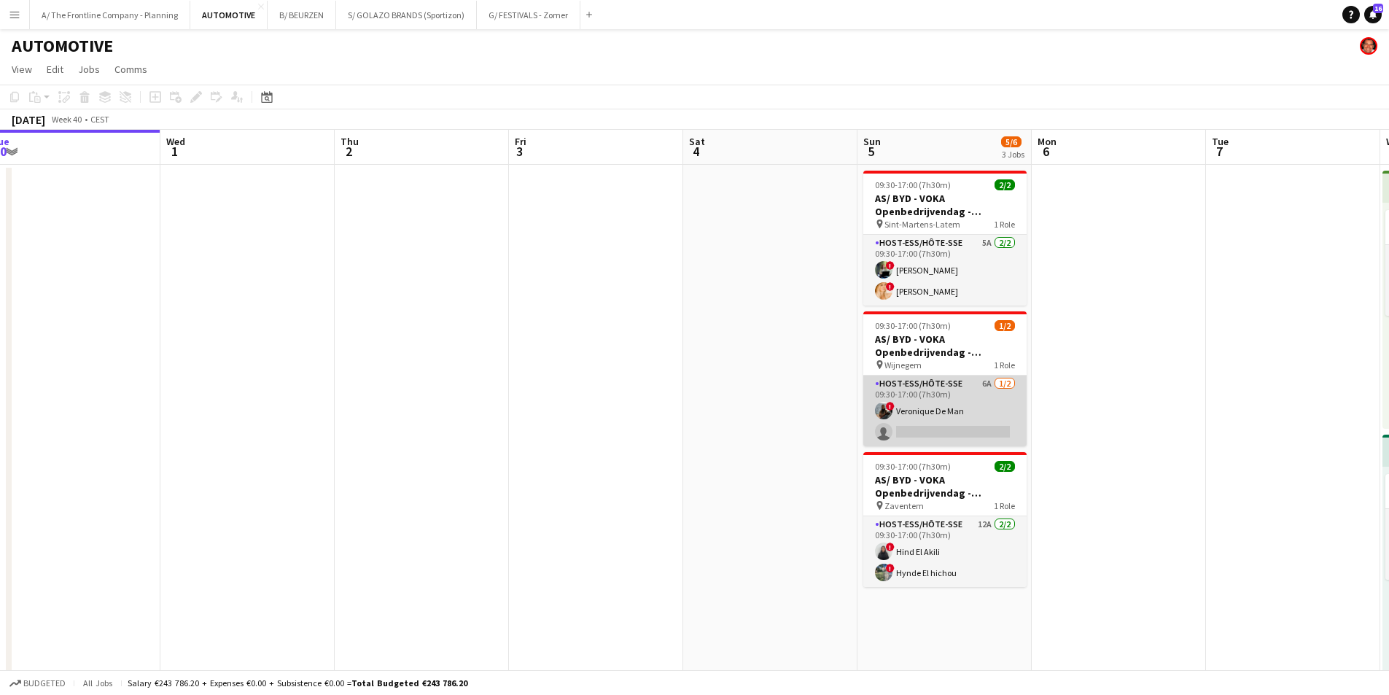
click at [924, 413] on app-card-role "Host-ess/Hôte-sse 6A [DATE] 09:30-17:00 (7h30m) ! Veronique De Man single-neutr…" at bounding box center [944, 410] width 163 height 71
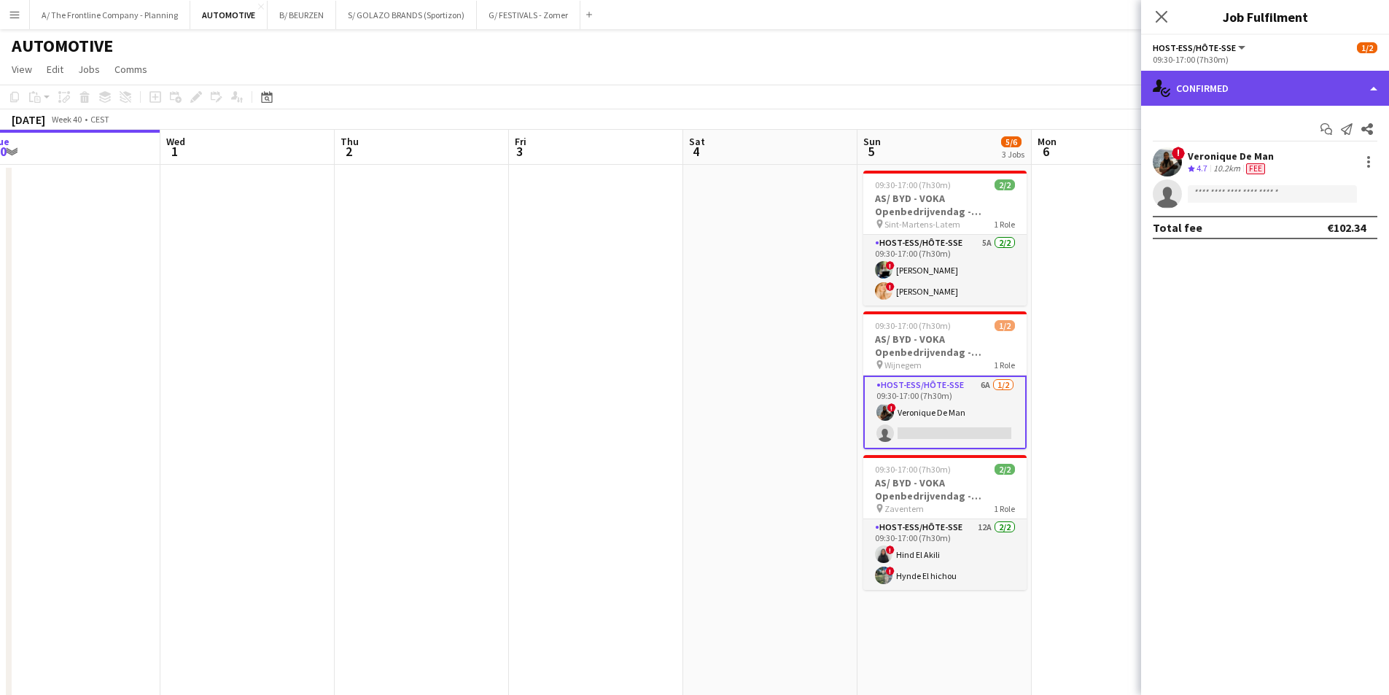
click at [1247, 87] on div "single-neutral-actions-check-2 Confirmed" at bounding box center [1265, 88] width 248 height 35
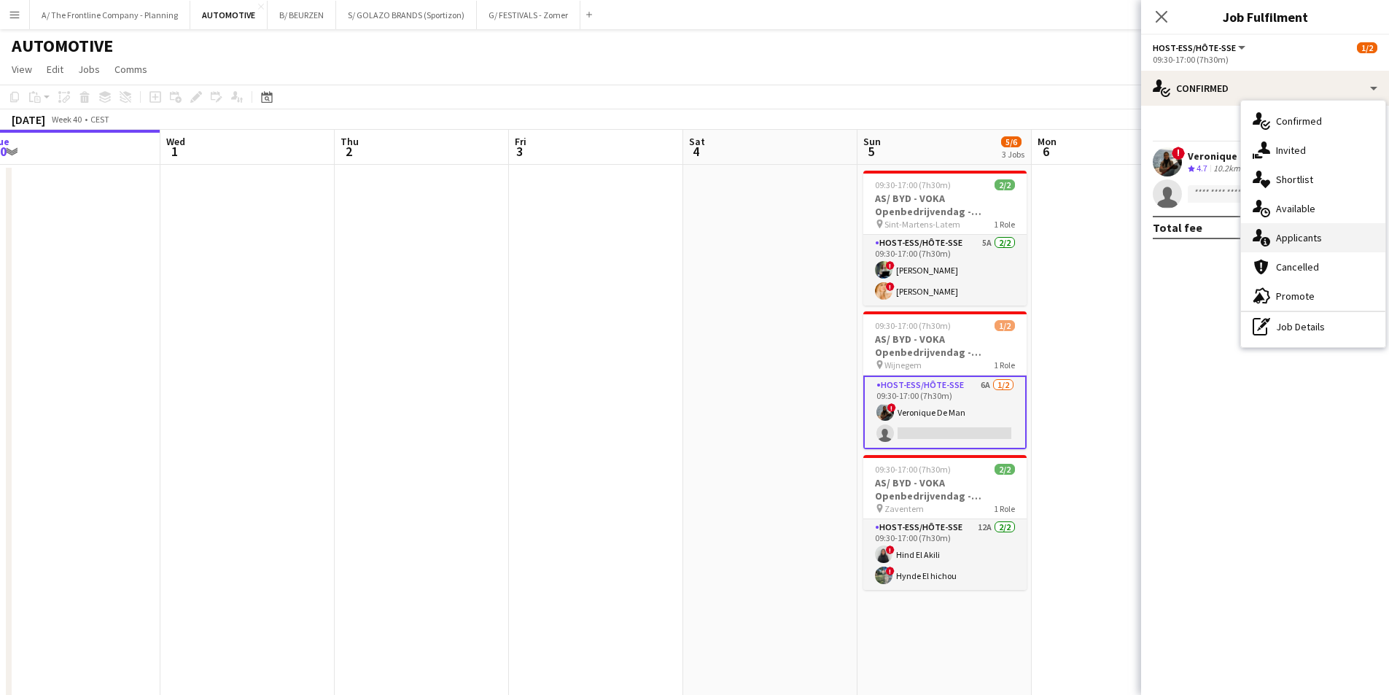
click at [1293, 239] on span "Applicants" at bounding box center [1299, 237] width 46 height 13
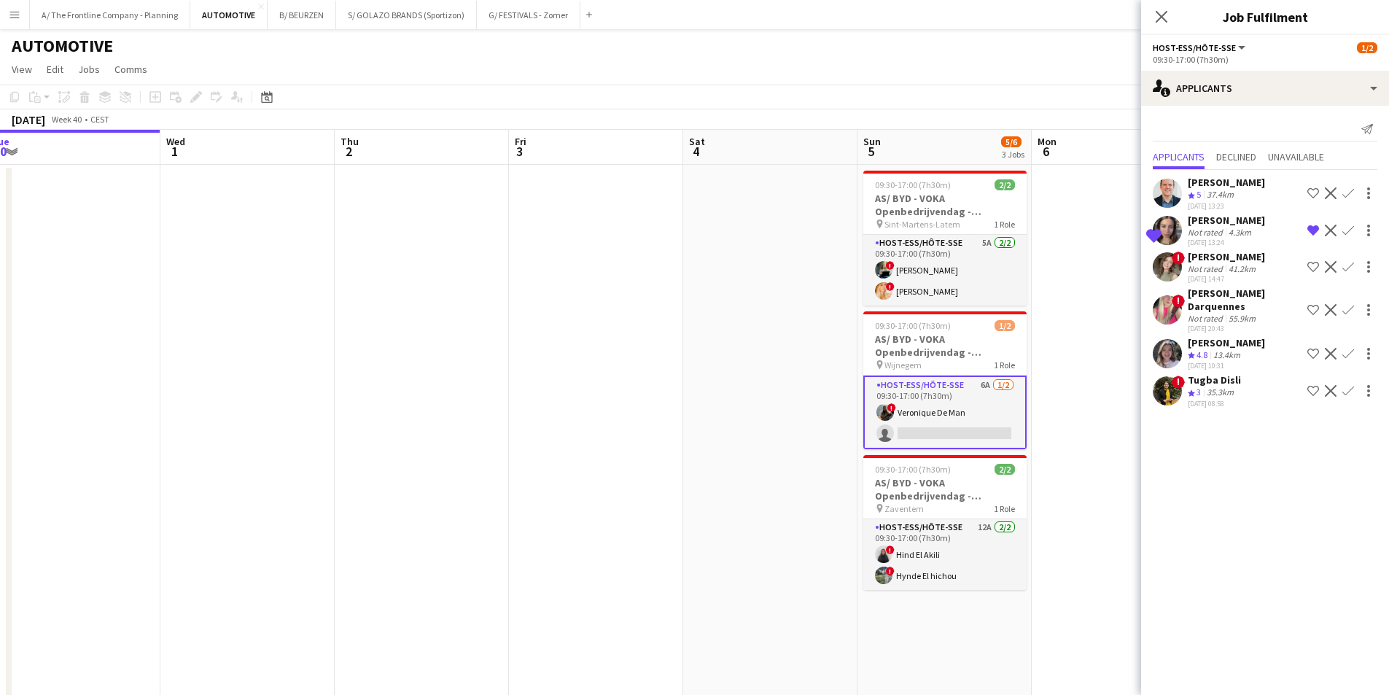
click at [1199, 262] on div "[PERSON_NAME]" at bounding box center [1226, 256] width 77 height 13
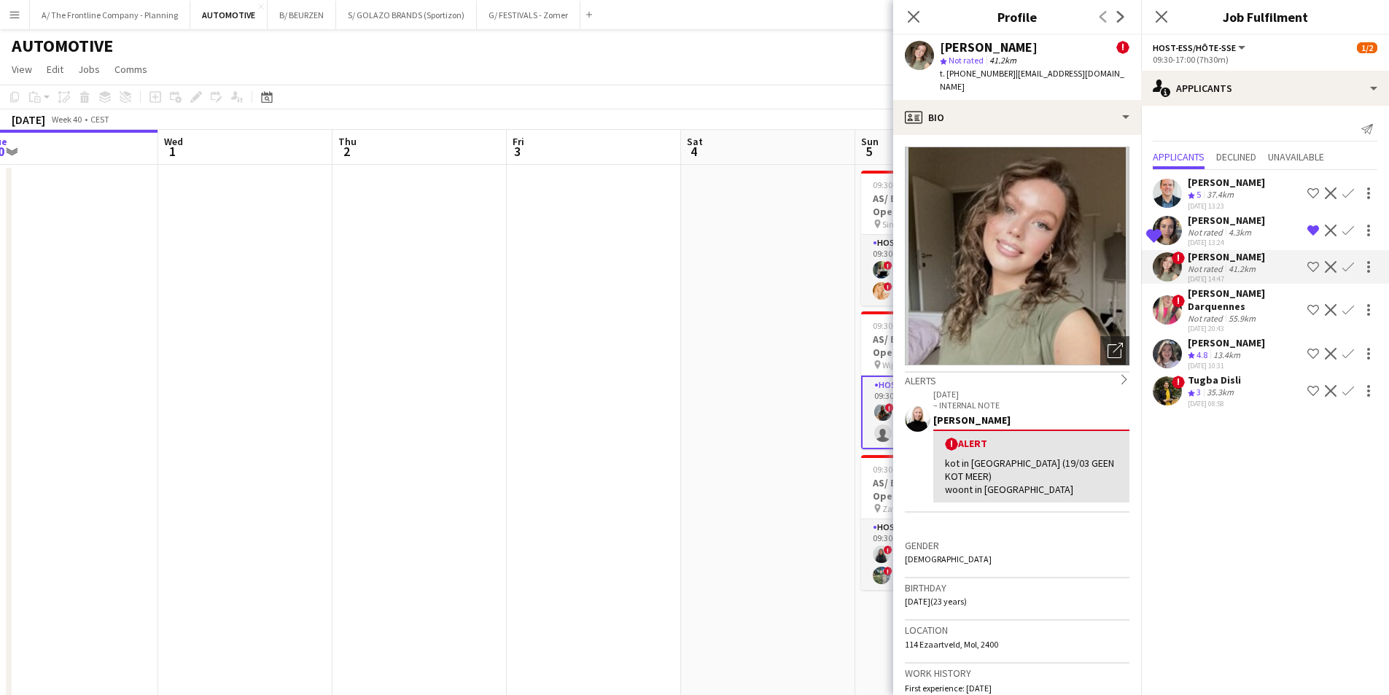
scroll to position [0, 419]
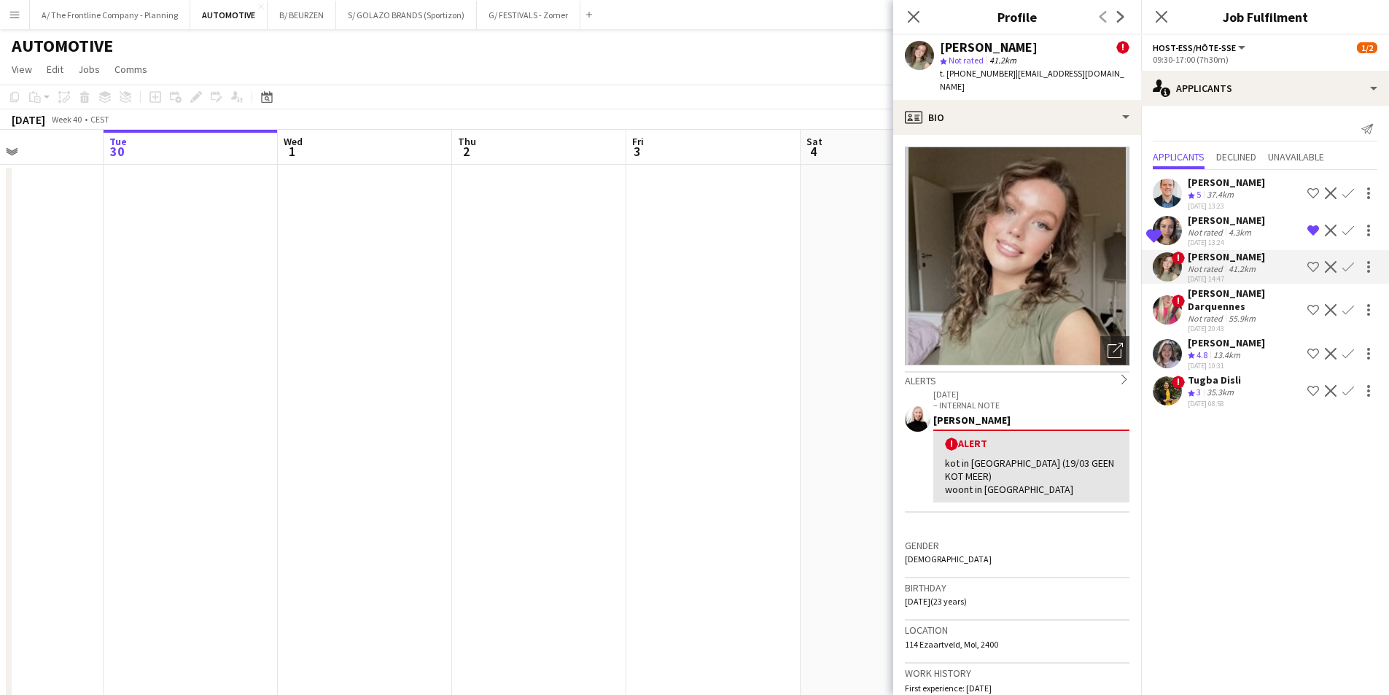
drag, startPoint x: 683, startPoint y: 368, endPoint x: 278, endPoint y: 349, distance: 405.9
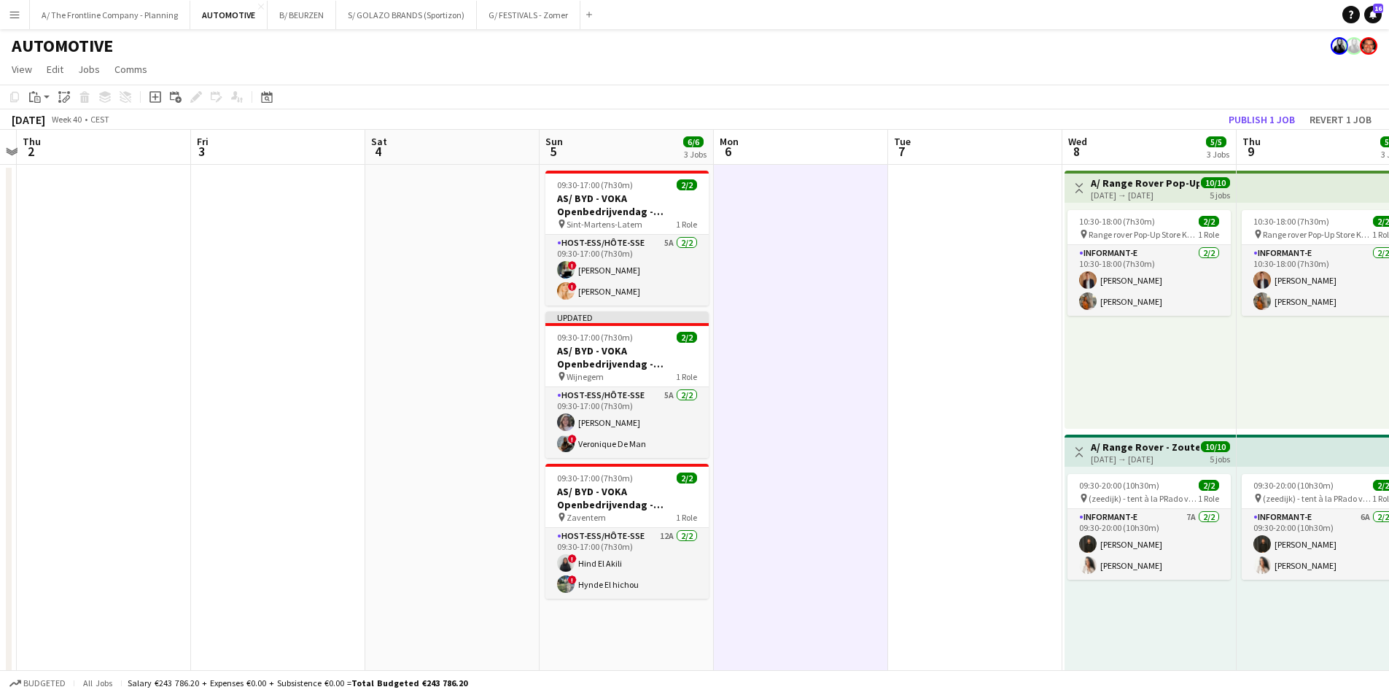
drag, startPoint x: 257, startPoint y: 270, endPoint x: 849, endPoint y: 241, distance: 592.8
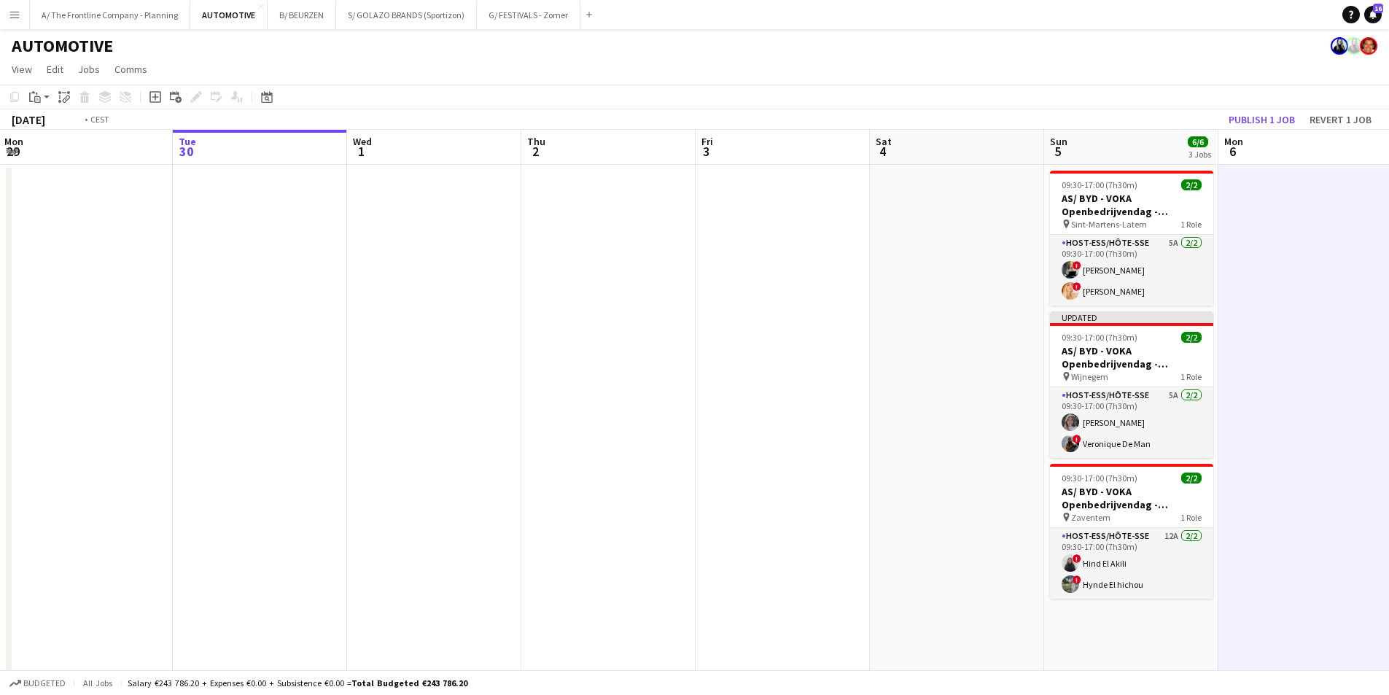
drag, startPoint x: 475, startPoint y: 416, endPoint x: 1093, endPoint y: 368, distance: 620.1
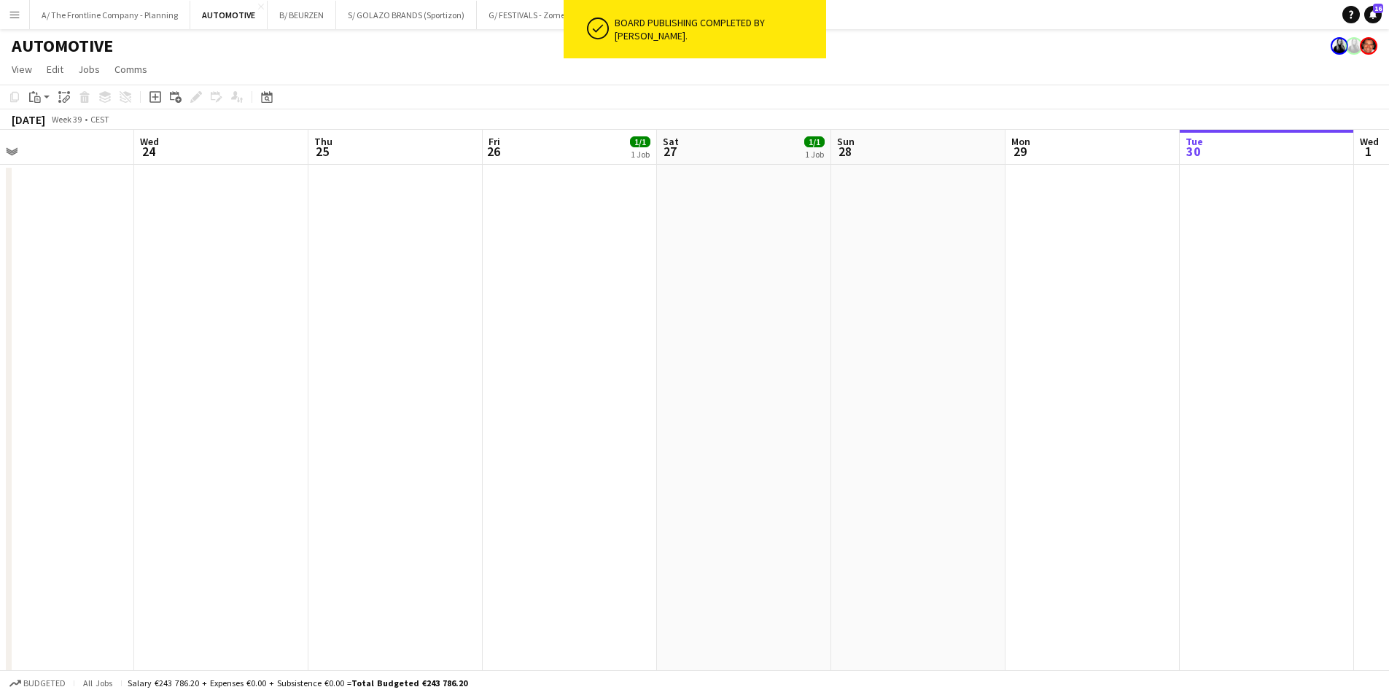
scroll to position [0, 416]
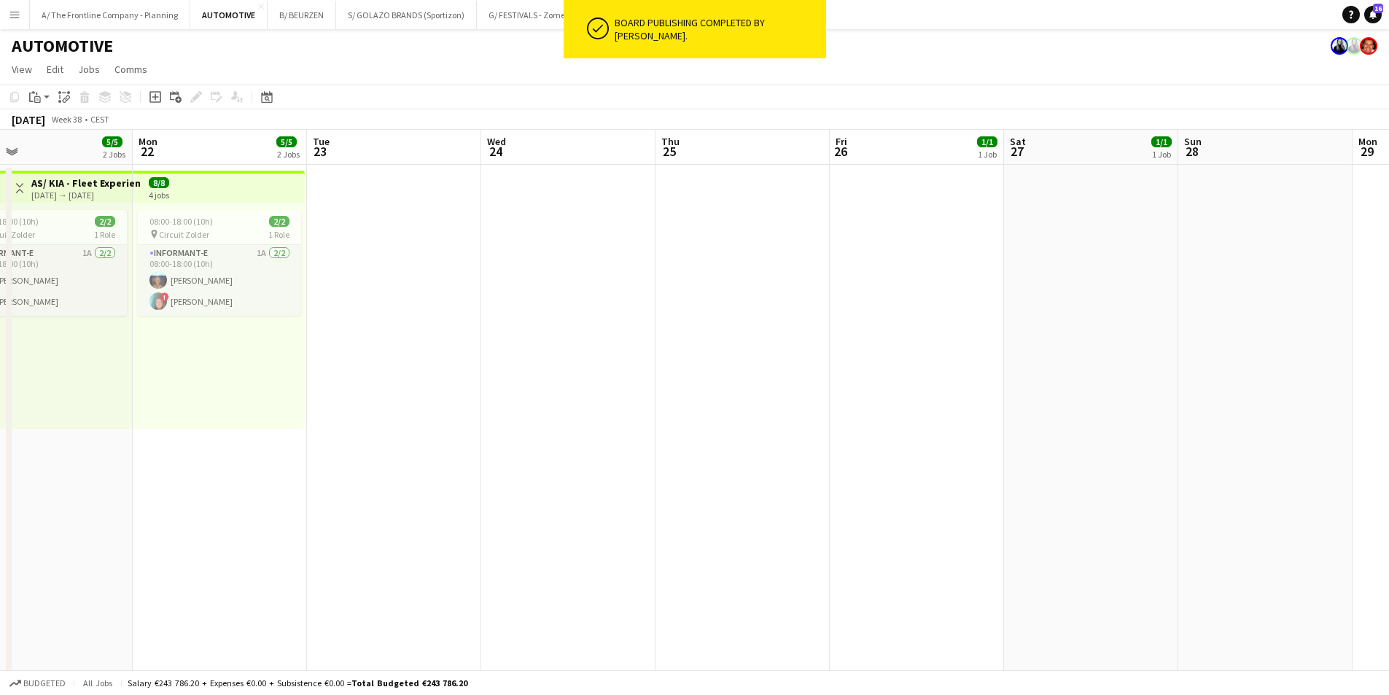
drag, startPoint x: 726, startPoint y: 400, endPoint x: 1012, endPoint y: 340, distance: 292.0
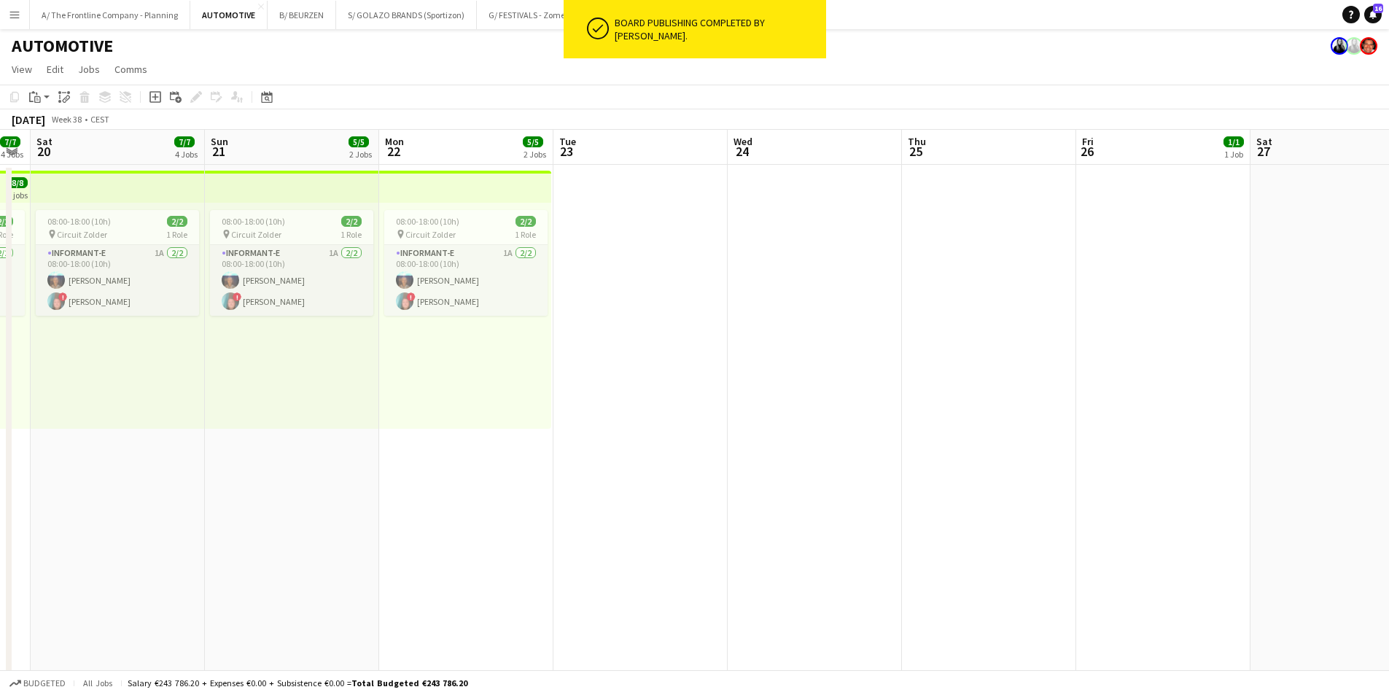
drag, startPoint x: 567, startPoint y: 372, endPoint x: 1110, endPoint y: 322, distance: 545.4
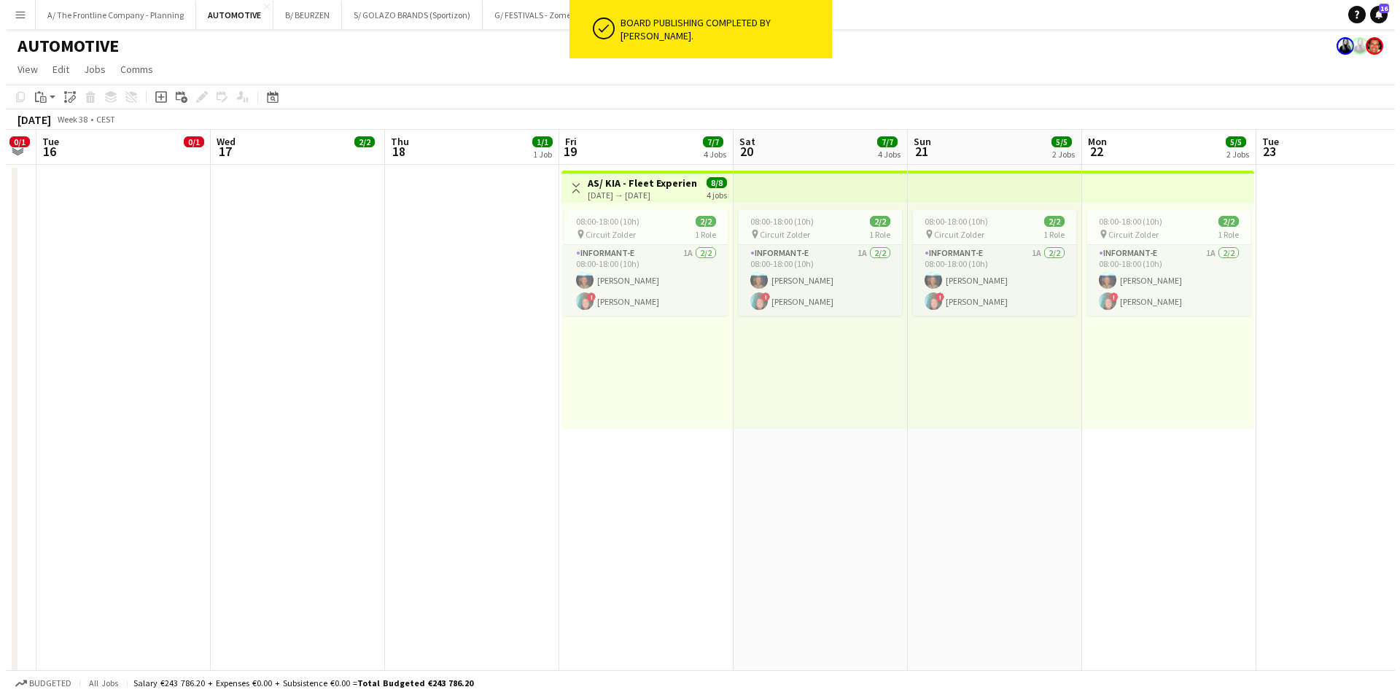
scroll to position [0, 419]
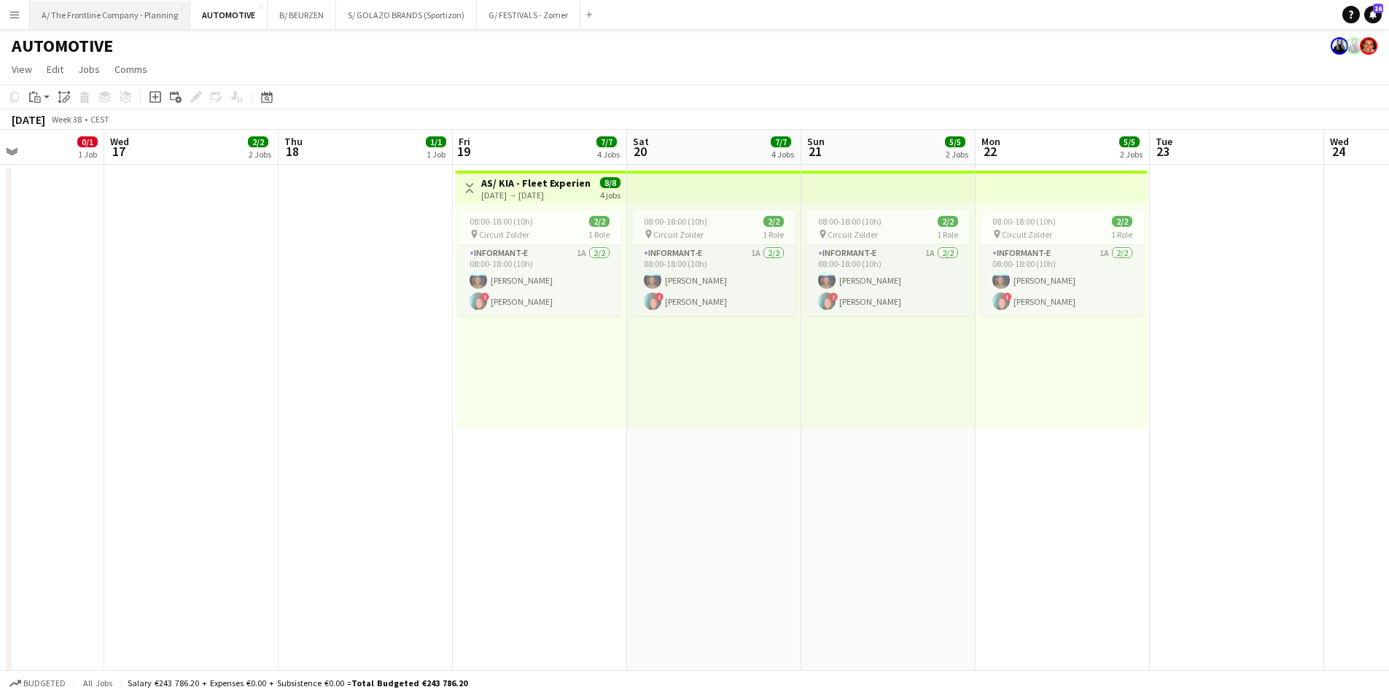
click at [136, 20] on button "A/ The Frontline Company - Planning Close" at bounding box center [110, 15] width 160 height 28
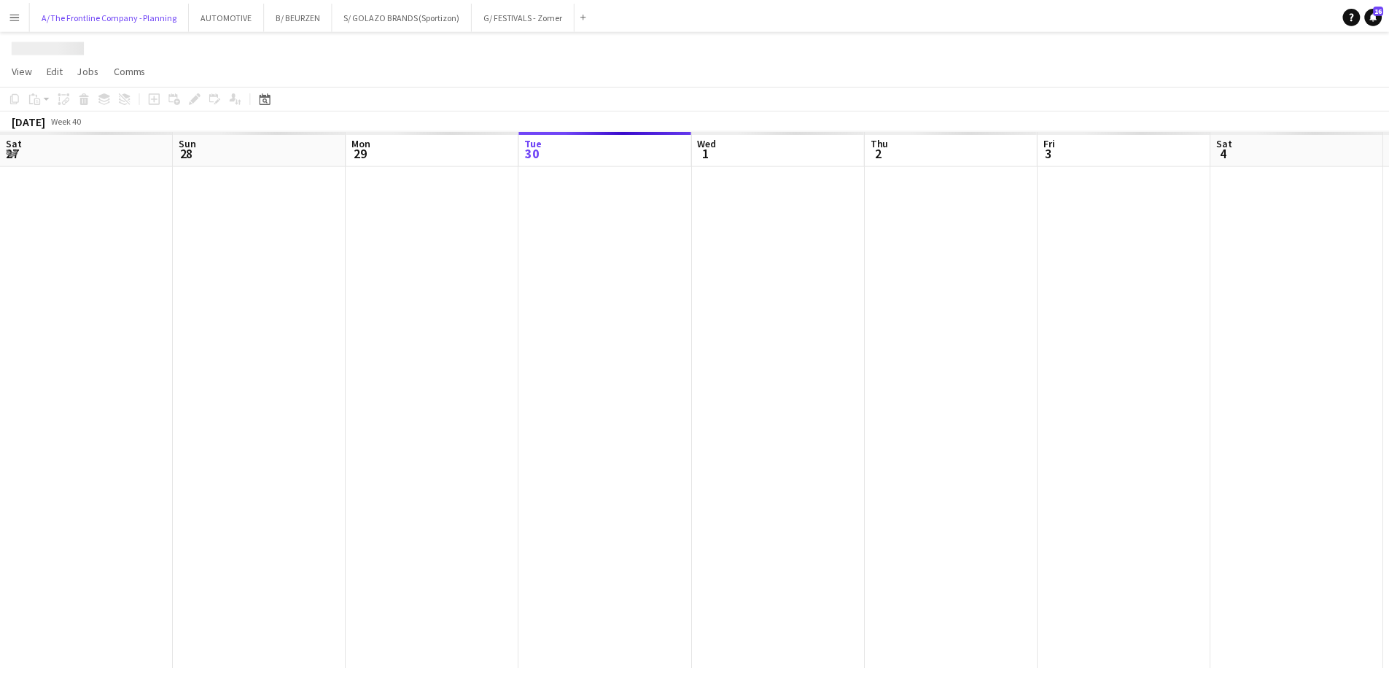
scroll to position [0, 349]
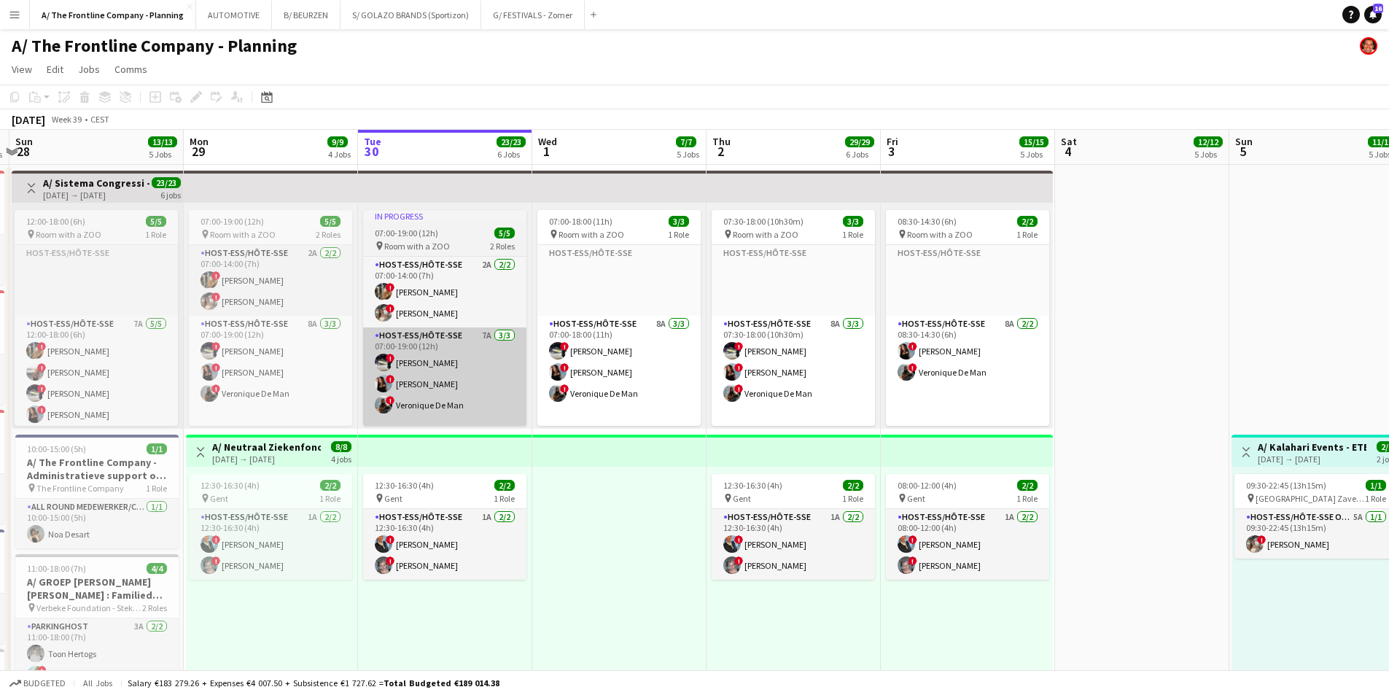
drag, startPoint x: 416, startPoint y: 484, endPoint x: 1038, endPoint y: 404, distance: 627.1
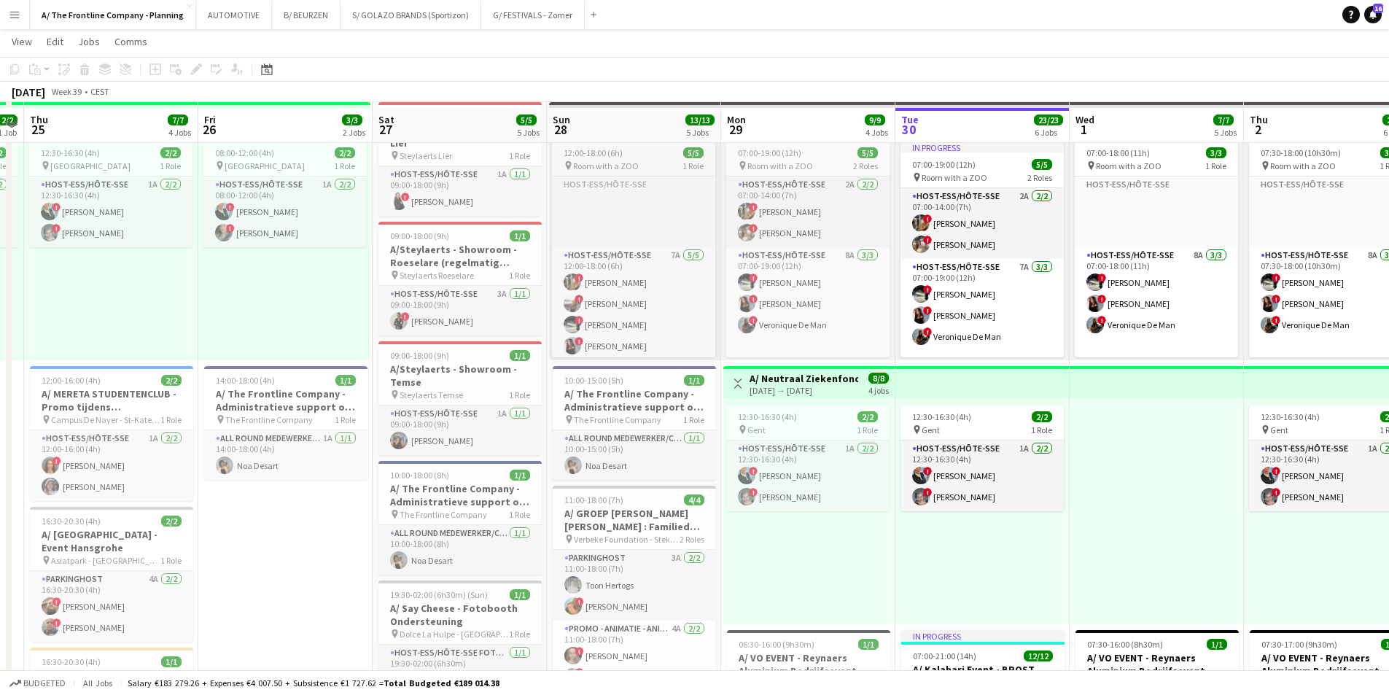
scroll to position [73, 0]
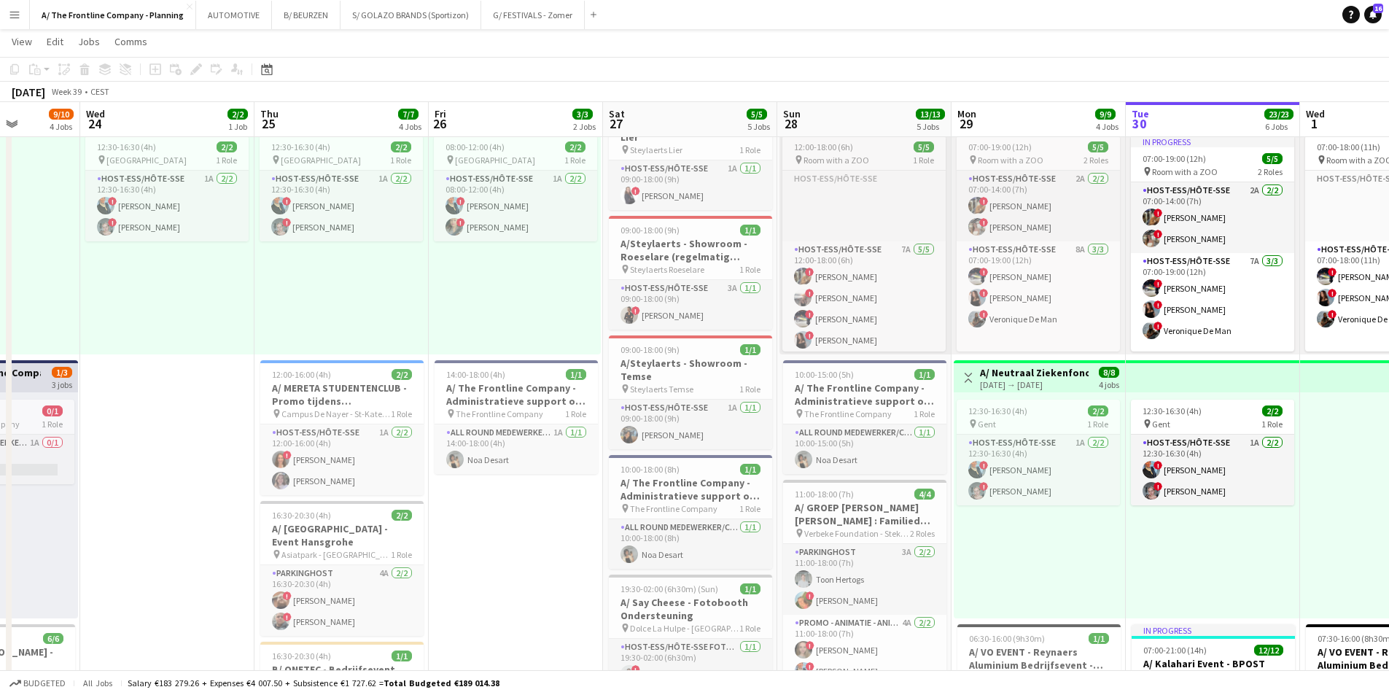
drag, startPoint x: 319, startPoint y: 557, endPoint x: 552, endPoint y: 522, distance: 235.2
click at [346, 455] on app-card-role "Host-ess/Hôte-sse 1A [DATE] 12:00-16:00 (4h) ! [PERSON_NAME]" at bounding box center [343, 459] width 163 height 71
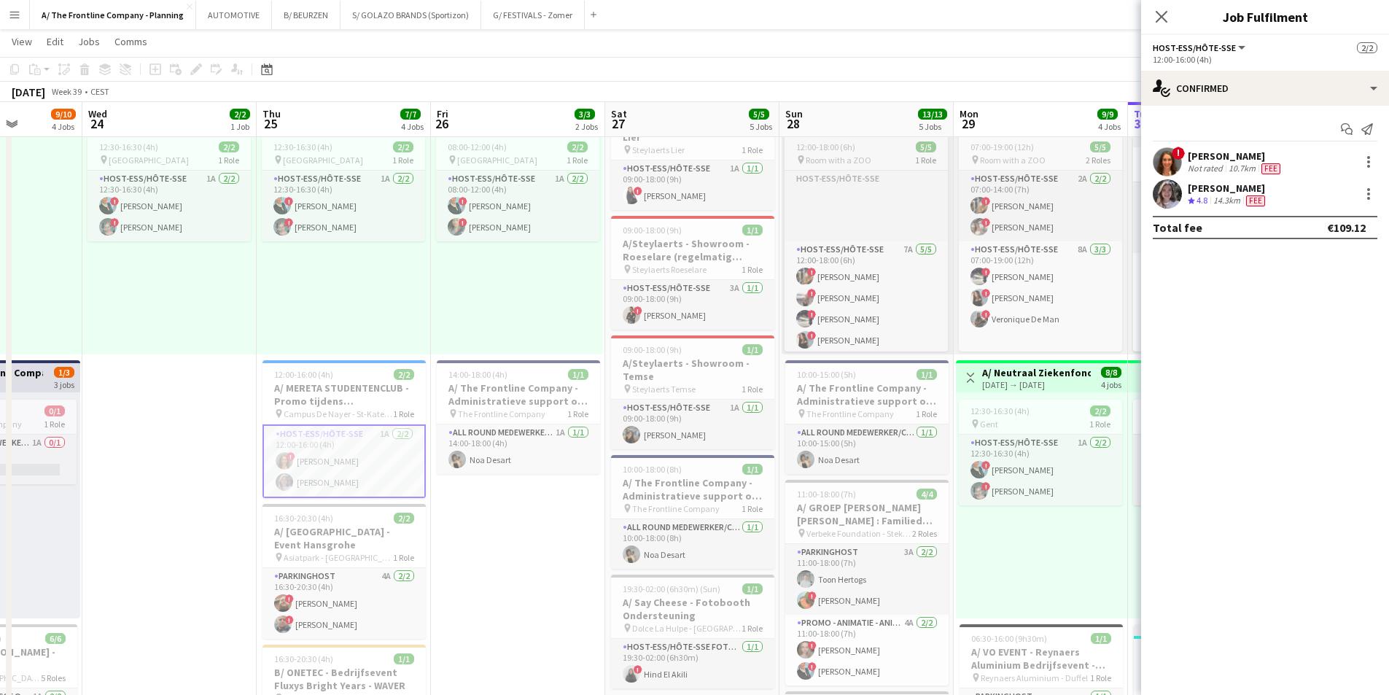
click at [1226, 159] on div "[PERSON_NAME]" at bounding box center [1236, 155] width 96 height 13
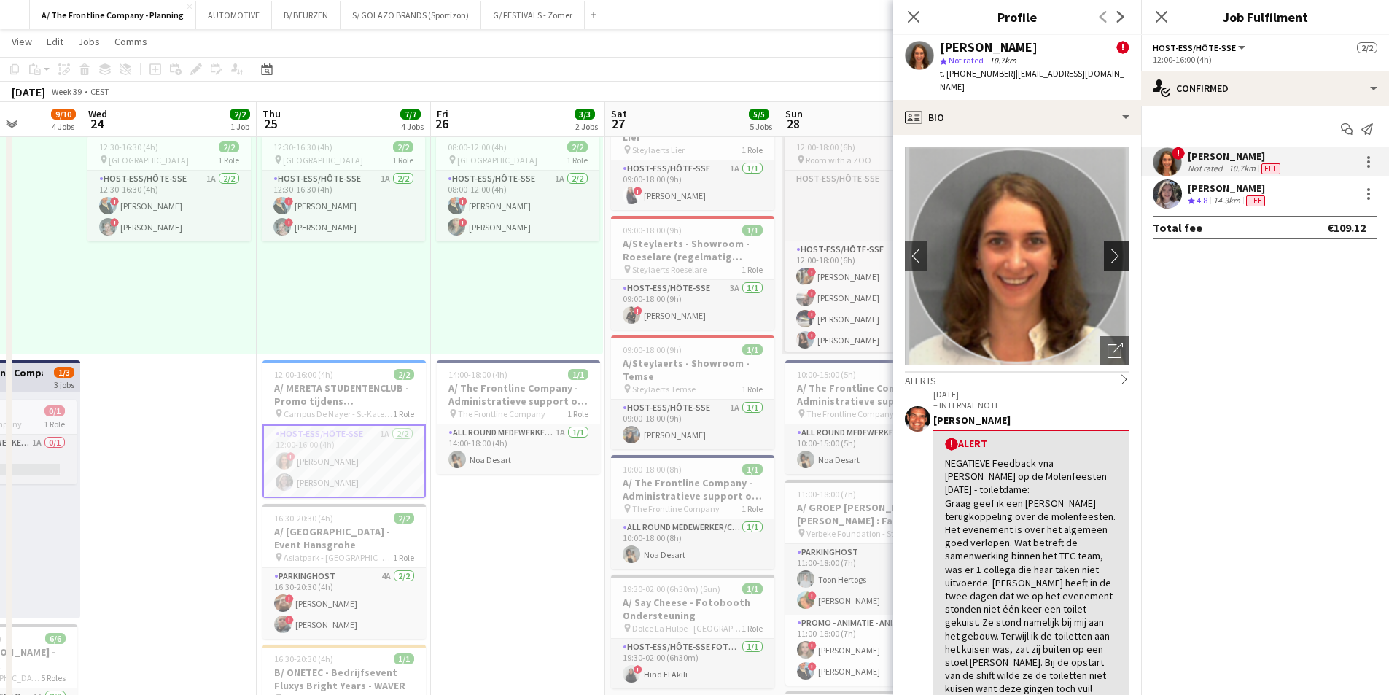
click at [1108, 248] on app-icon "chevron-right" at bounding box center [1119, 255] width 23 height 15
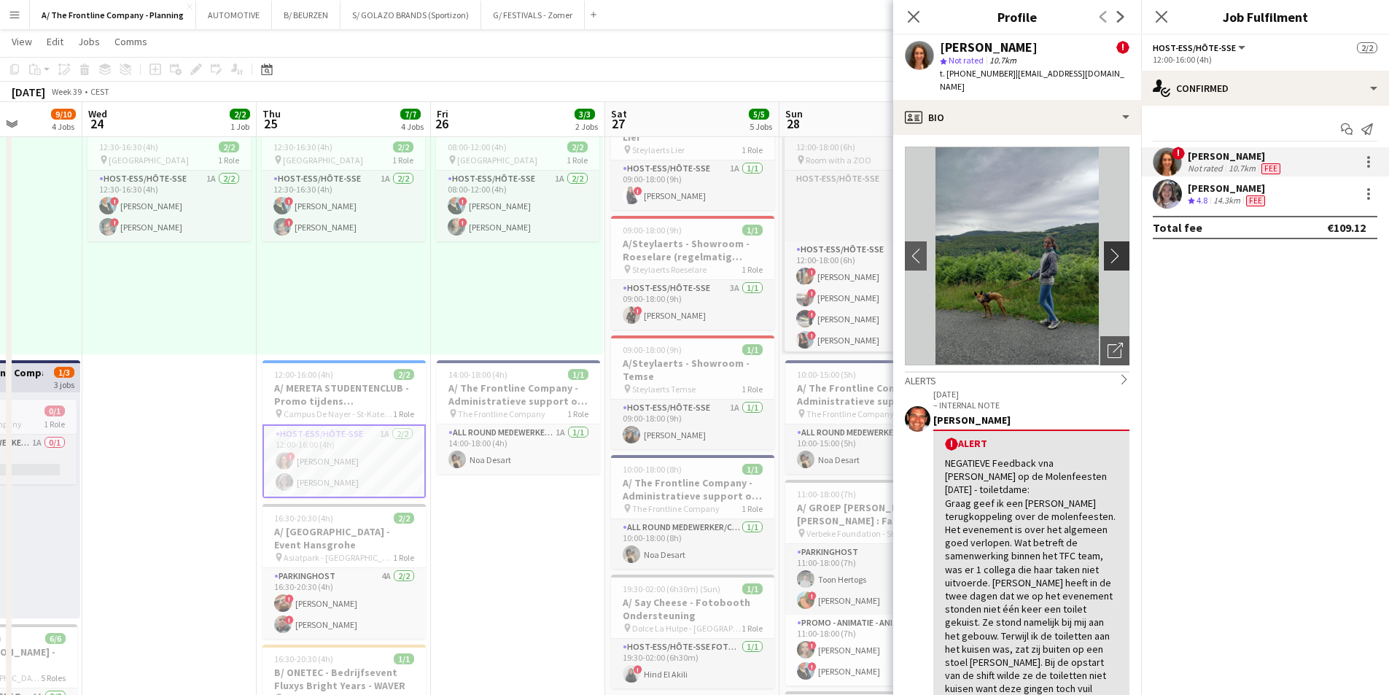
click at [1108, 248] on app-icon "chevron-right" at bounding box center [1119, 255] width 23 height 15
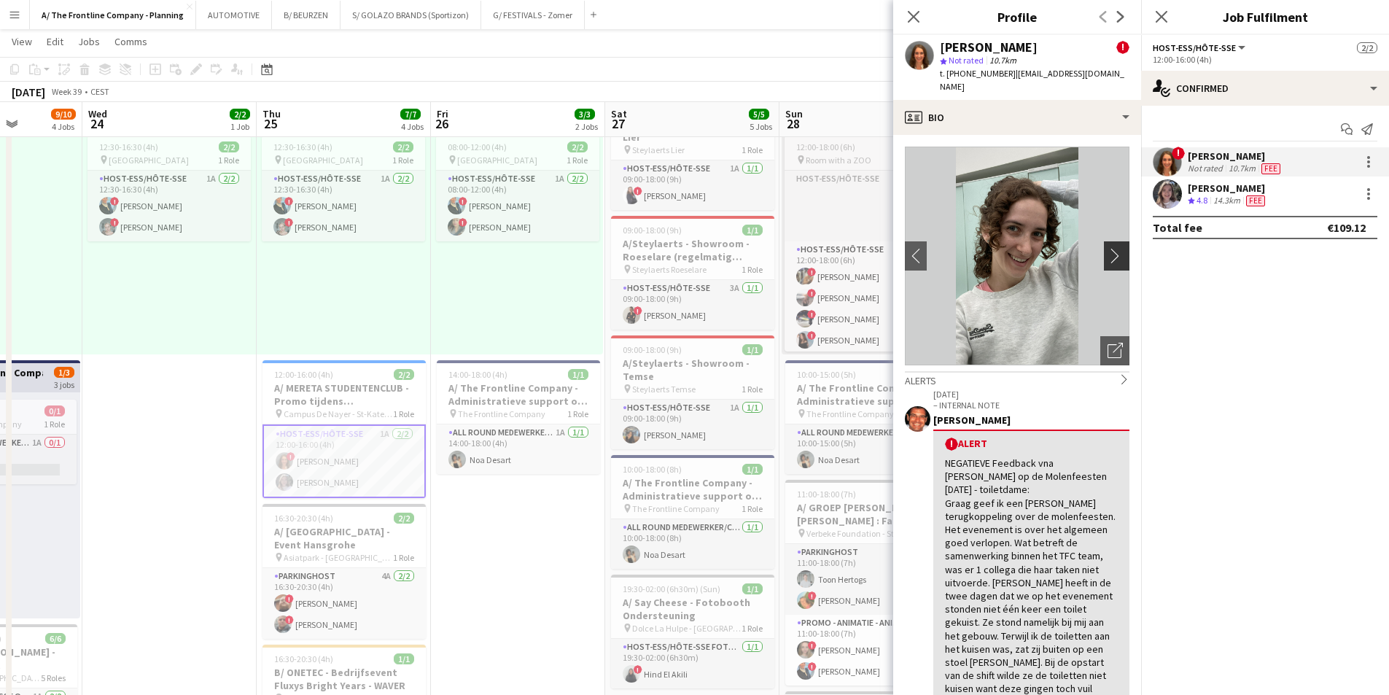
click at [1108, 248] on app-icon "chevron-right" at bounding box center [1119, 255] width 23 height 15
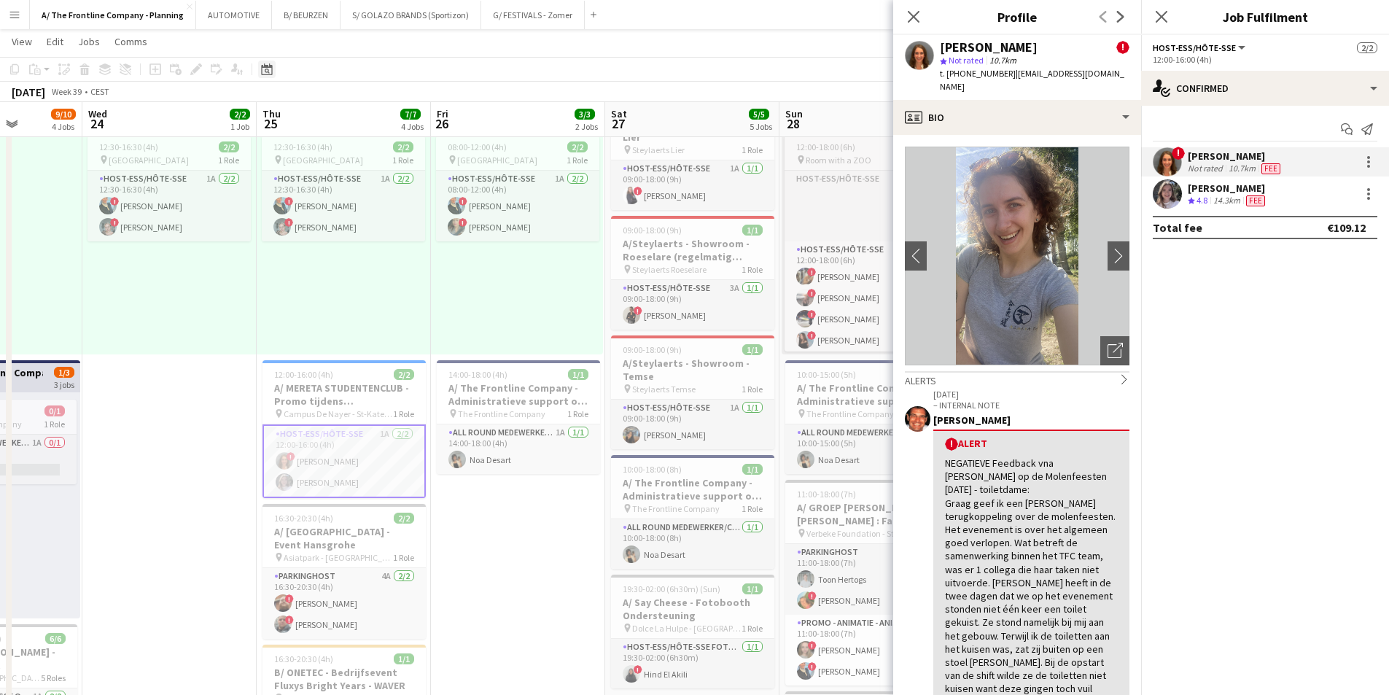
click at [270, 63] on icon "Date picker" at bounding box center [267, 69] width 12 height 12
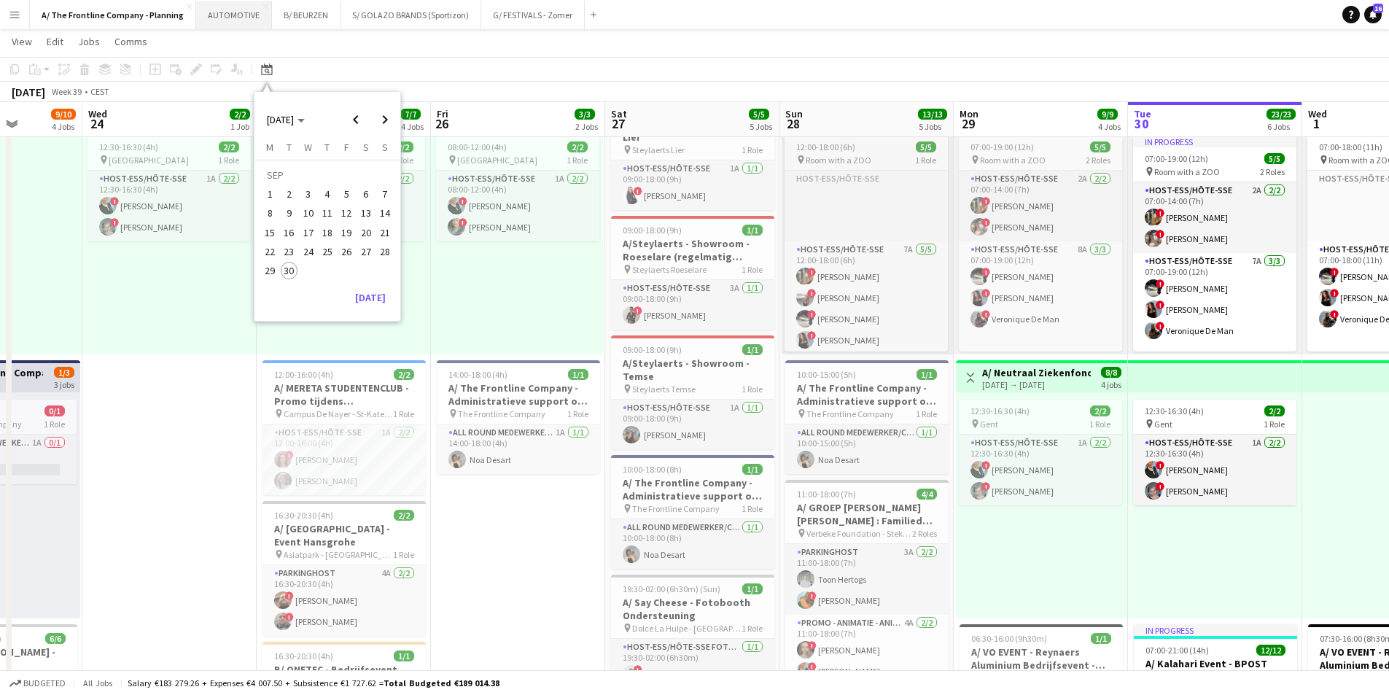
click at [221, 18] on button "AUTOMOTIVE Close" at bounding box center [234, 15] width 76 height 28
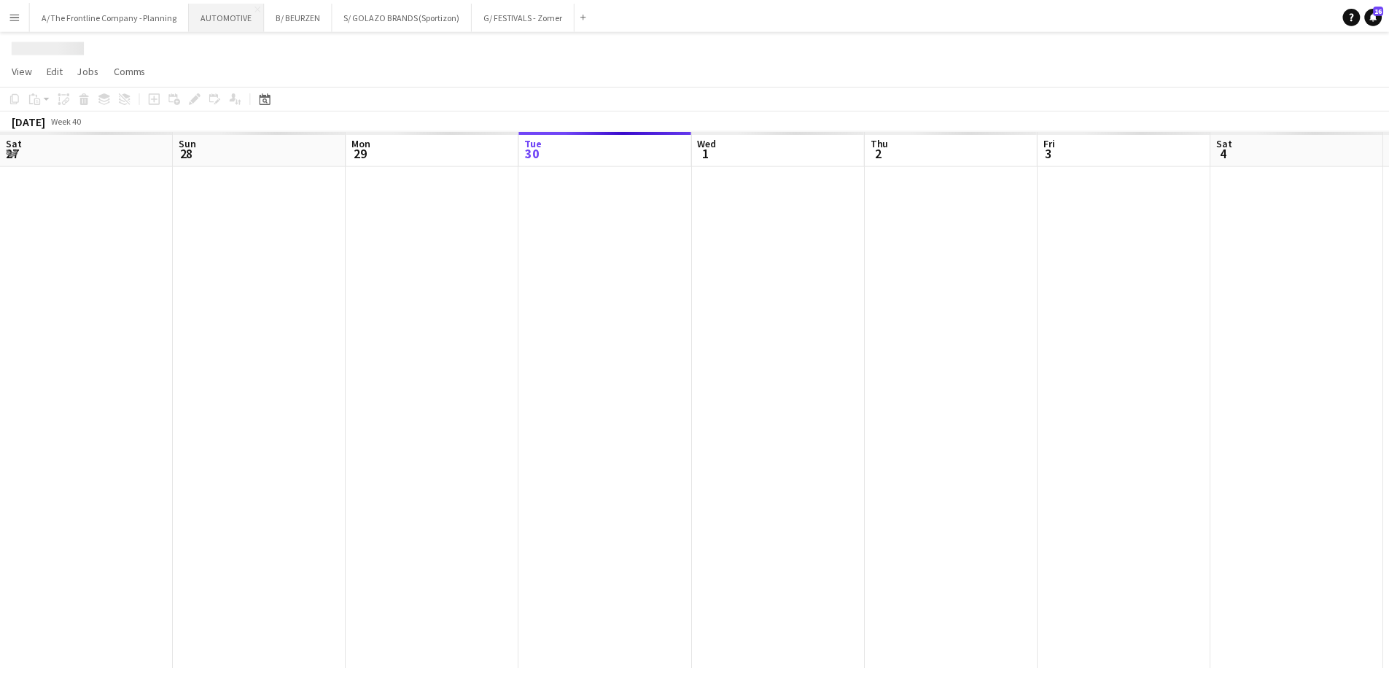
scroll to position [0, 349]
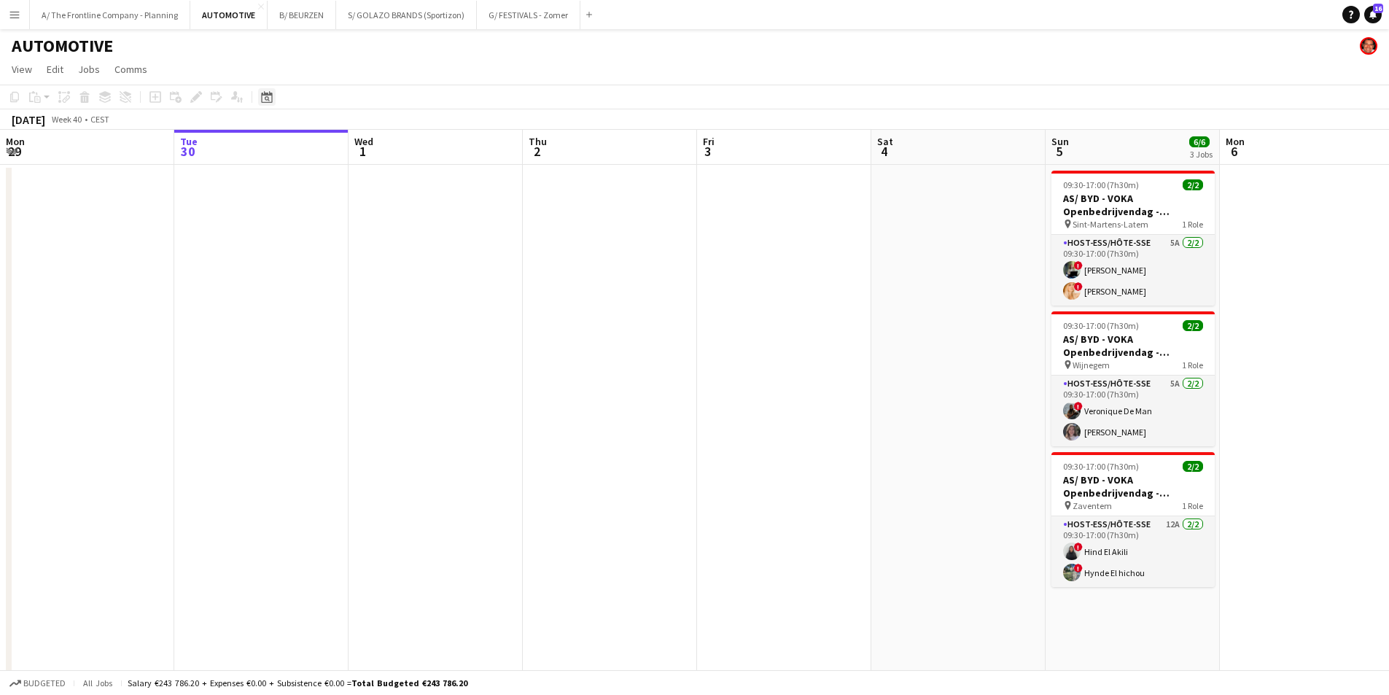
click at [269, 97] on icon "Date picker" at bounding box center [267, 97] width 12 height 12
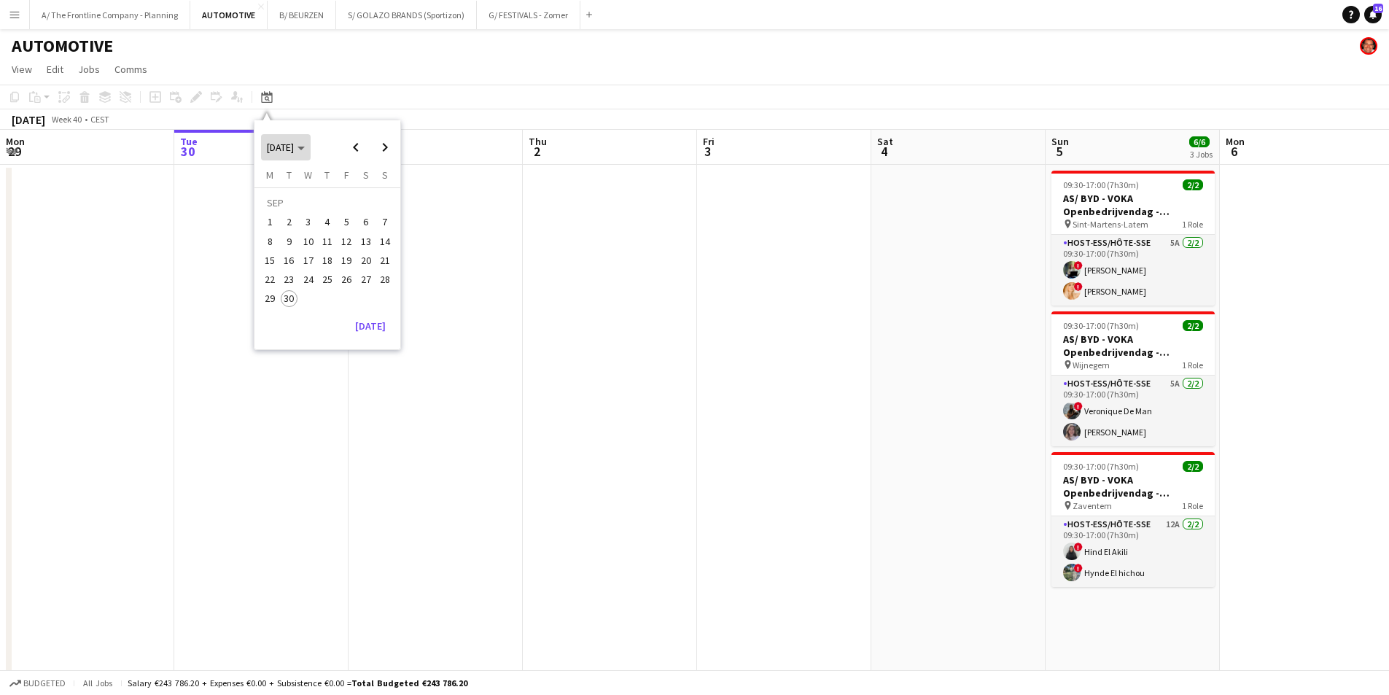
click at [292, 147] on span "[DATE]" at bounding box center [280, 147] width 27 height 13
click at [369, 204] on span "2023" at bounding box center [377, 203] width 30 height 17
click at [286, 206] on span "JAN" at bounding box center [277, 203] width 30 height 17
click at [332, 242] on span "12" at bounding box center [327, 244] width 17 height 17
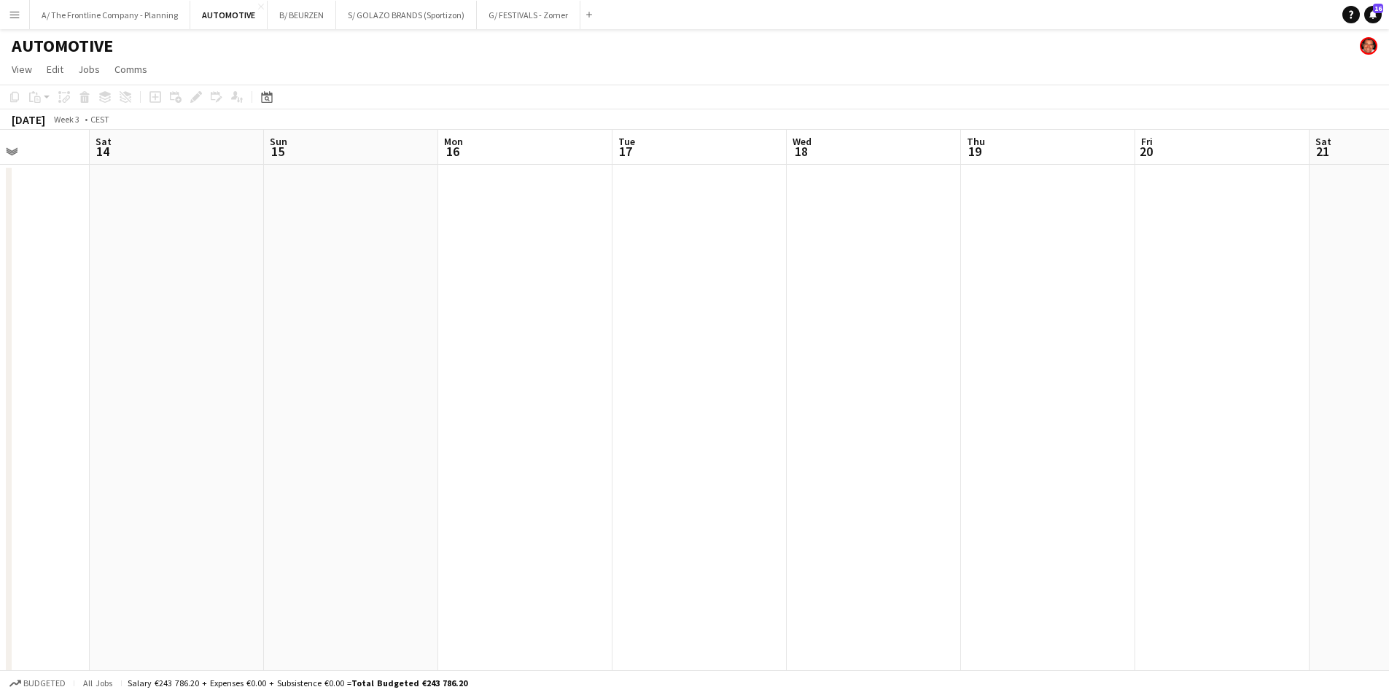
drag, startPoint x: 756, startPoint y: 391, endPoint x: 124, endPoint y: 346, distance: 633.7
drag, startPoint x: 897, startPoint y: 329, endPoint x: 121, endPoint y: 300, distance: 776.3
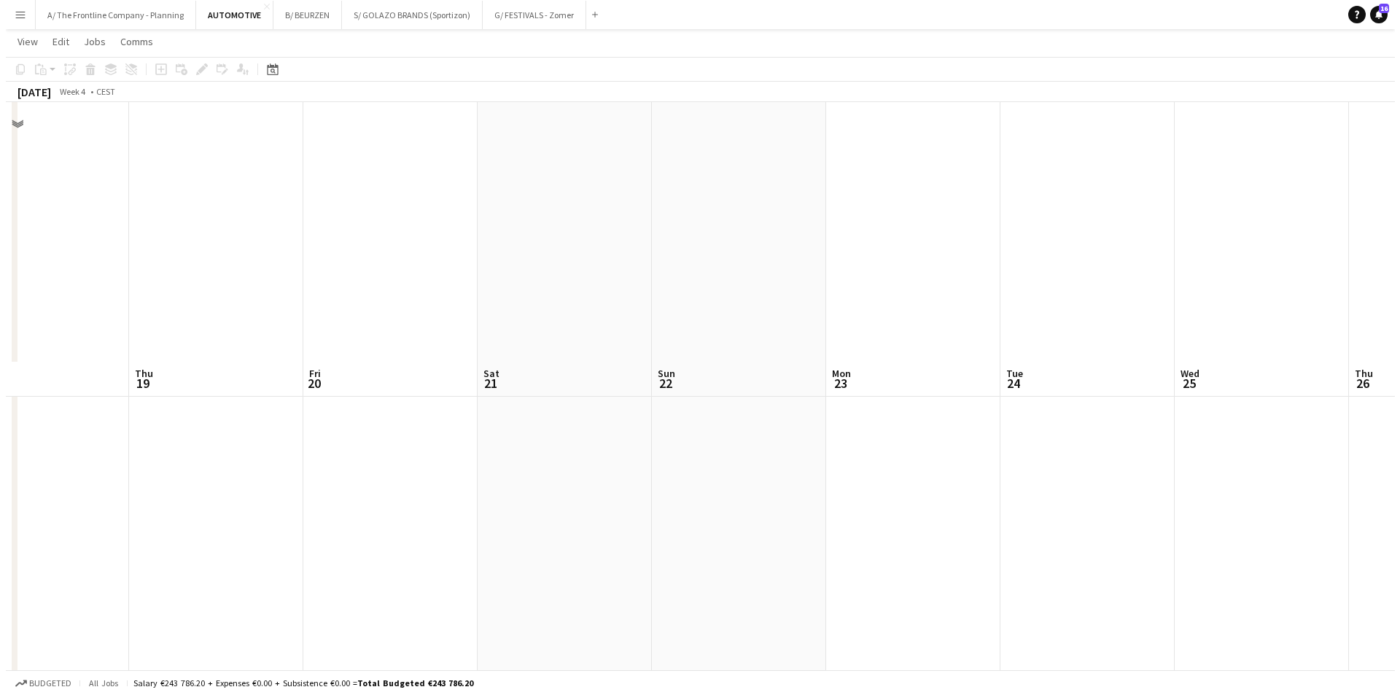
scroll to position [0, 0]
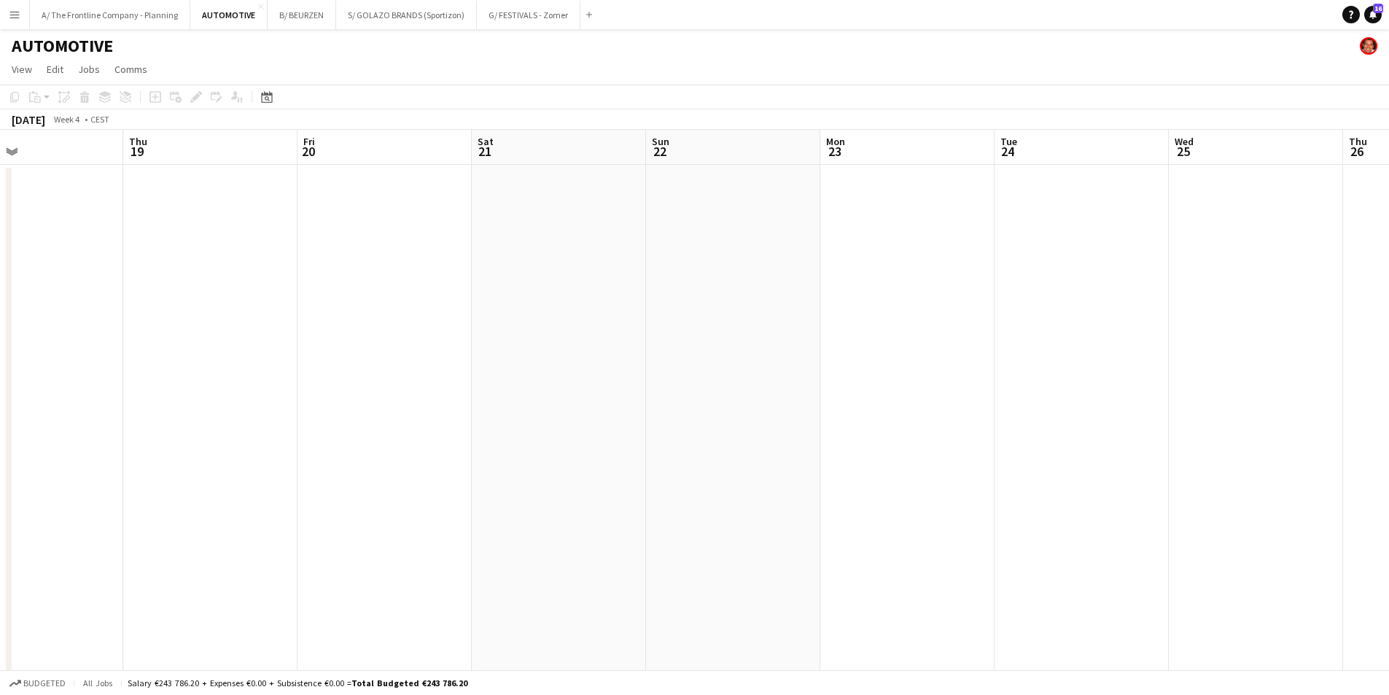
click at [14, 15] on app-icon "Menu" at bounding box center [15, 15] width 12 height 12
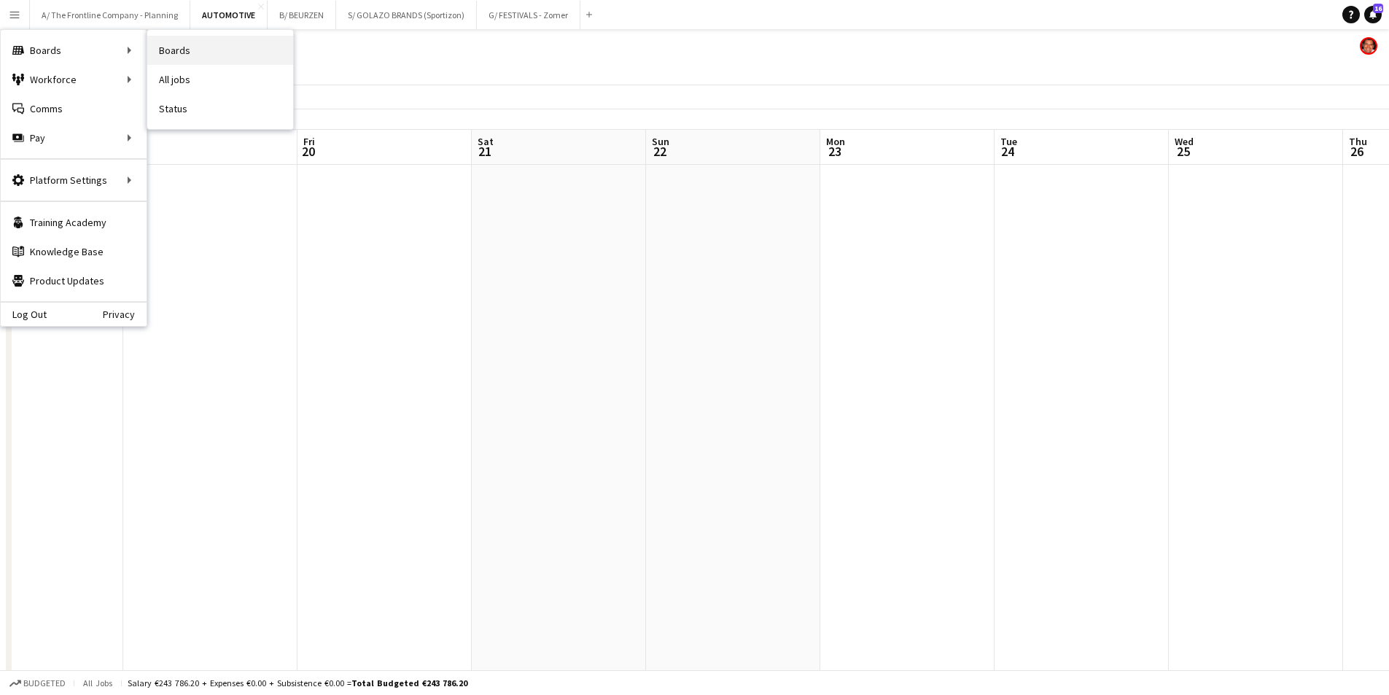
click at [176, 52] on link "Boards" at bounding box center [220, 50] width 146 height 29
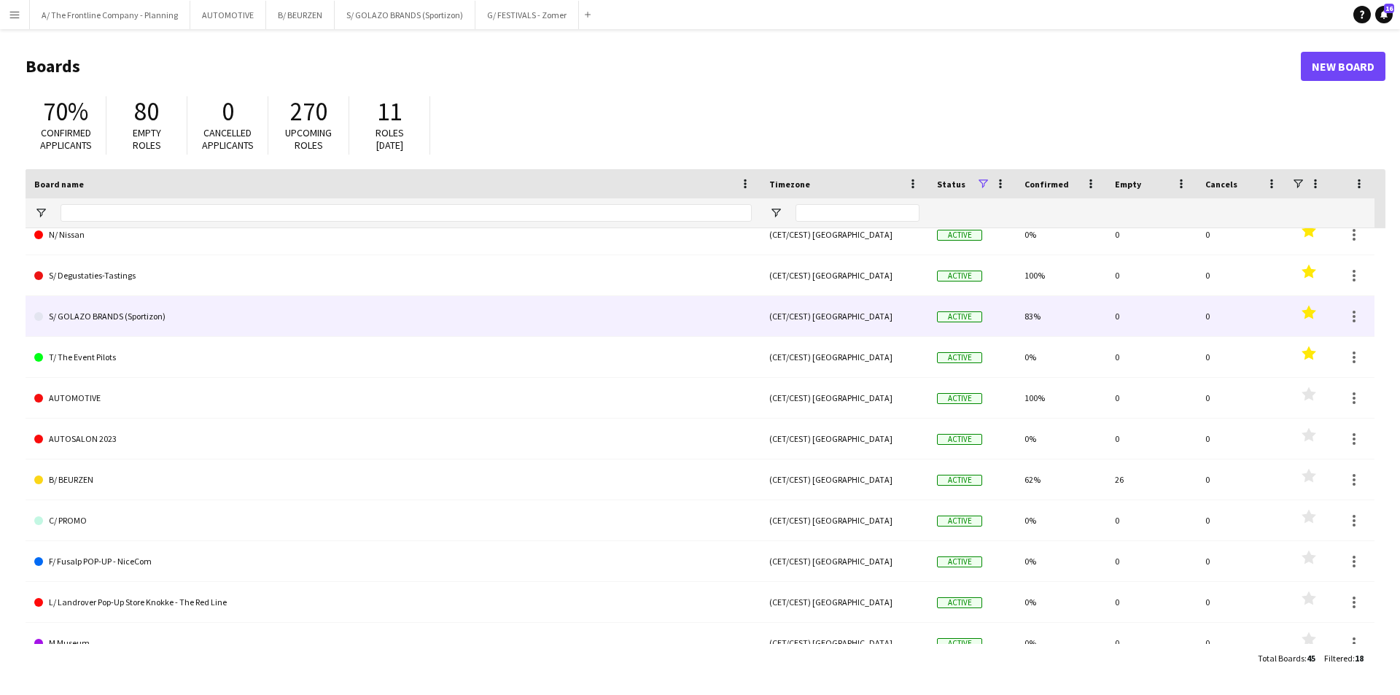
scroll to position [219, 0]
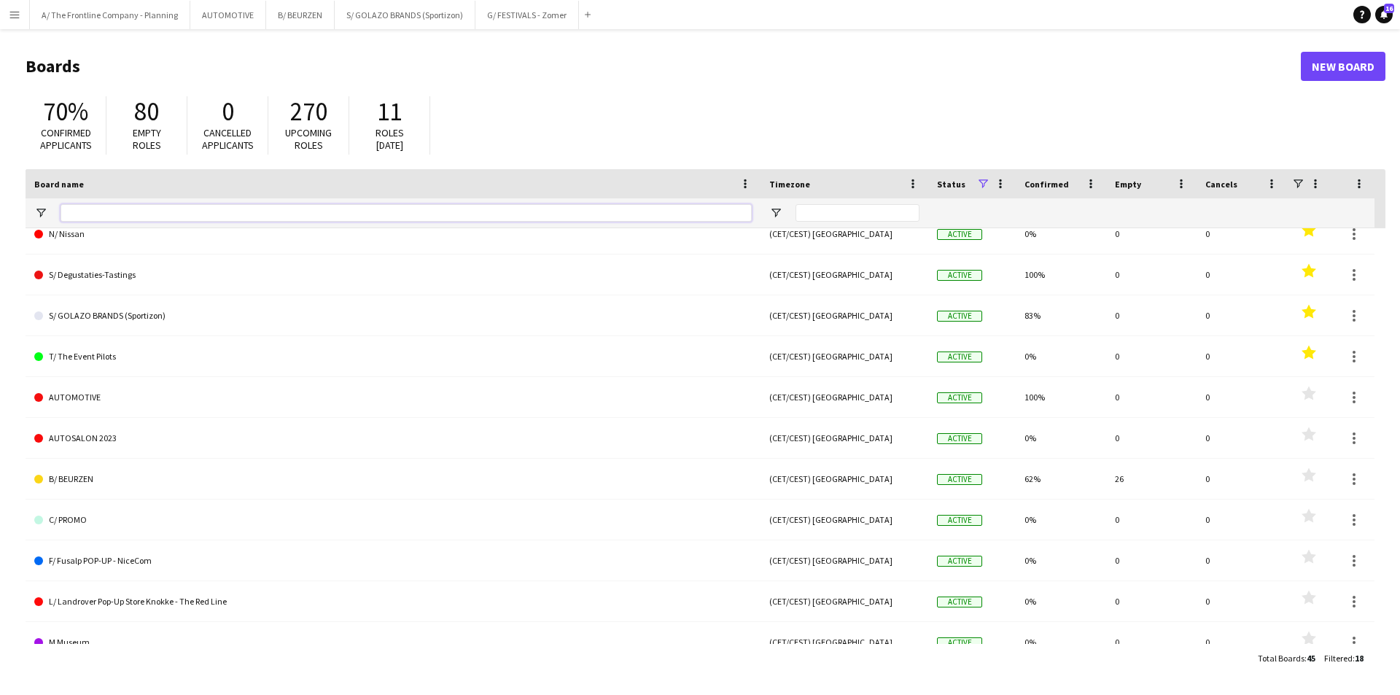
click at [122, 211] on input "Board name Filter Input" at bounding box center [406, 212] width 691 height 17
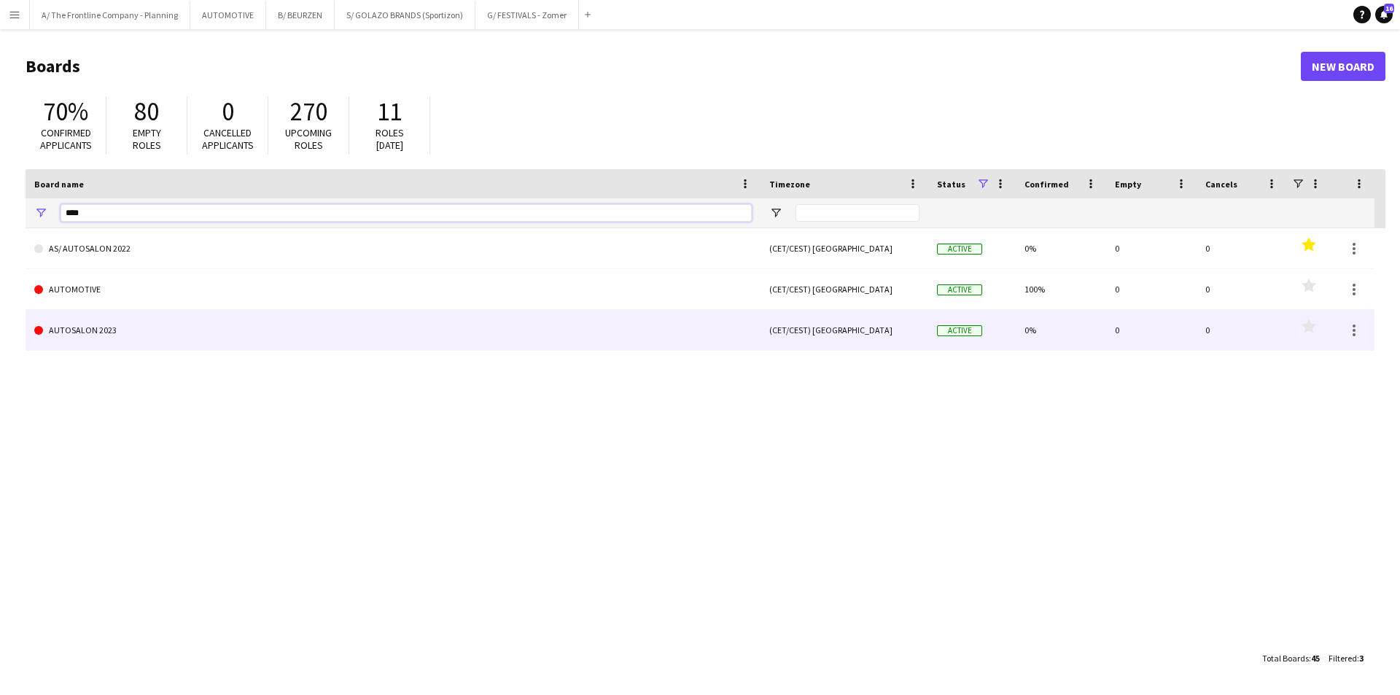
type input "****"
click at [115, 322] on link "AUTOSALON 2023" at bounding box center [392, 330] width 717 height 41
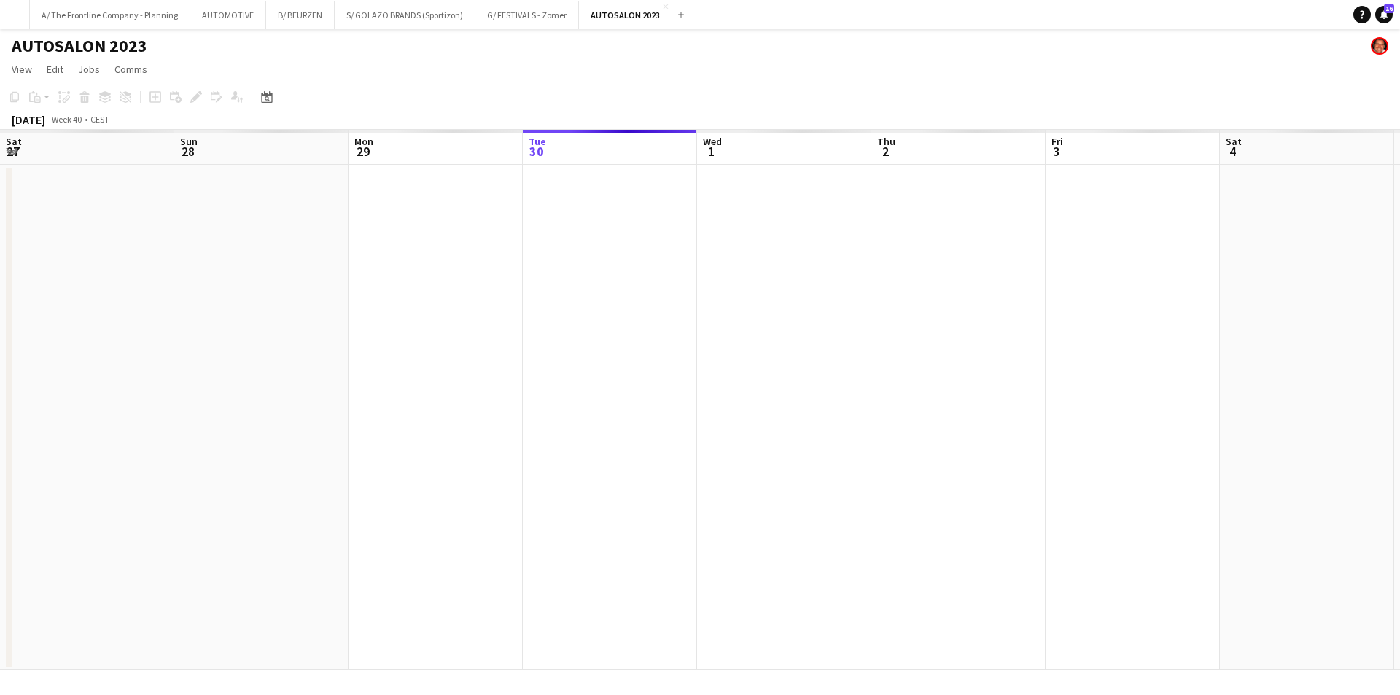
scroll to position [0, 349]
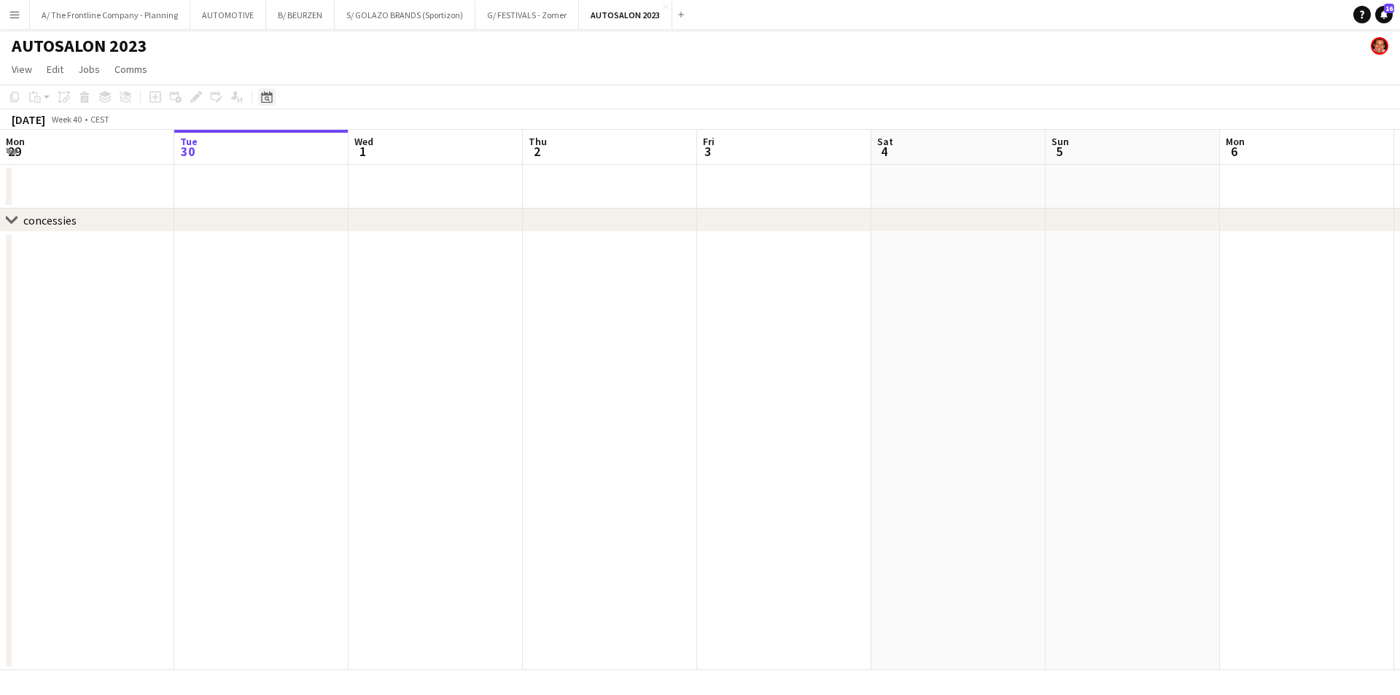
click at [273, 100] on div "Date picker" at bounding box center [266, 96] width 17 height 17
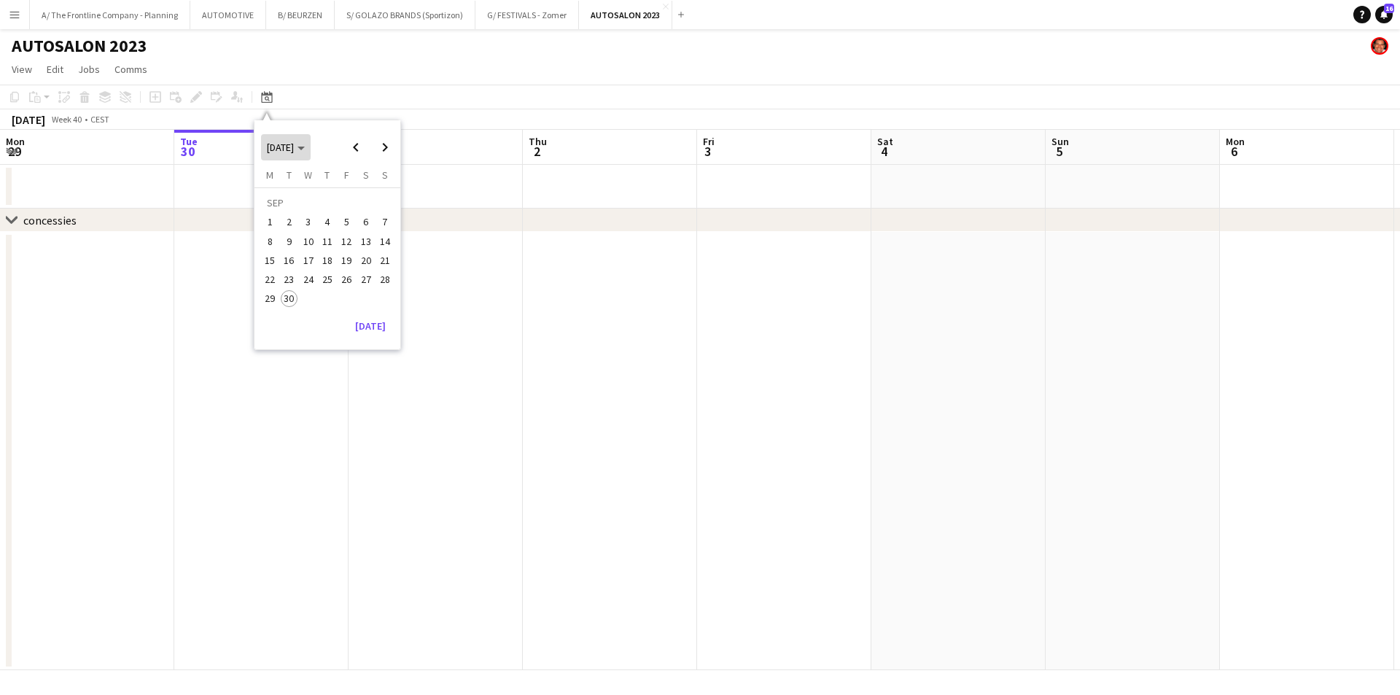
click at [284, 150] on span "[DATE]" at bounding box center [280, 147] width 27 height 13
click at [387, 211] on button "2023" at bounding box center [378, 202] width 34 height 19
click at [273, 203] on span "JAN" at bounding box center [277, 203] width 30 height 17
click at [343, 263] on span "20" at bounding box center [346, 263] width 17 height 17
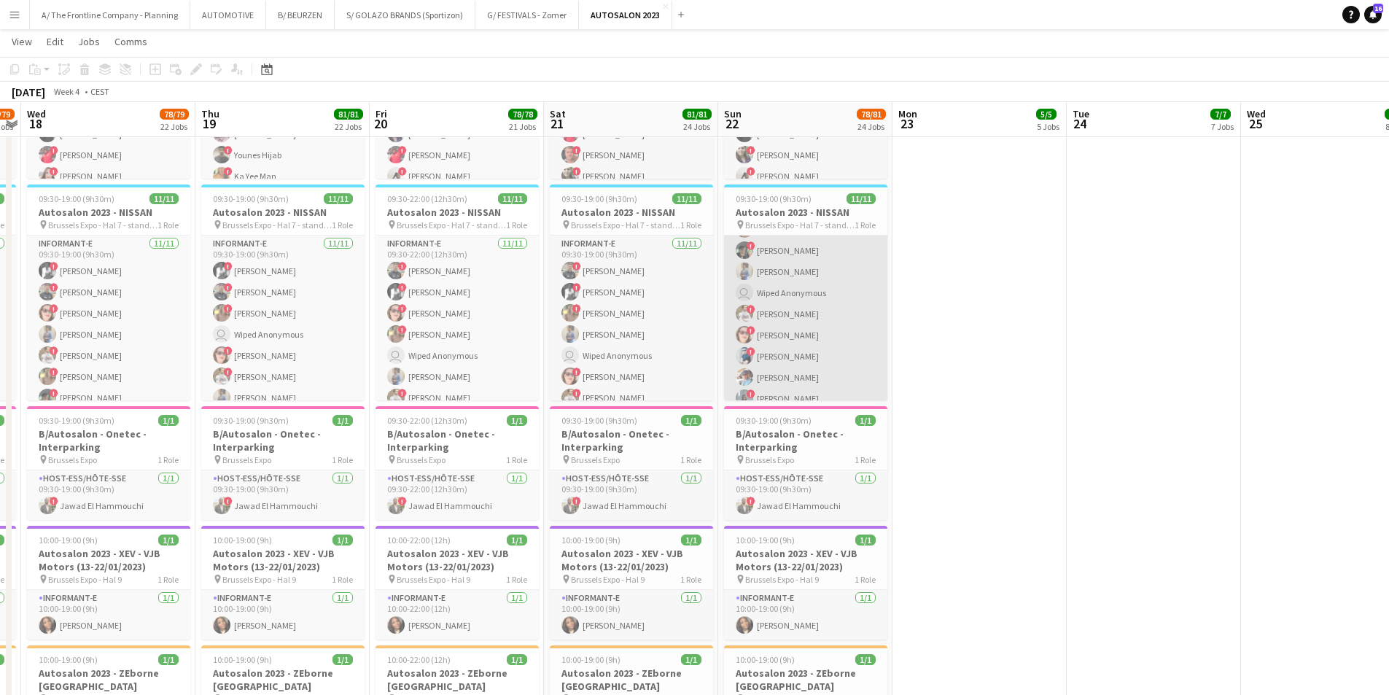
scroll to position [96, 0]
click at [829, 313] on app-card-role "Informant-e [DATE] 09:30-19:00 (9h30m) ! [PERSON_NAME] ! [PERSON_NAME] ! [PERSO…" at bounding box center [805, 269] width 163 height 261
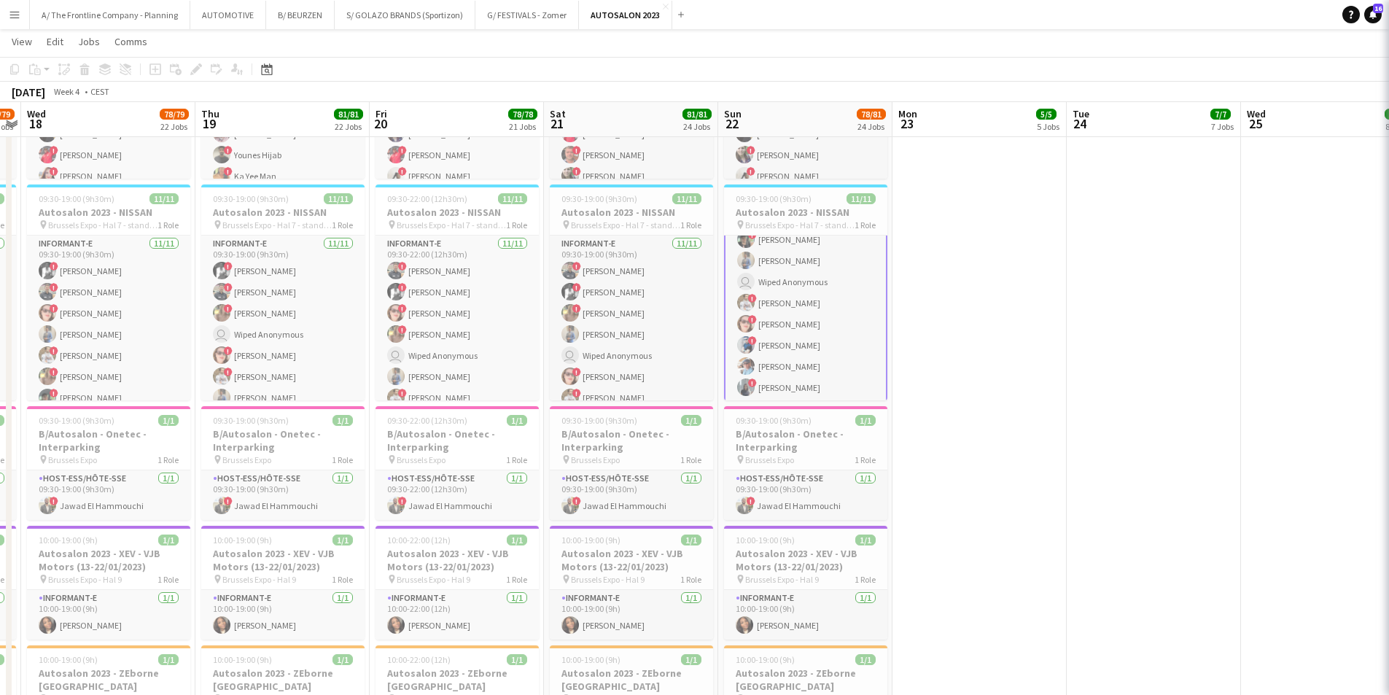
scroll to position [98, 0]
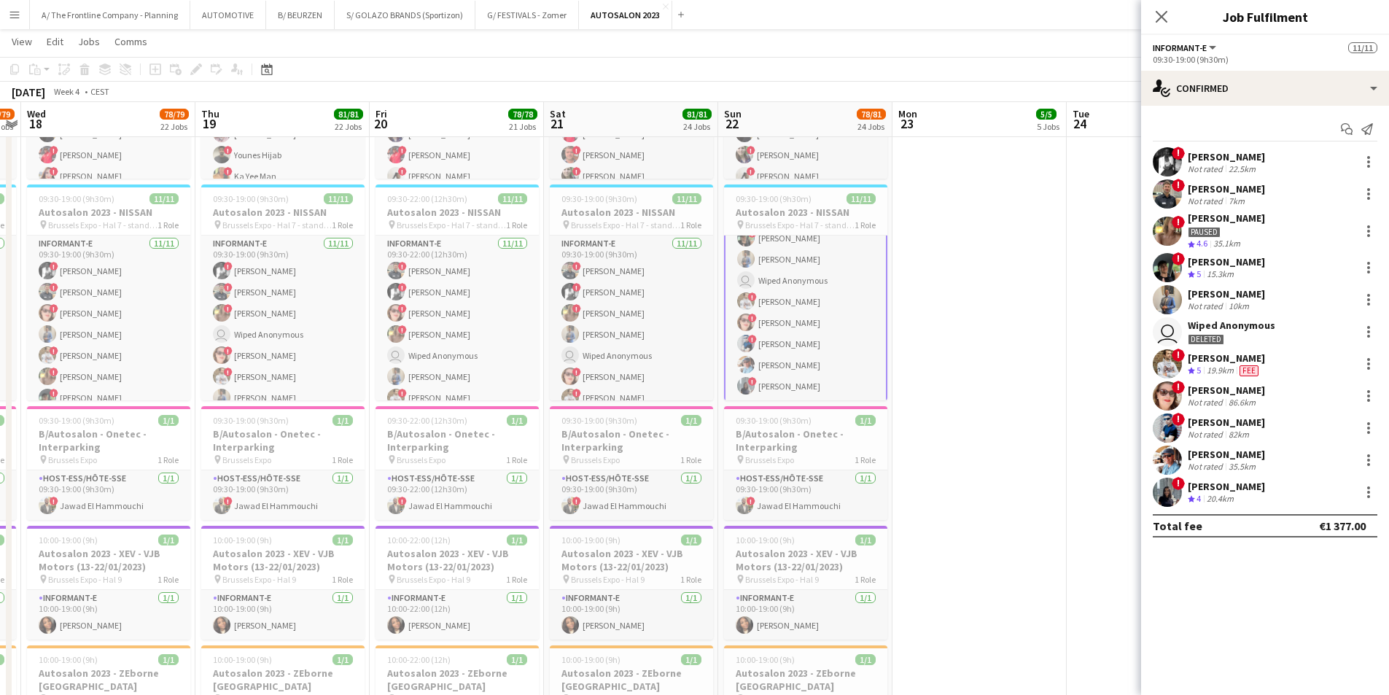
click at [1237, 219] on div "[PERSON_NAME]" at bounding box center [1226, 217] width 77 height 13
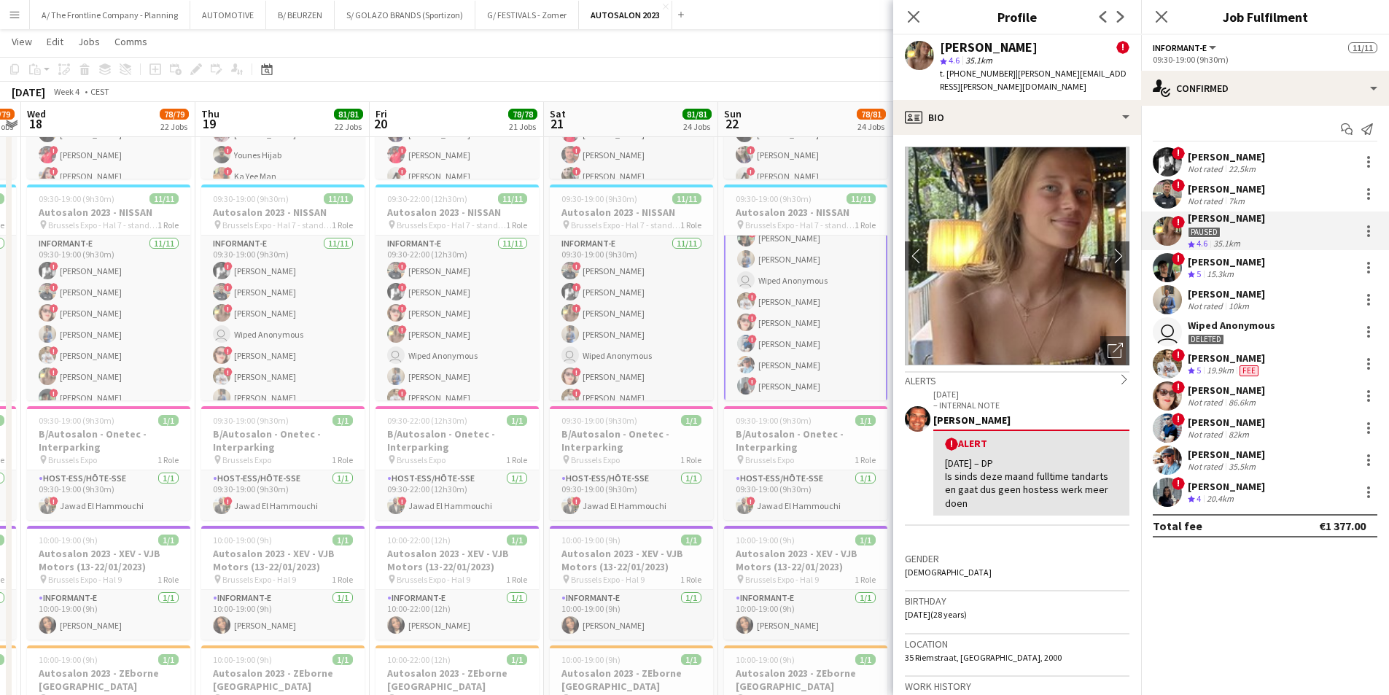
click at [1213, 334] on div "Deleted" at bounding box center [1206, 339] width 36 height 11
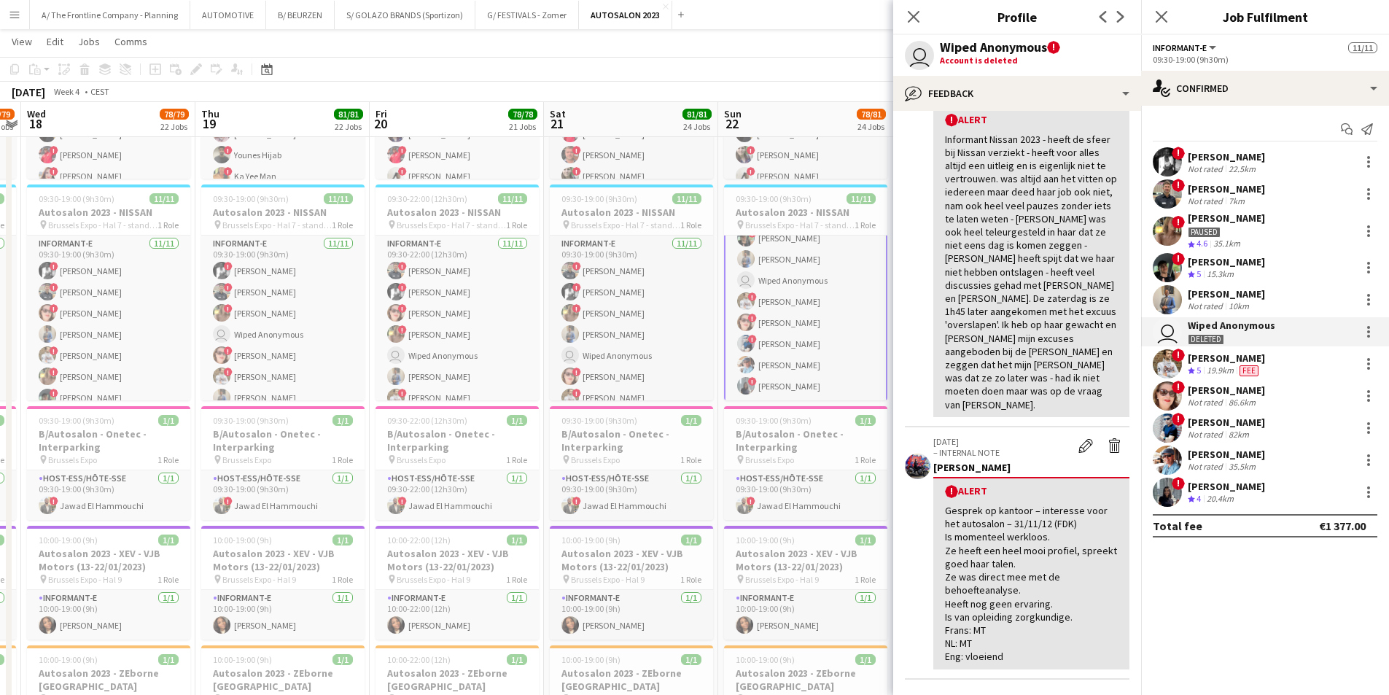
scroll to position [0, 0]
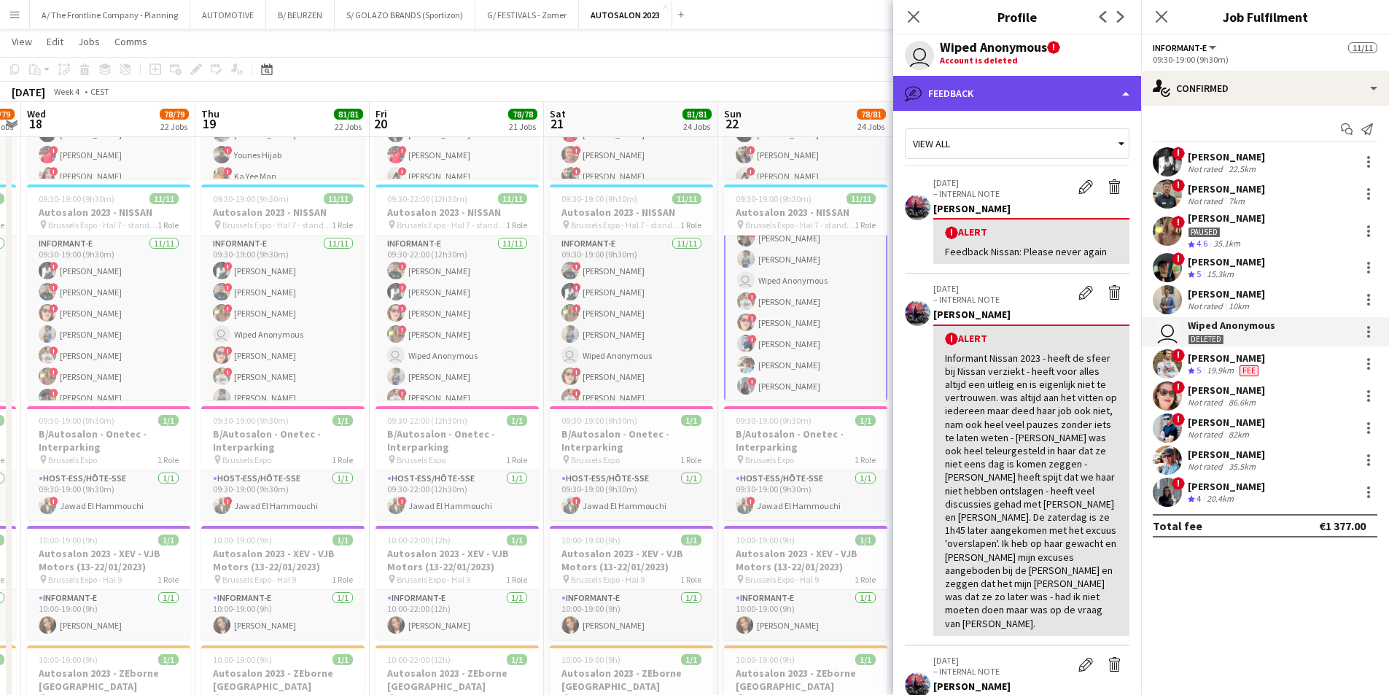
click at [1038, 102] on div "bubble-pencil Feedback" at bounding box center [1017, 93] width 248 height 35
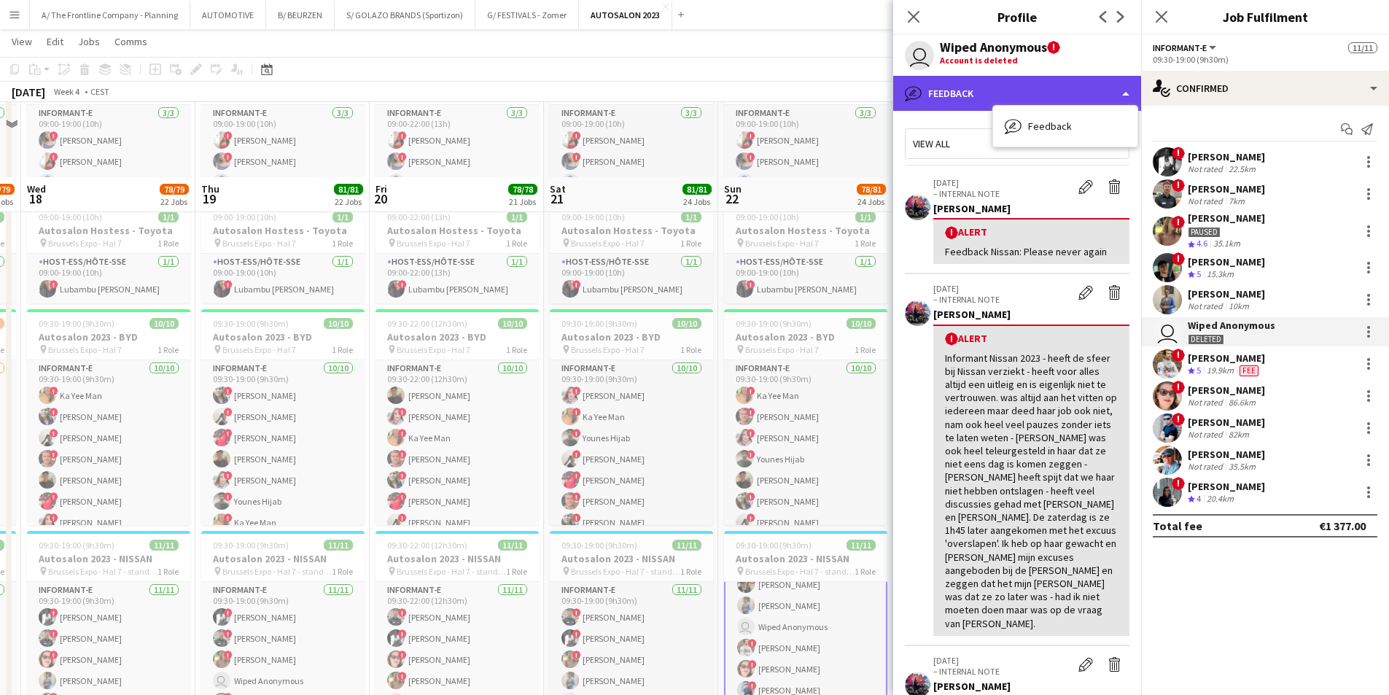
scroll to position [1385, 0]
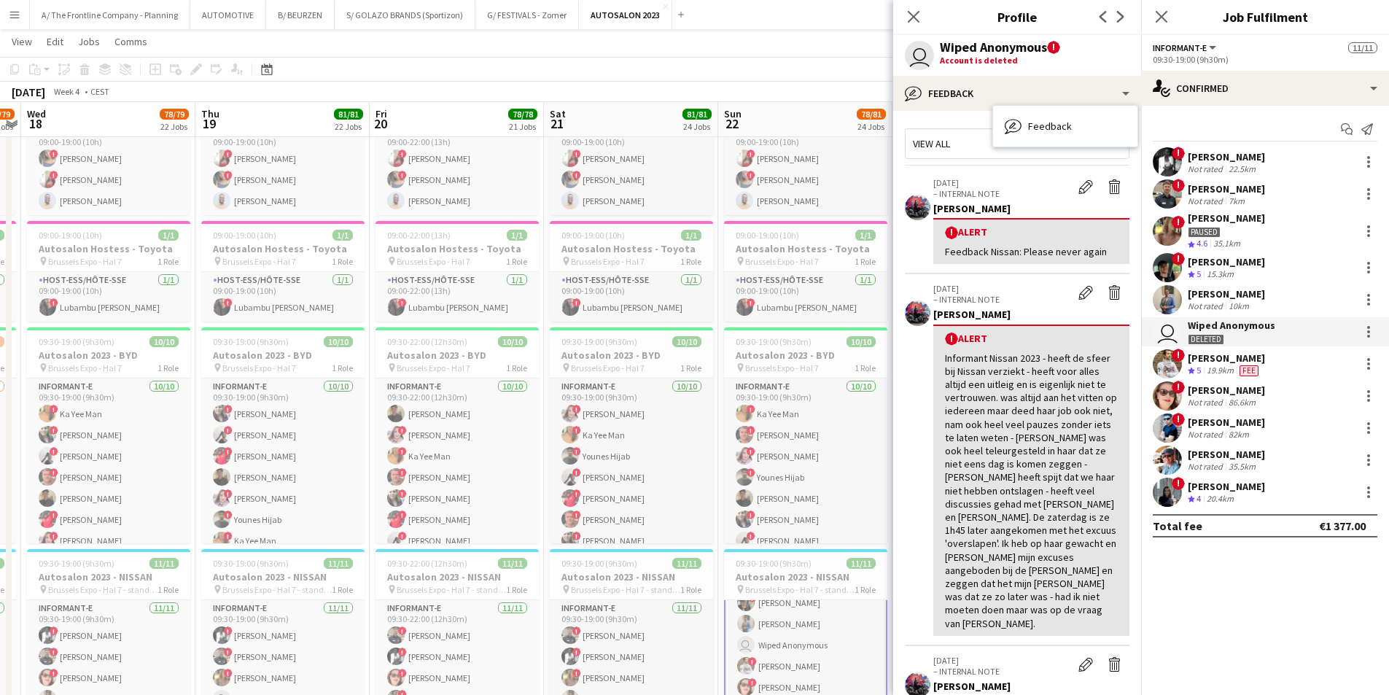
click at [276, 68] on div "Date picker [DATE] [DATE] [DATE] M [DATE] T [DATE] W [DATE] T [DATE] F [DATE] S…" at bounding box center [262, 69] width 33 height 17
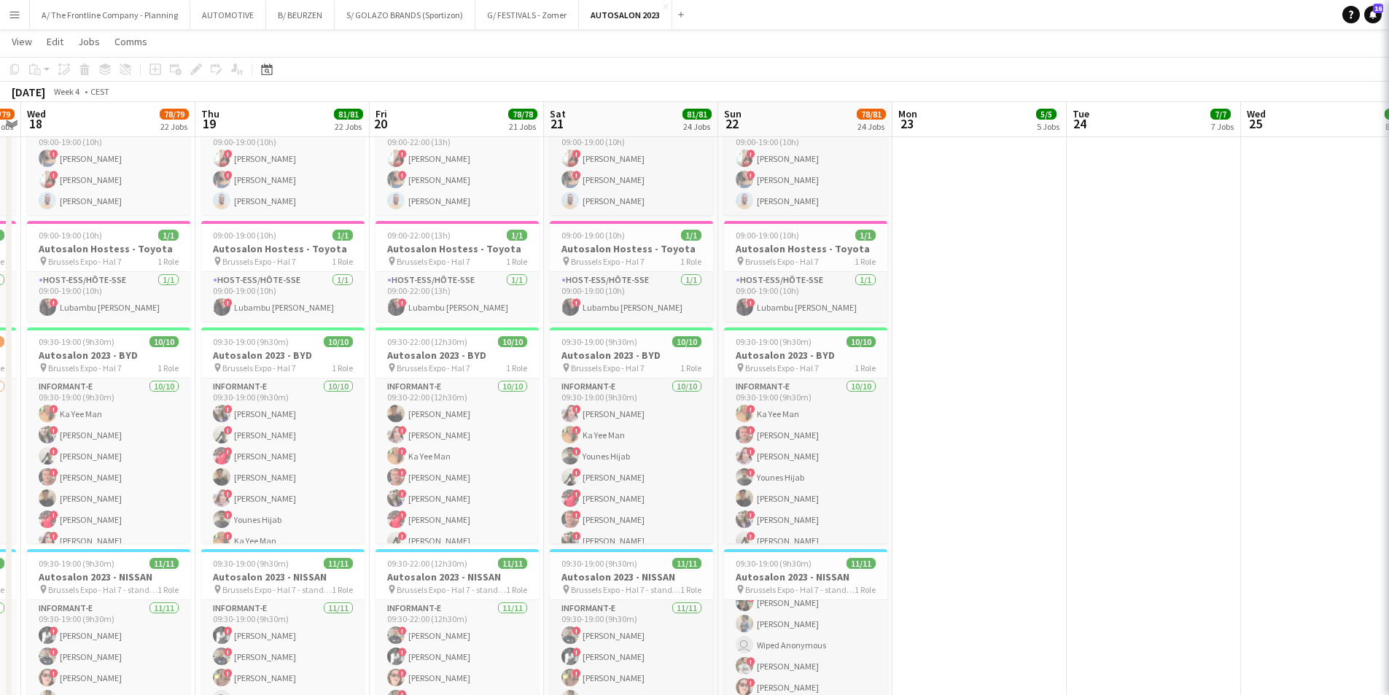
scroll to position [96, 0]
click at [268, 68] on icon at bounding box center [266, 69] width 11 height 12
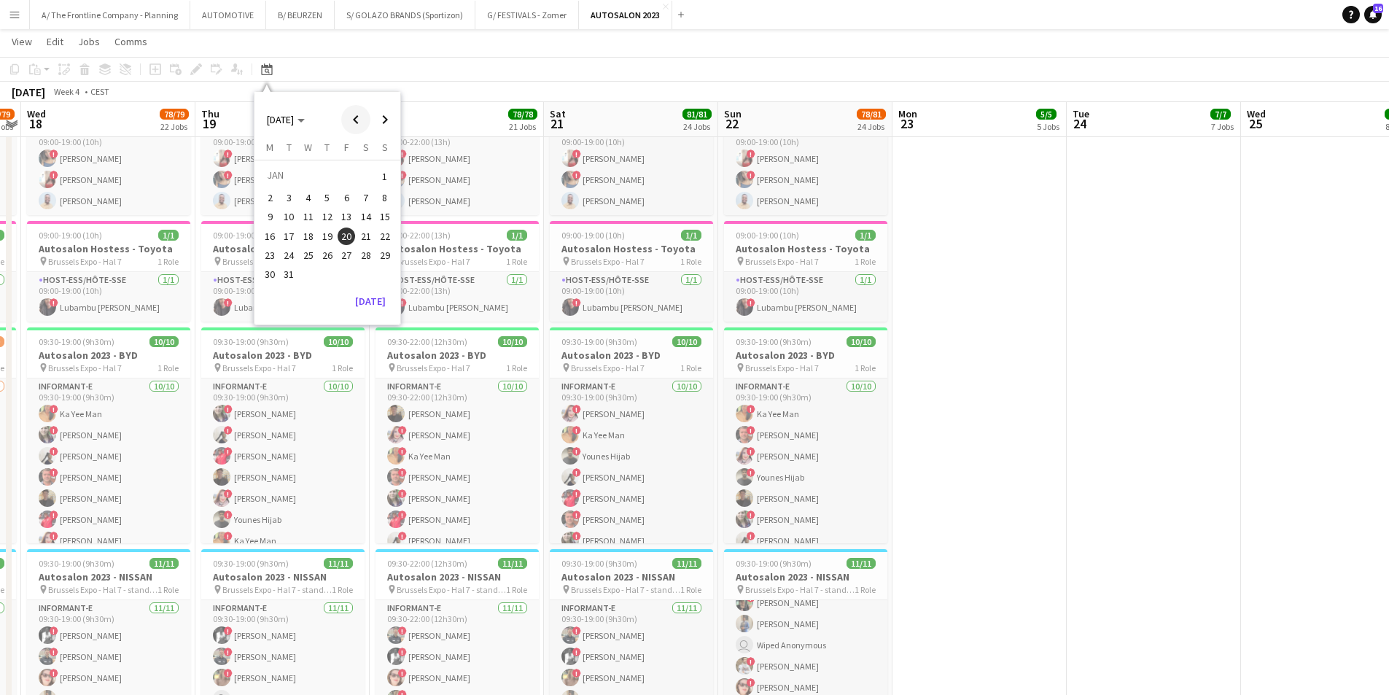
click at [362, 119] on span "Previous month" at bounding box center [355, 119] width 29 height 29
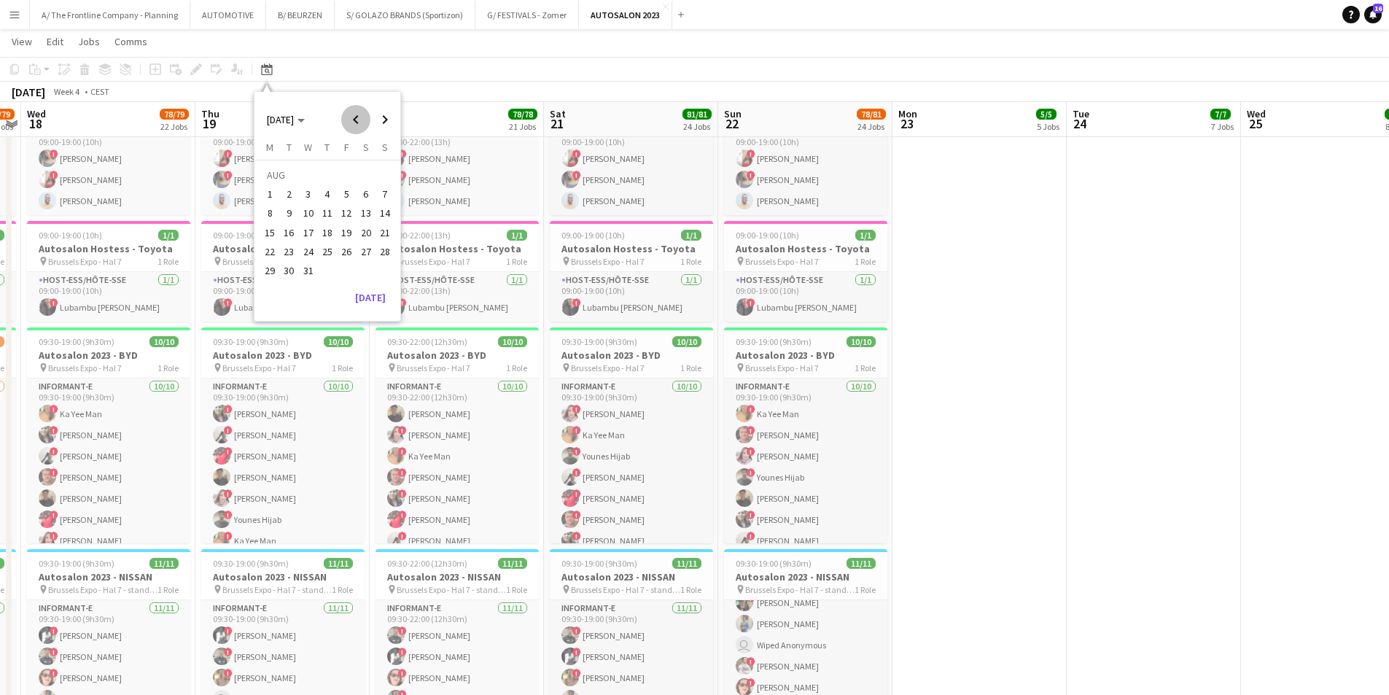
click at [362, 119] on span "Previous month" at bounding box center [355, 119] width 29 height 29
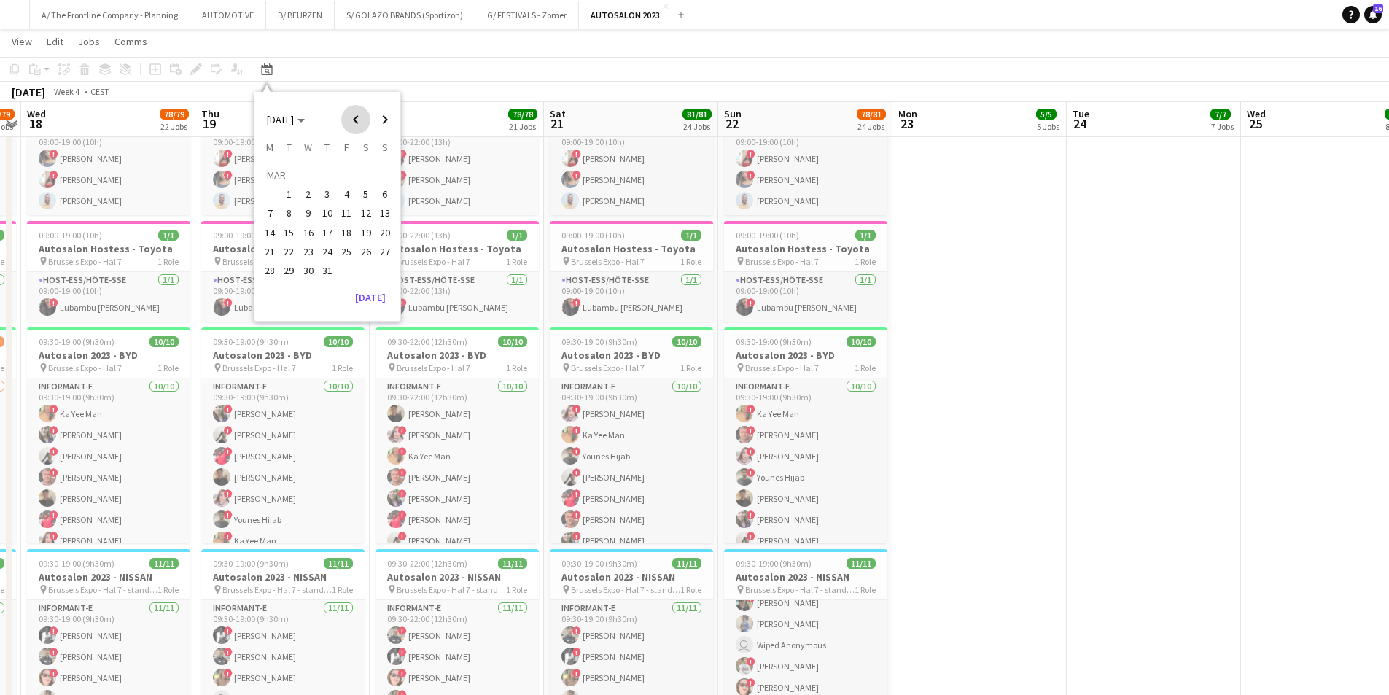
click at [362, 119] on span "Previous month" at bounding box center [355, 119] width 29 height 29
click at [357, 211] on button "15" at bounding box center [365, 216] width 19 height 19
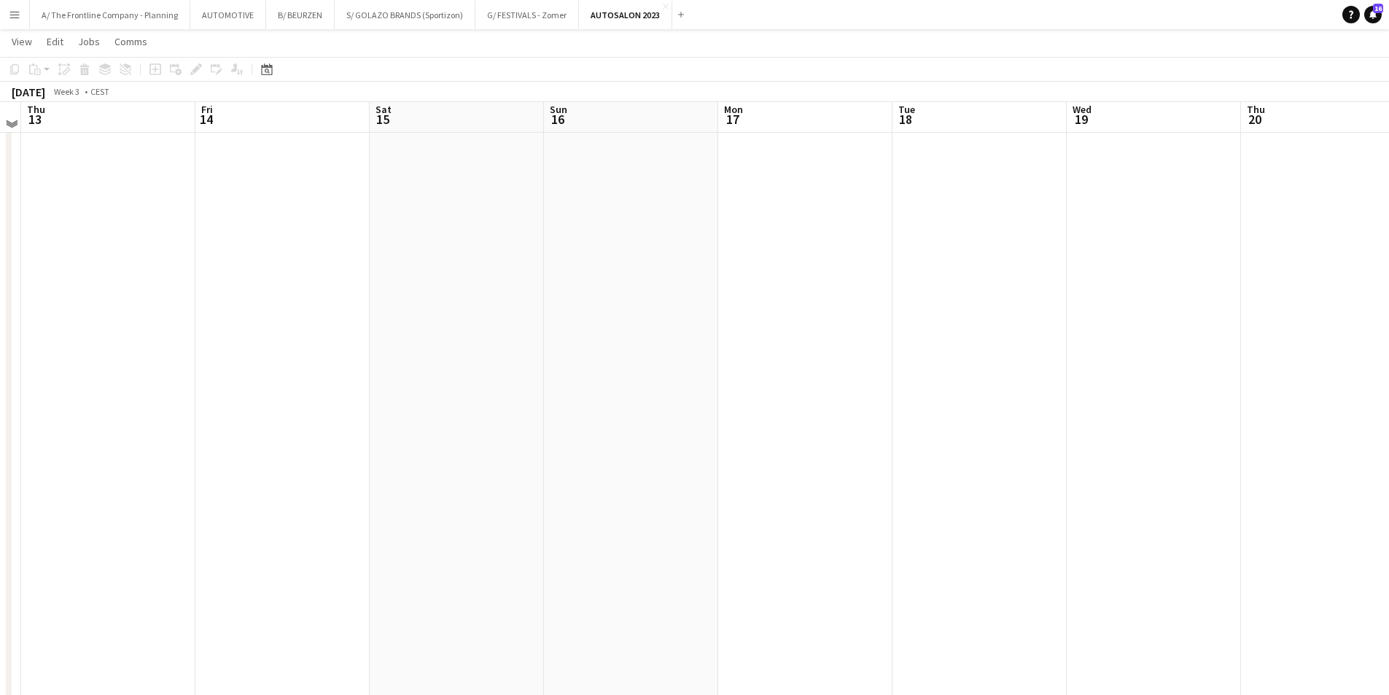
scroll to position [802, 0]
click at [15, 6] on button "Menu" at bounding box center [14, 14] width 29 height 29
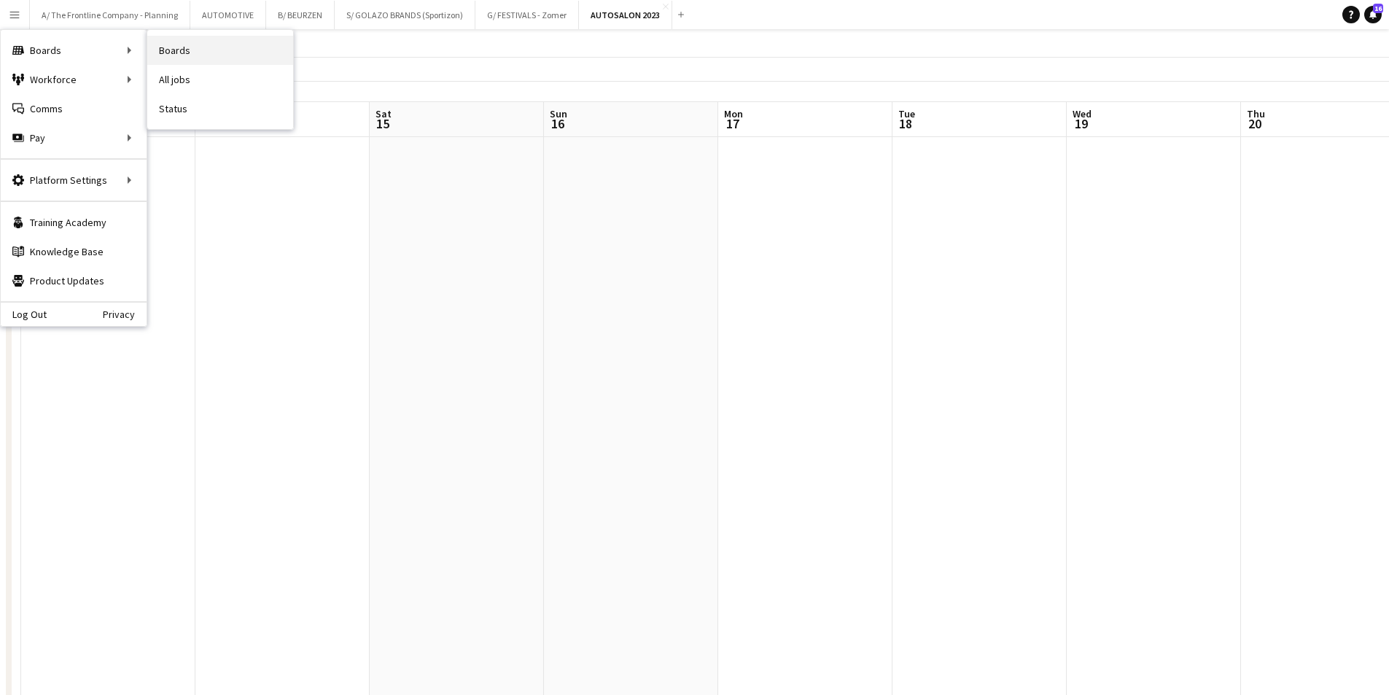
click at [192, 47] on link "Boards" at bounding box center [220, 50] width 146 height 29
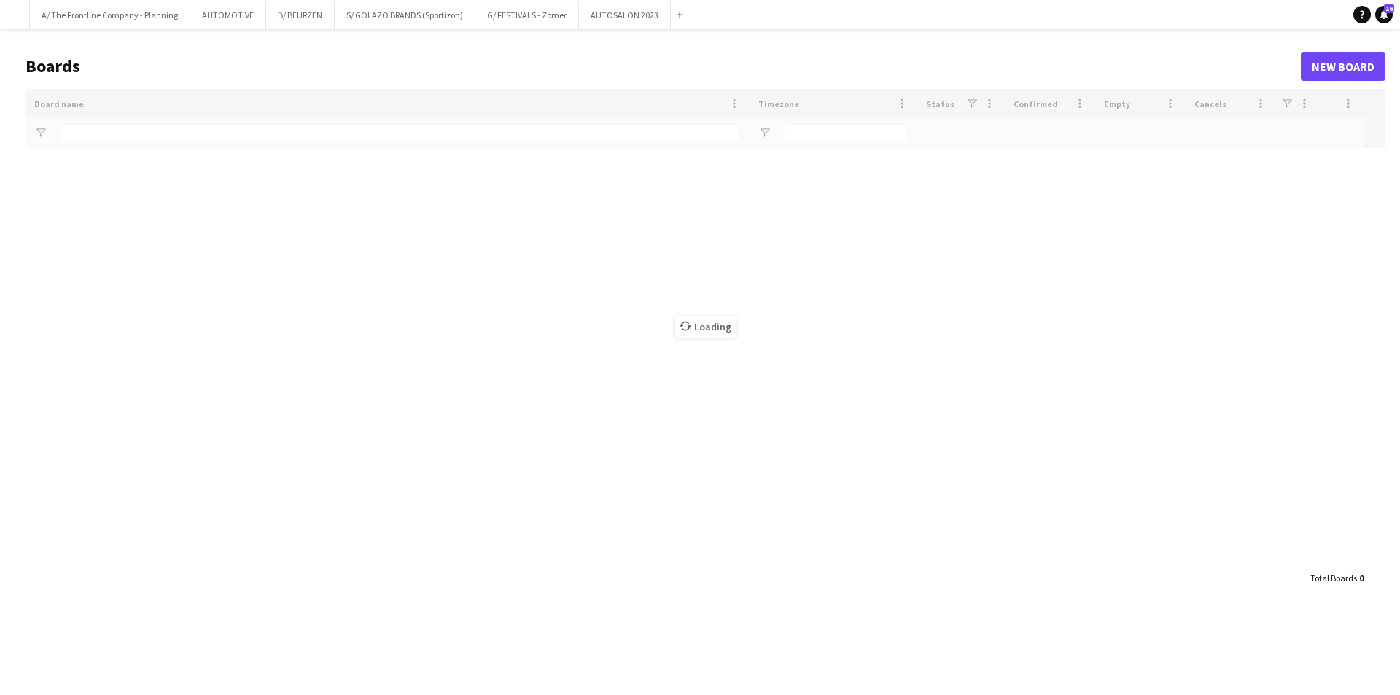
type input "****"
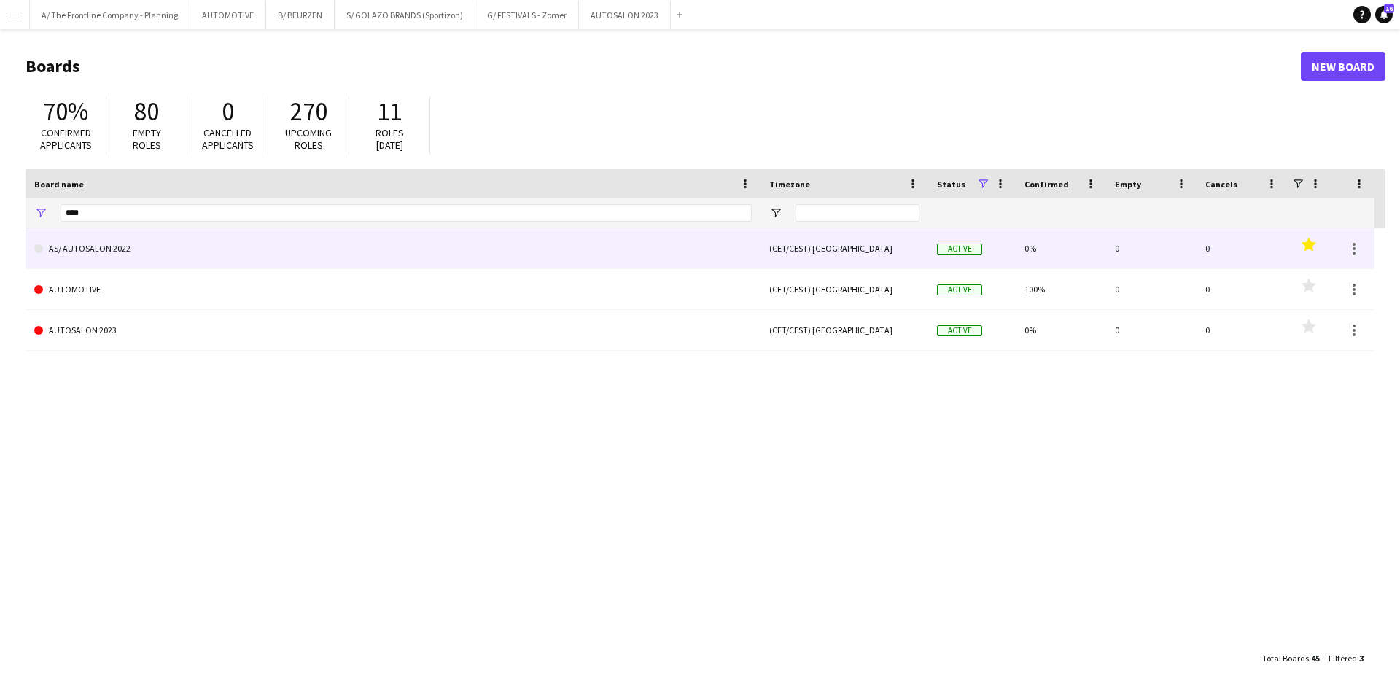
click at [137, 244] on link "AS/ AUTOSALON 2022" at bounding box center [392, 248] width 717 height 41
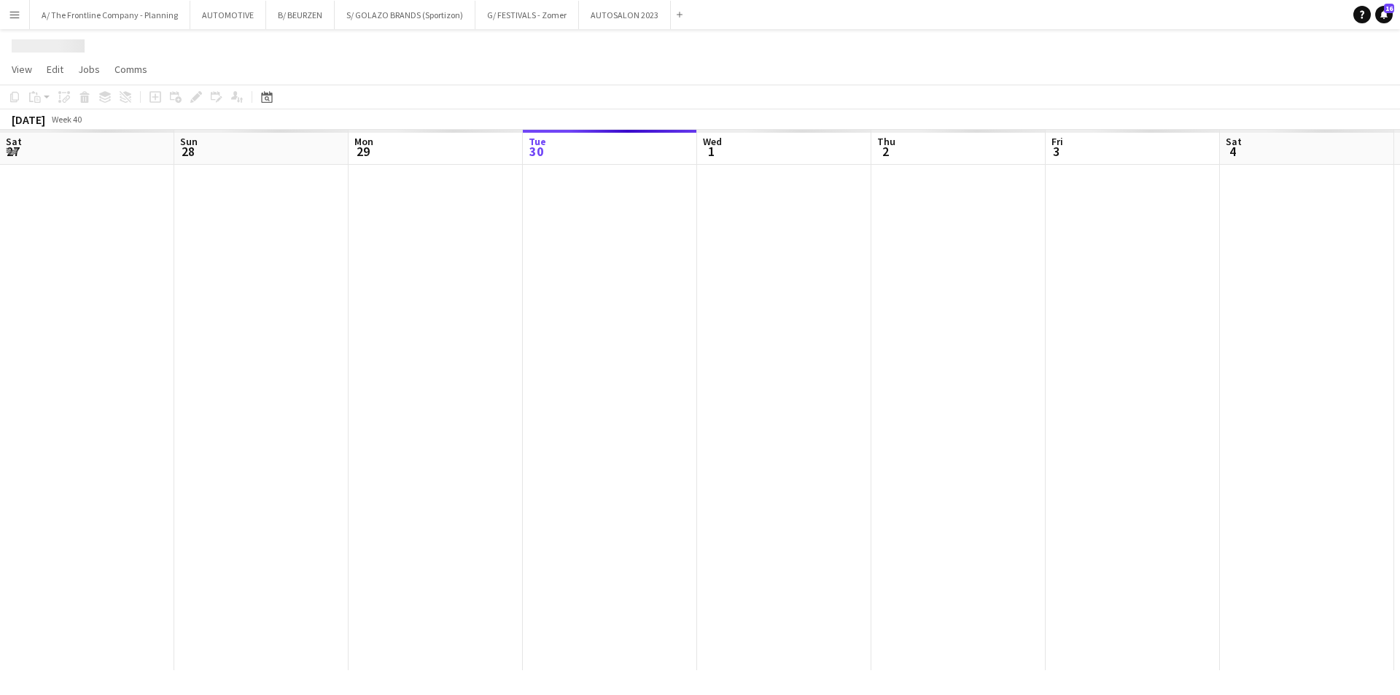
scroll to position [0, 349]
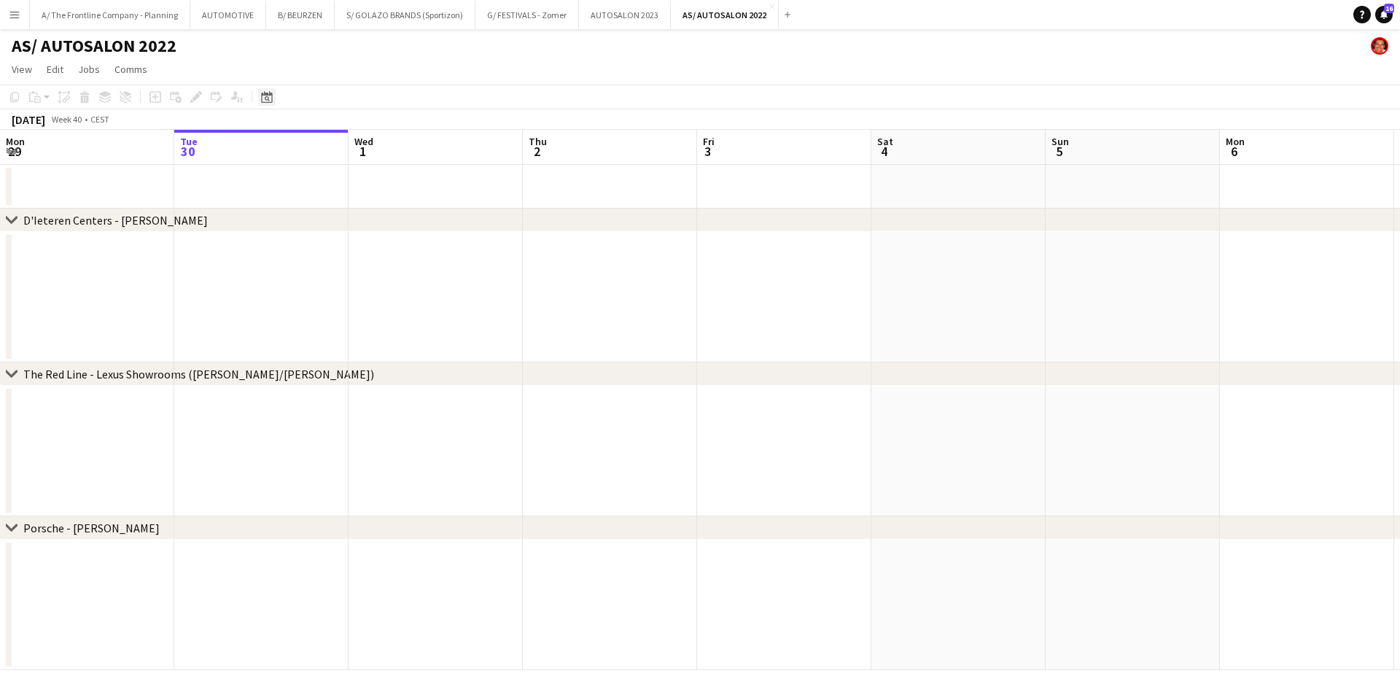
click at [258, 96] on div "Date picker" at bounding box center [266, 96] width 17 height 17
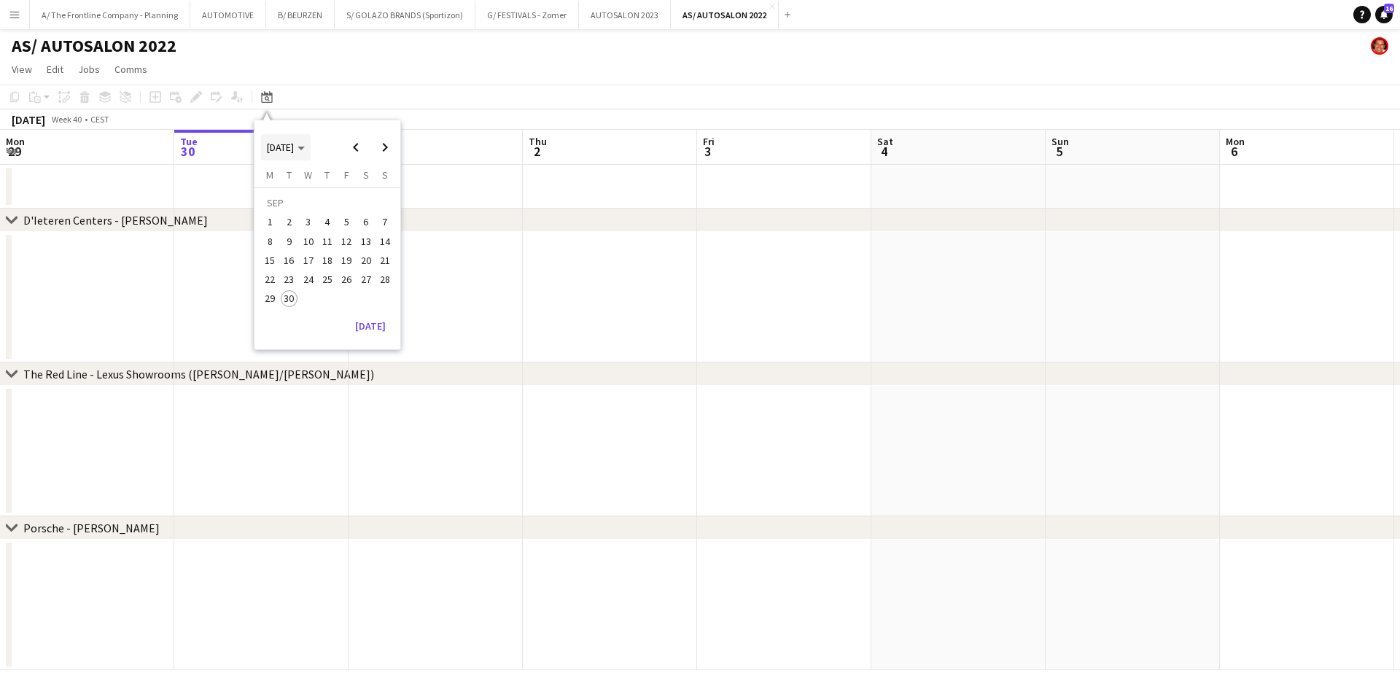
click at [292, 154] on span "Choose month and year" at bounding box center [286, 147] width 50 height 35
click at [341, 201] on span "2022" at bounding box center [344, 203] width 30 height 17
click at [285, 199] on span "JAN" at bounding box center [277, 203] width 30 height 17
click at [361, 238] on span "15" at bounding box center [365, 244] width 17 height 17
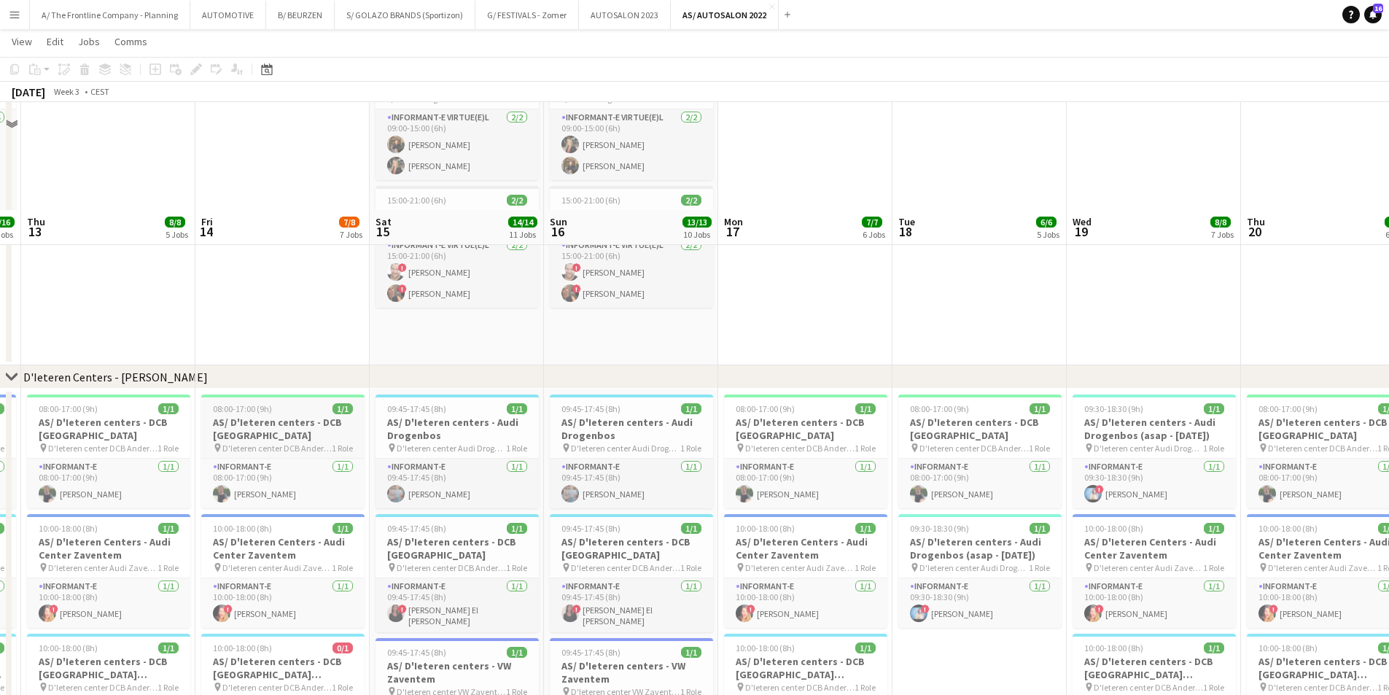
scroll to position [0, 0]
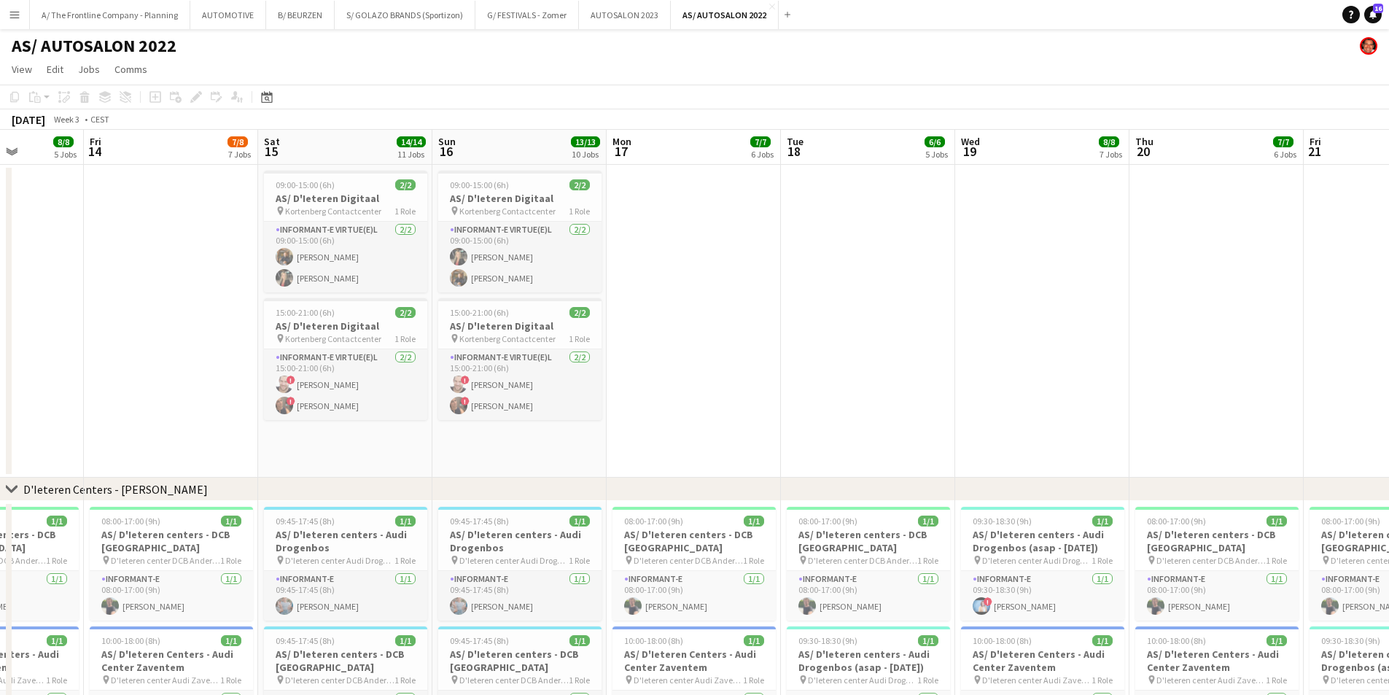
drag, startPoint x: 206, startPoint y: 303, endPoint x: 217, endPoint y: 295, distance: 14.0
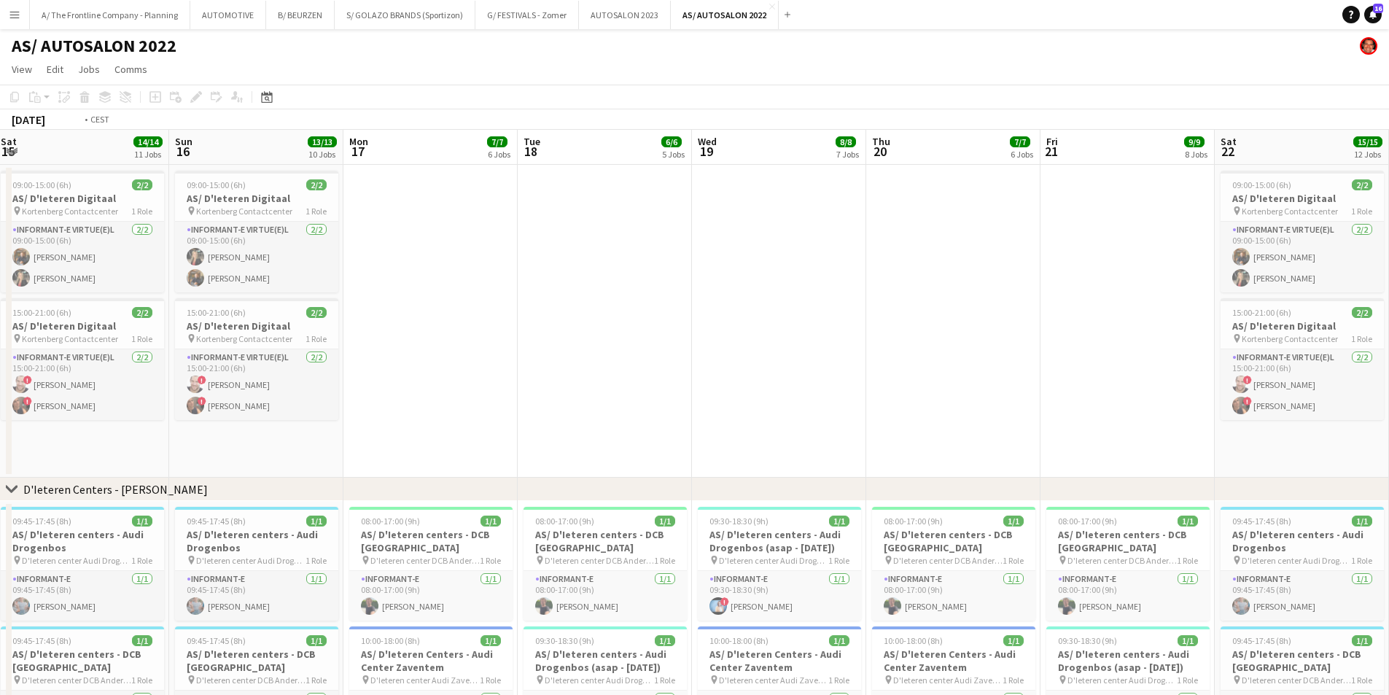
drag, startPoint x: 1017, startPoint y: 297, endPoint x: 166, endPoint y: 300, distance: 851.6
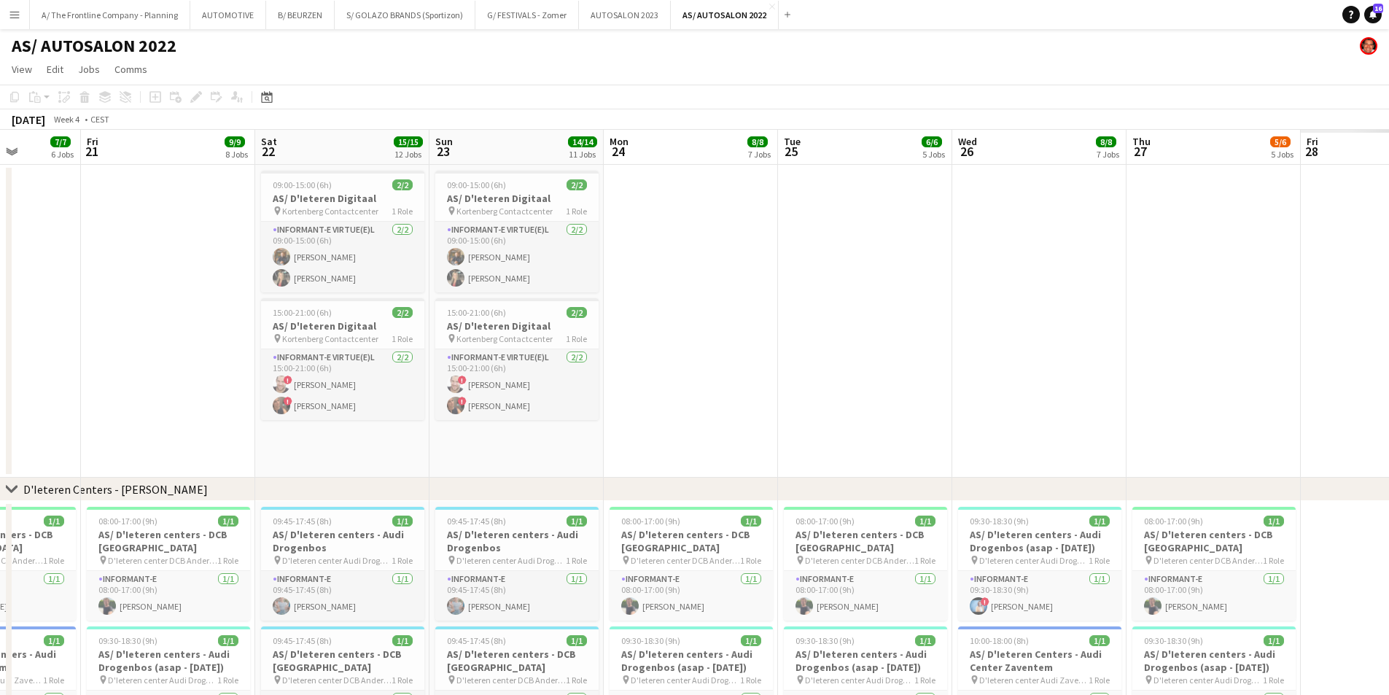
scroll to position [0, 419]
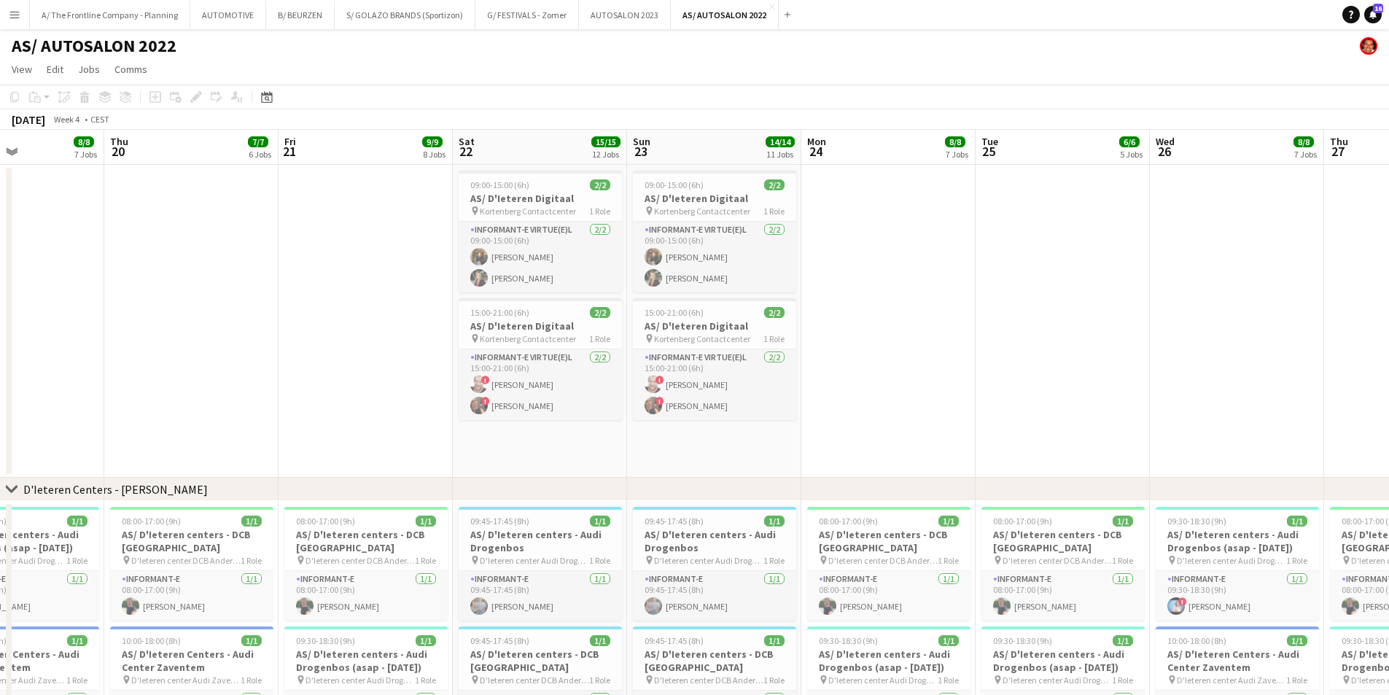
drag, startPoint x: 201, startPoint y: 307, endPoint x: -25, endPoint y: 298, distance: 226.2
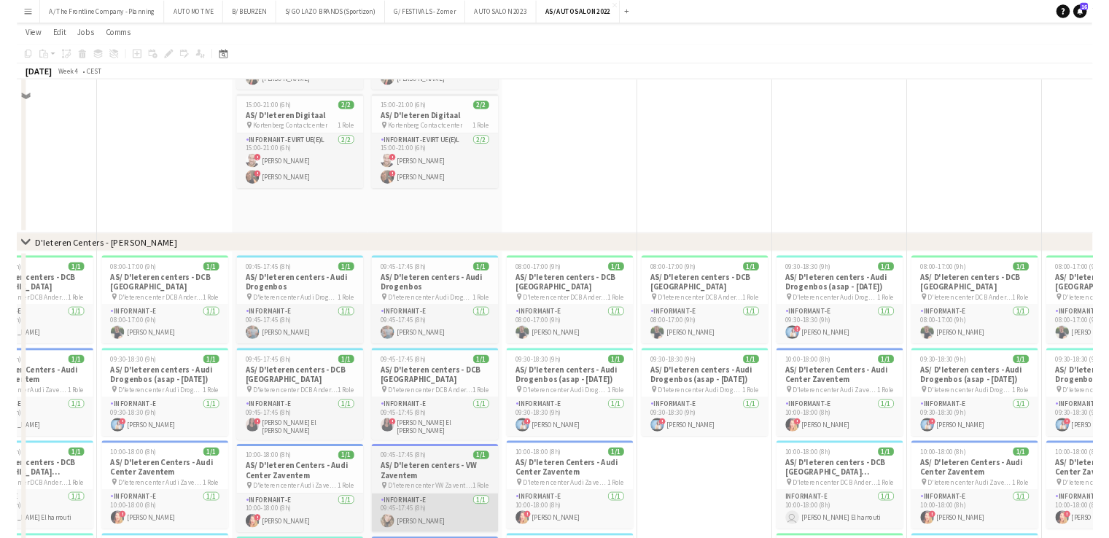
scroll to position [0, 0]
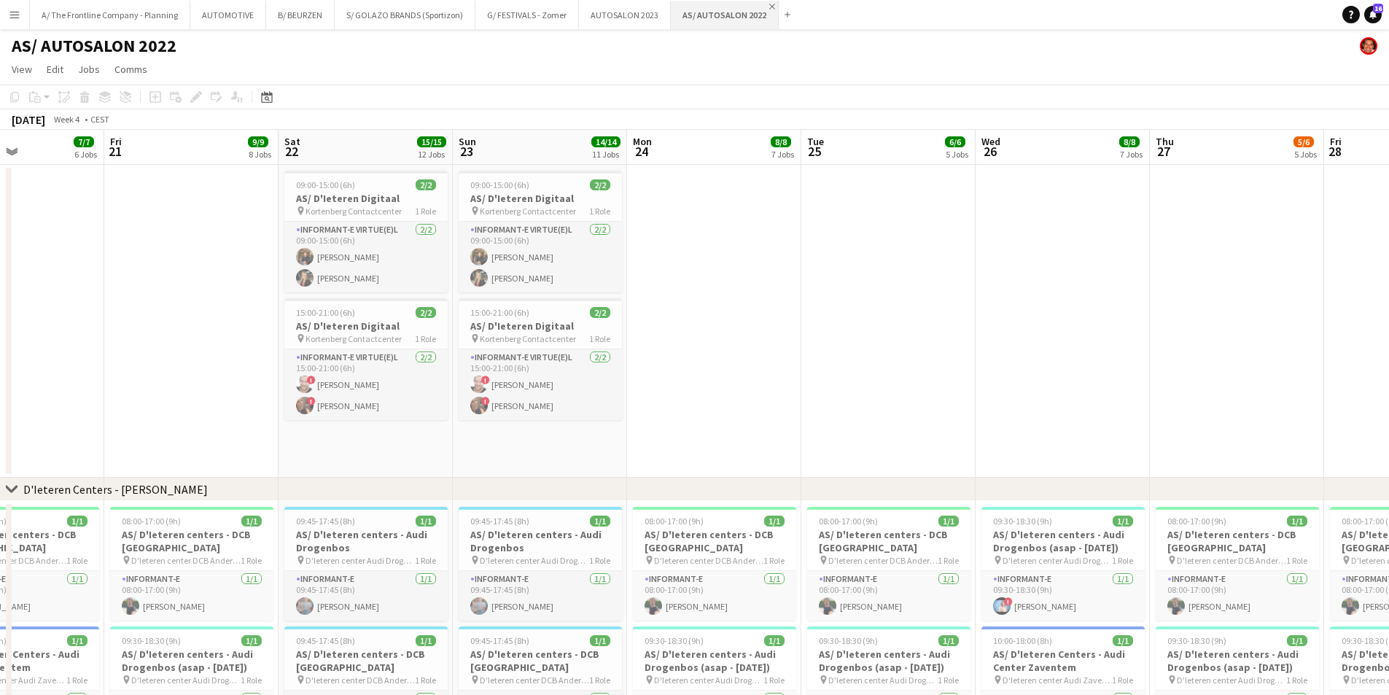
click at [769, 7] on app-icon "Close" at bounding box center [772, 7] width 6 height 6
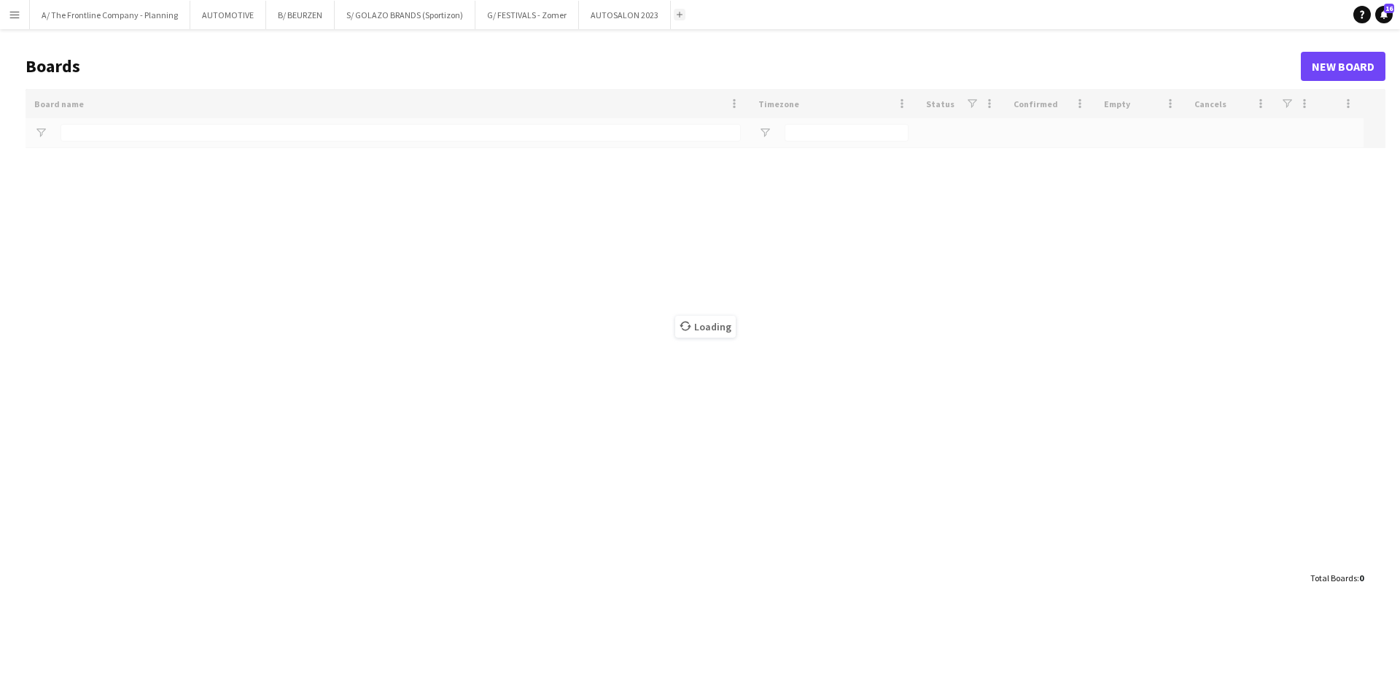
type input "****"
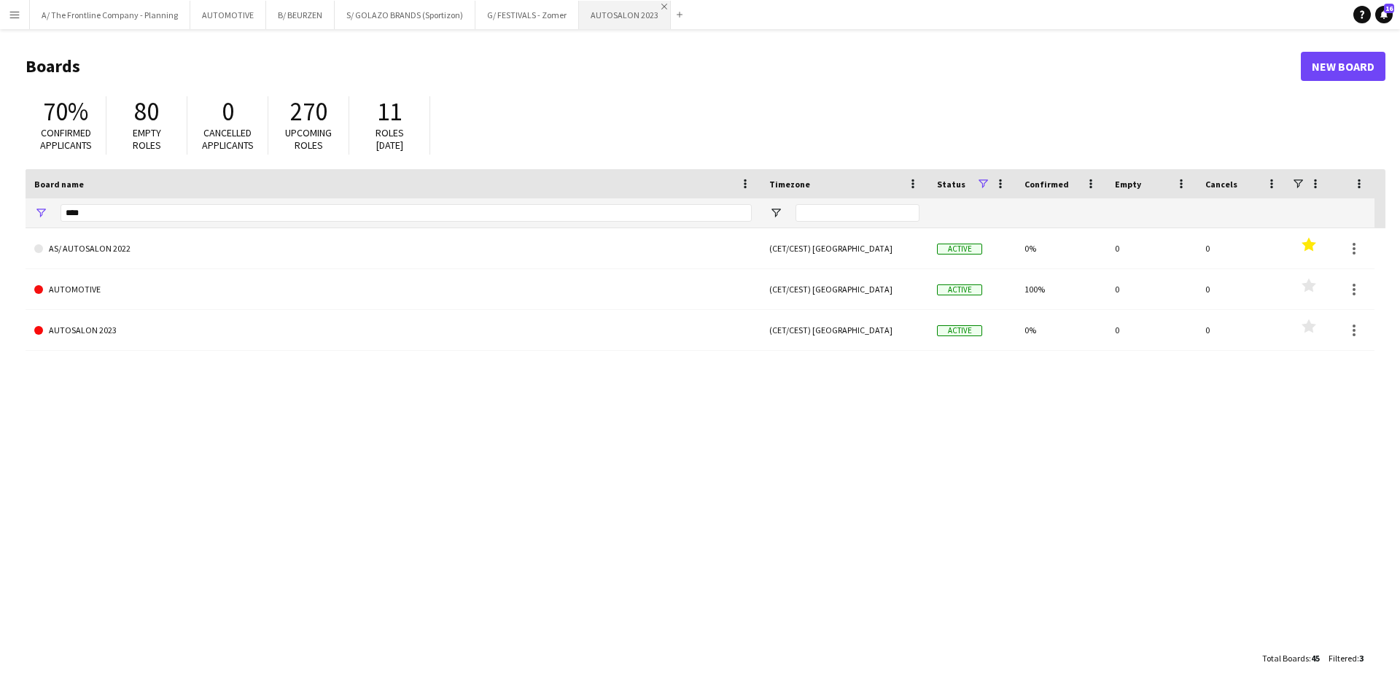
click at [661, 7] on app-icon "Close" at bounding box center [664, 7] width 6 height 6
